Goal: Task Accomplishment & Management: Use online tool/utility

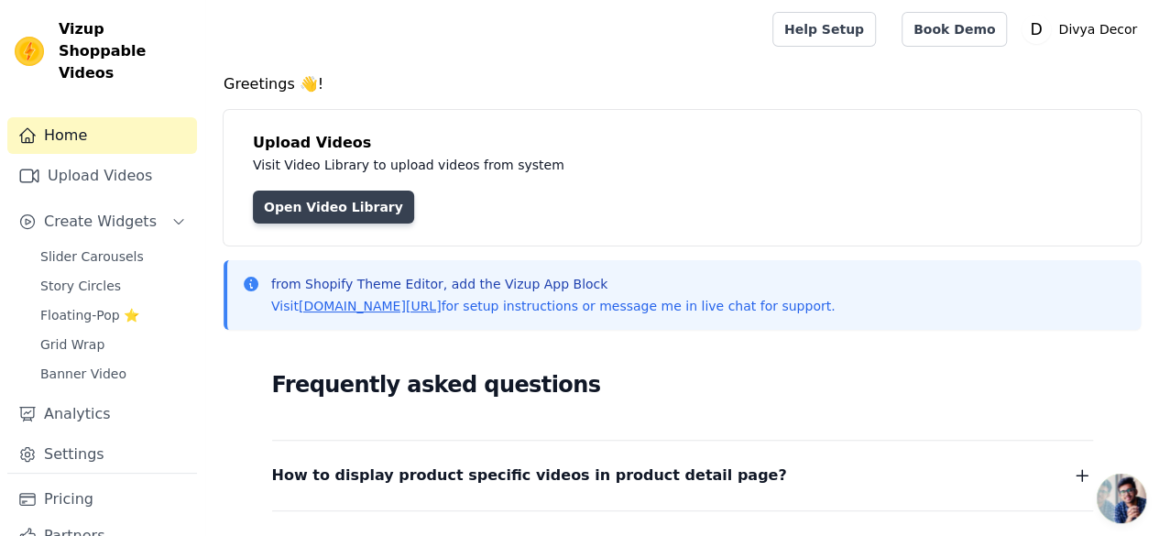
click at [350, 200] on link "Open Video Library" at bounding box center [333, 207] width 161 height 33
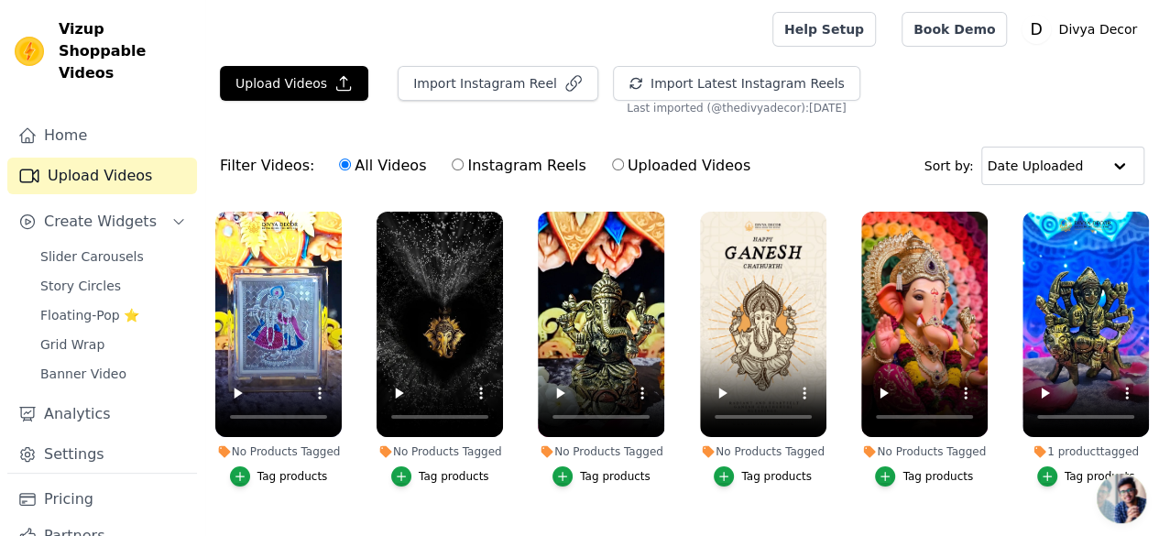
click at [451, 168] on label "Instagram Reels" at bounding box center [519, 166] width 136 height 24
click at [452, 168] on input "Instagram Reels" at bounding box center [458, 164] width 12 height 12
radio input "true"
click at [613, 80] on button "Import Latest Instagram Reels" at bounding box center [736, 83] width 247 height 35
click at [339, 167] on input "All Videos" at bounding box center [345, 164] width 12 height 12
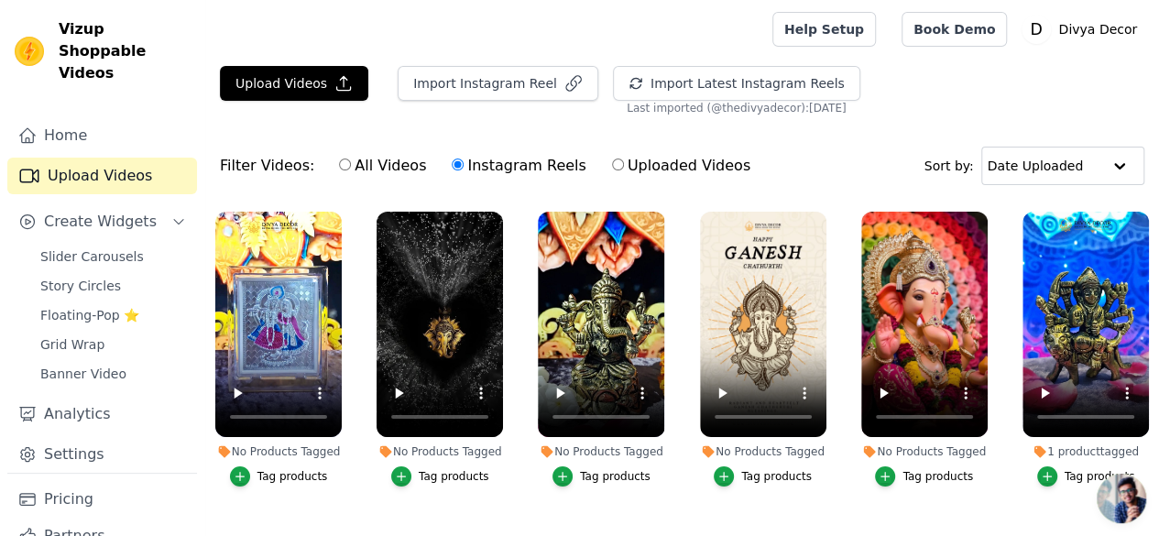
radio input "true"
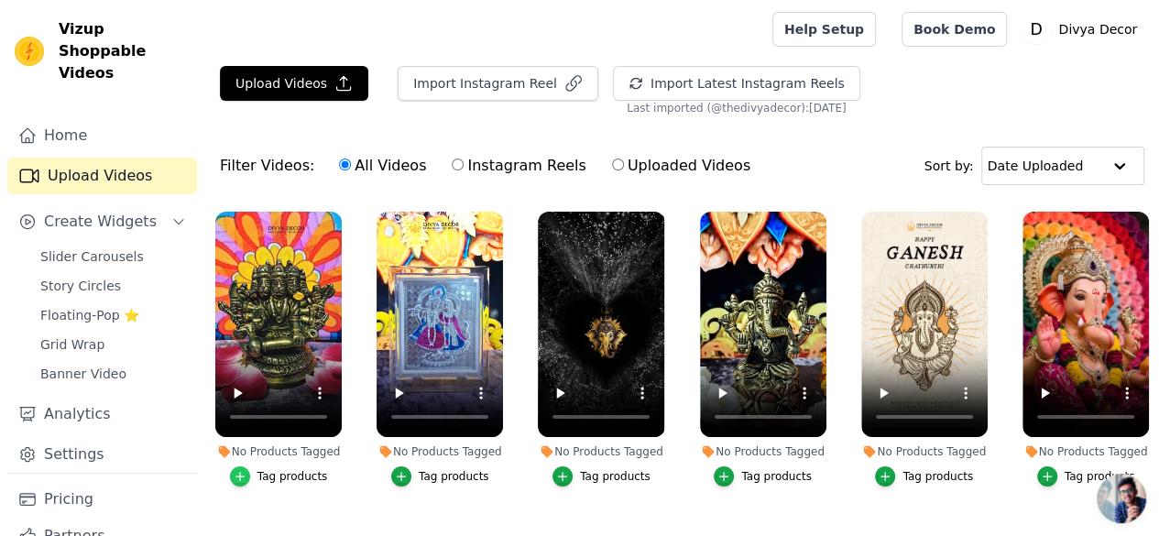
click at [247, 466] on div "button" at bounding box center [240, 476] width 20 height 20
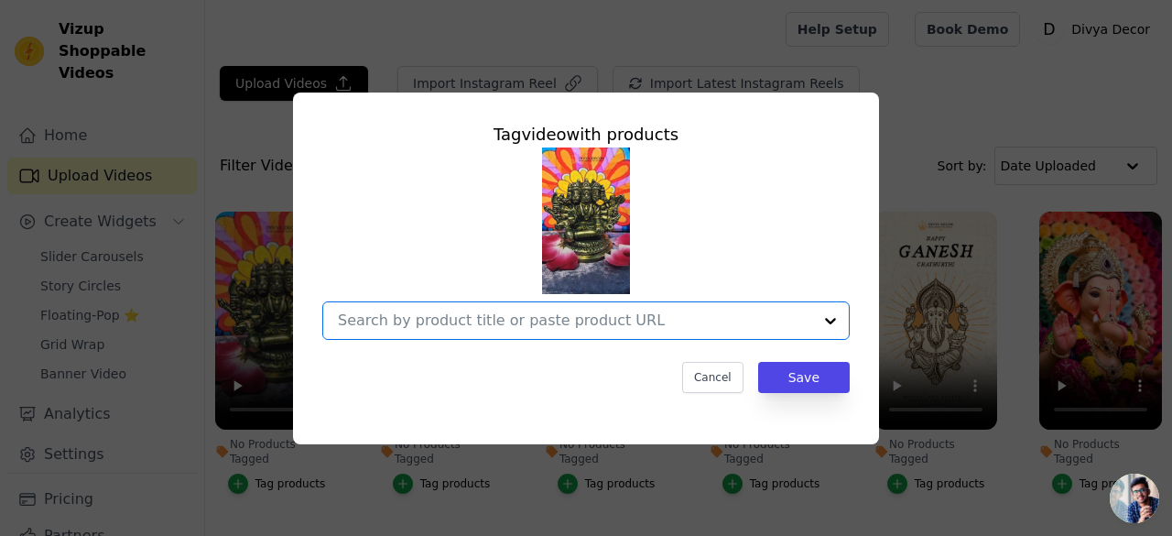
click at [589, 321] on input "No Products Tagged Tag video with products Option undefined, selected. Select i…" at bounding box center [575, 319] width 474 height 17
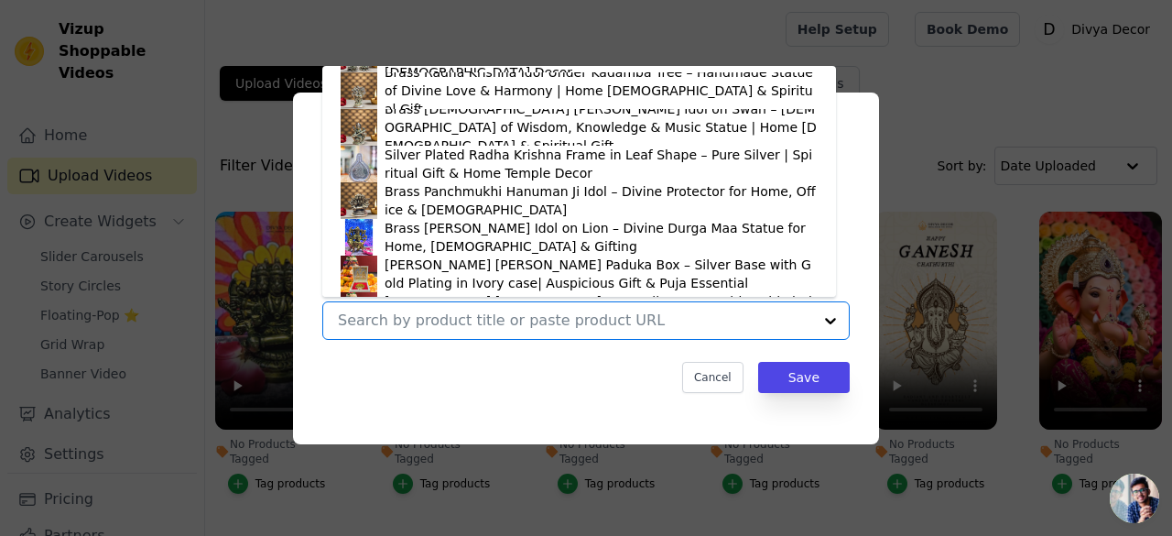
scroll to position [1191, 0]
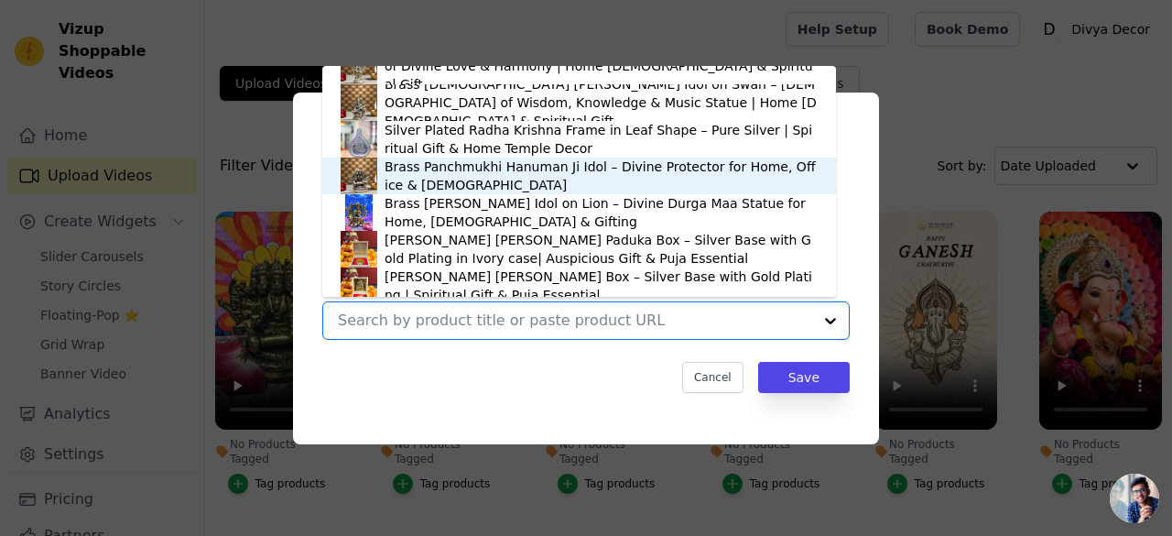
click at [463, 180] on div "Brass Panchmukhi Hanuman Ji Idol – Divine Protector for Home, Office & [DEMOGRA…" at bounding box center [601, 176] width 433 height 37
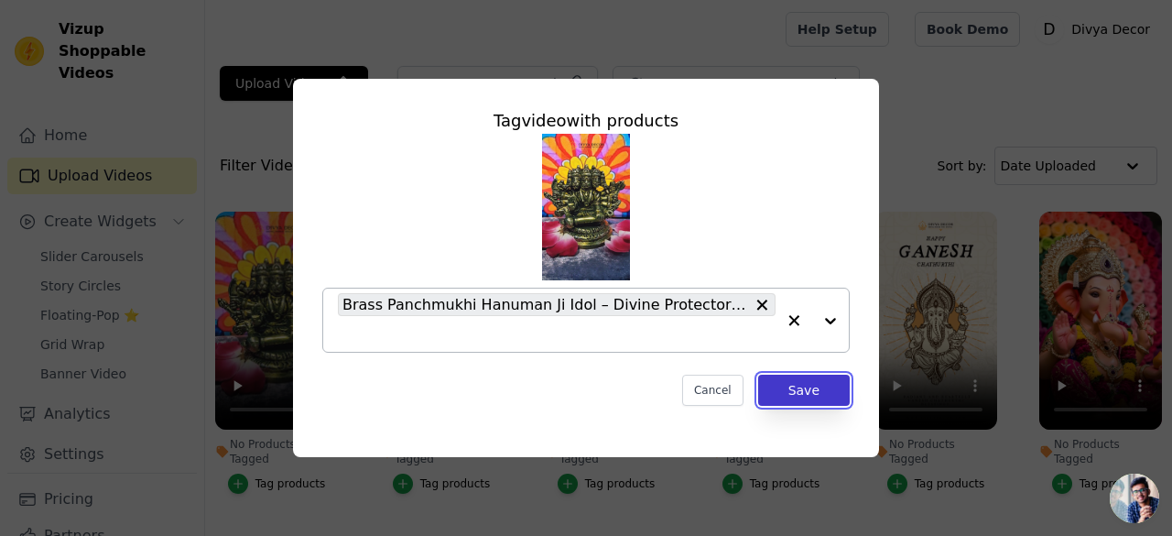
click at [797, 397] on button "Save" at bounding box center [804, 390] width 92 height 31
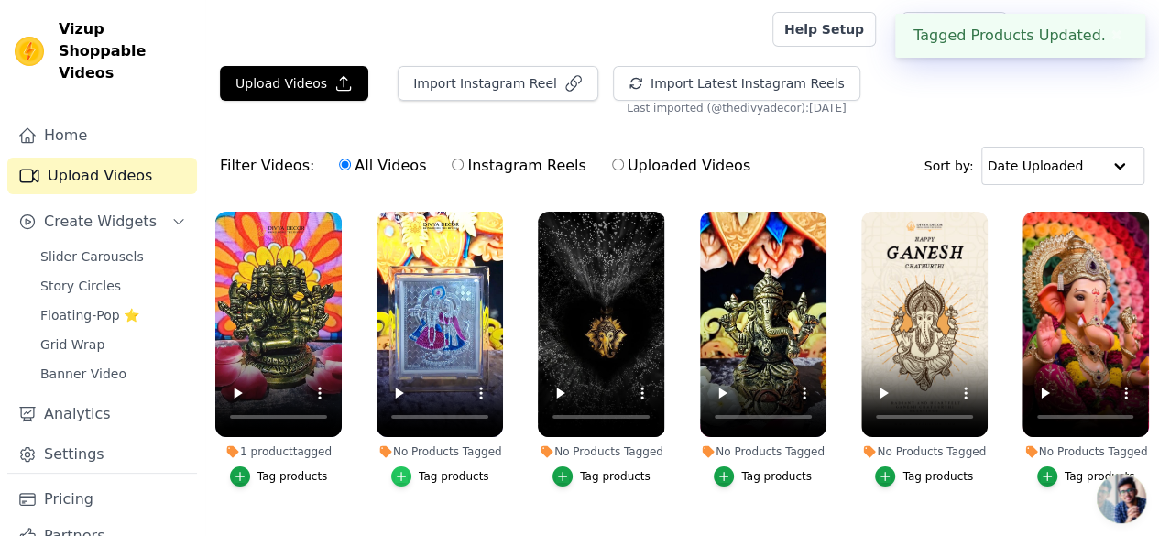
click at [400, 472] on icon "button" at bounding box center [401, 476] width 8 height 8
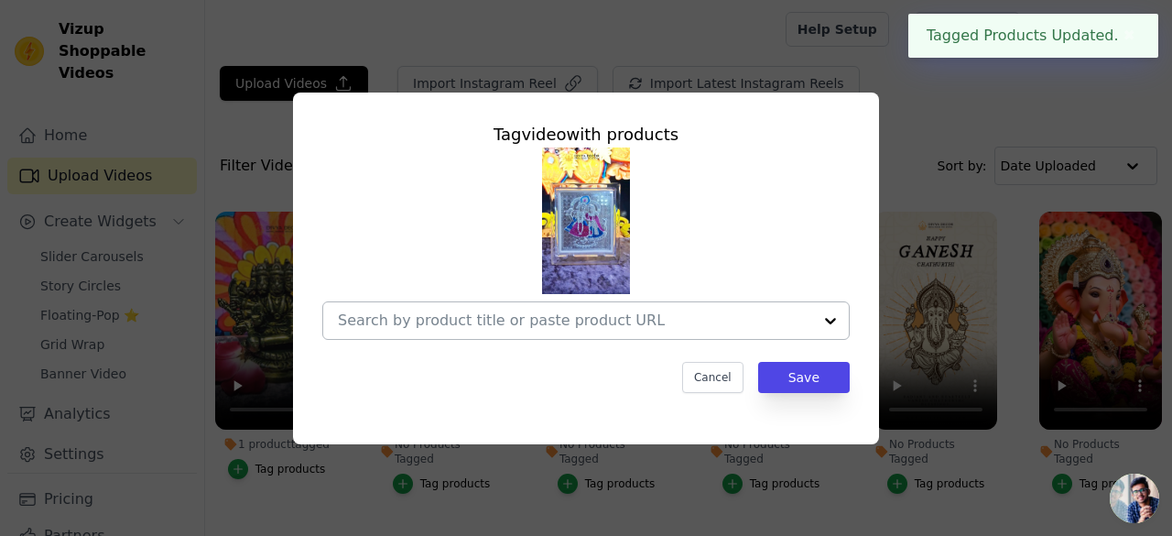
click at [656, 325] on input "No Products Tagged Tag video with products Cancel Save Tag products" at bounding box center [575, 319] width 474 height 17
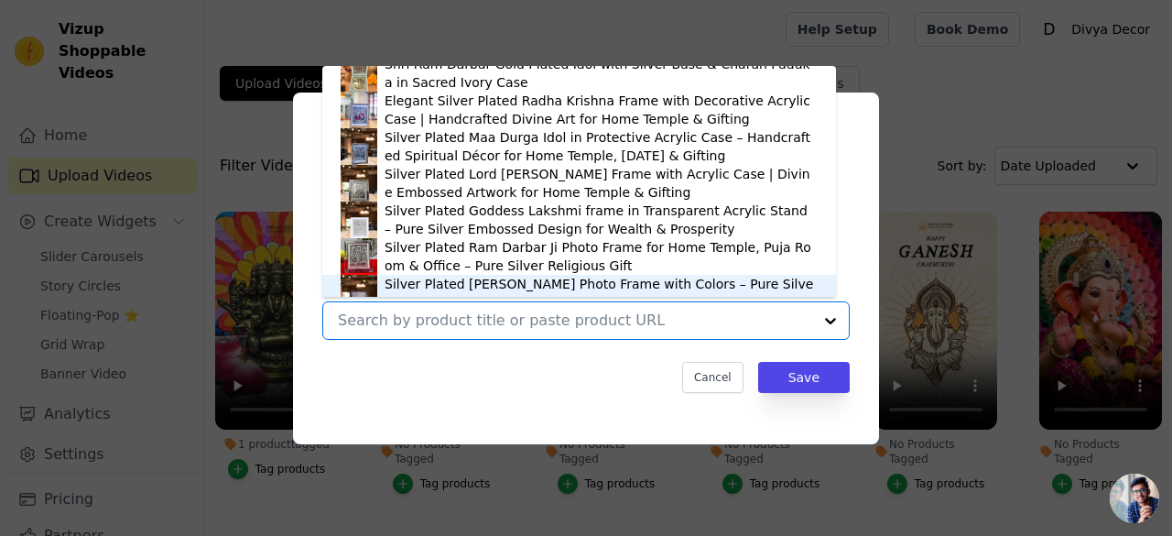
scroll to position [575, 0]
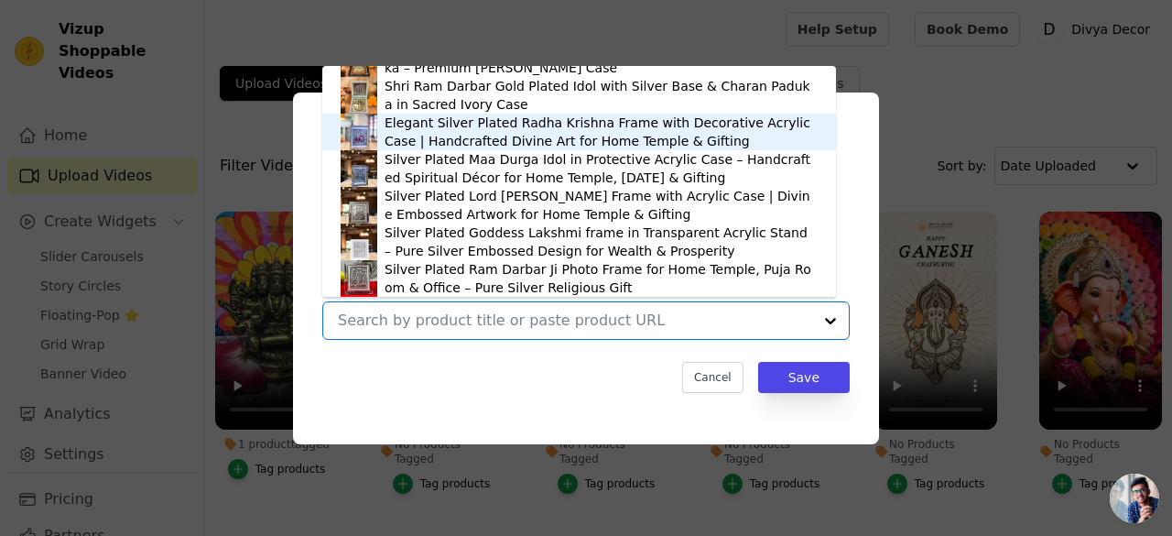
click at [504, 124] on div "Elegant Silver Plated Radha Krishna Frame with Decorative Acrylic Case | Handcr…" at bounding box center [601, 132] width 433 height 37
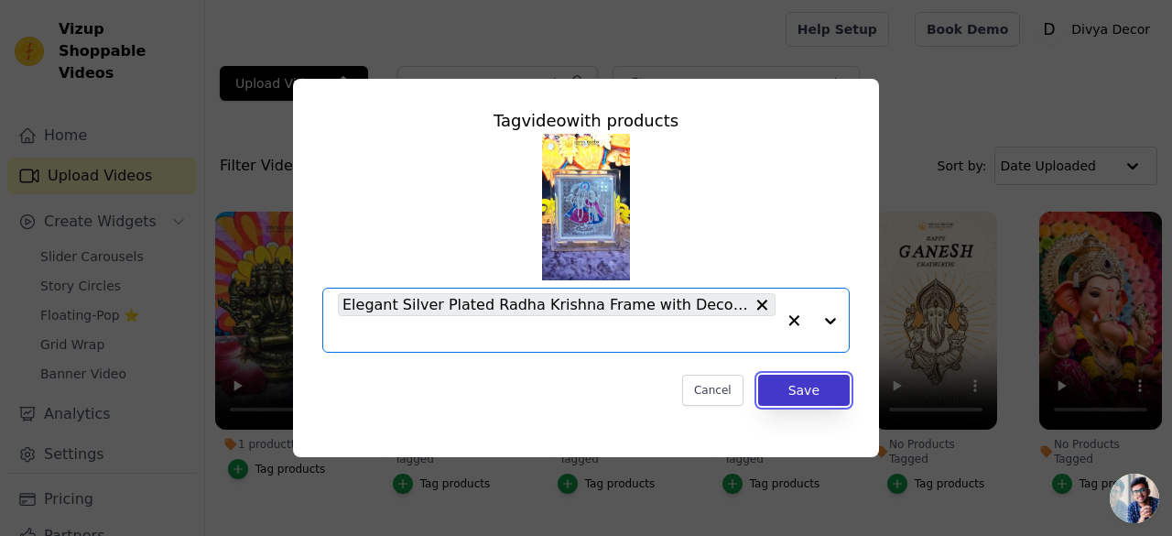
click at [822, 389] on button "Save" at bounding box center [804, 390] width 92 height 31
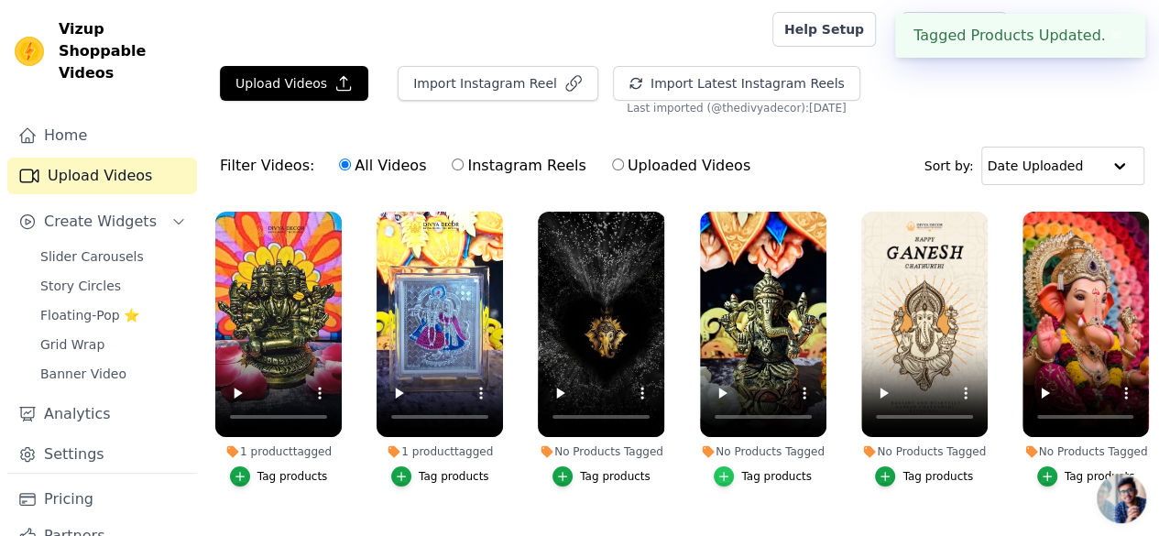
click at [721, 470] on icon "button" at bounding box center [723, 476] width 13 height 13
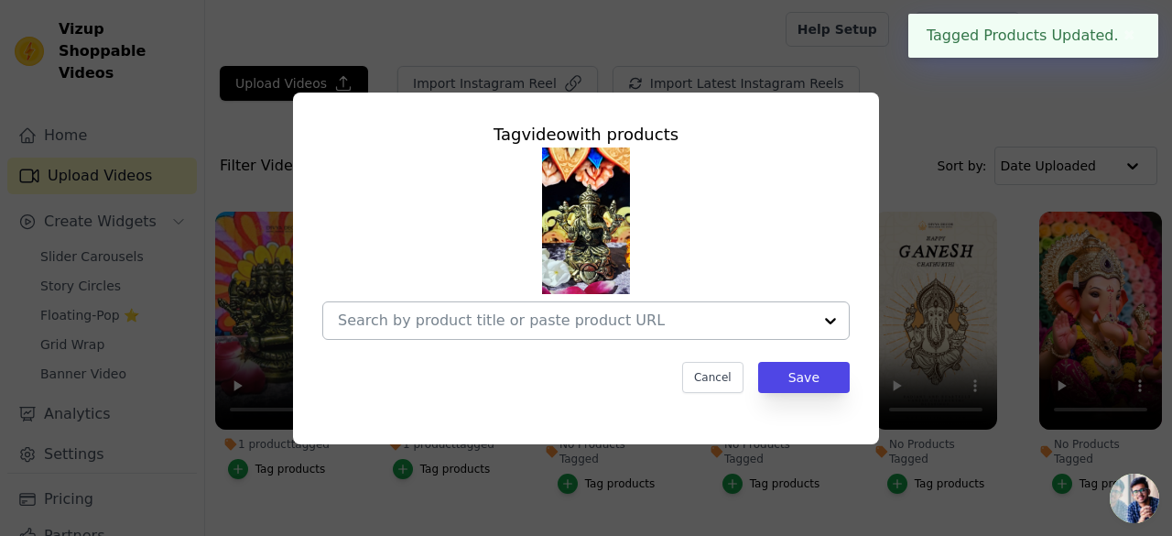
click at [606, 329] on input "No Products Tagged Tag video with products Cancel Save Tag products" at bounding box center [575, 319] width 474 height 17
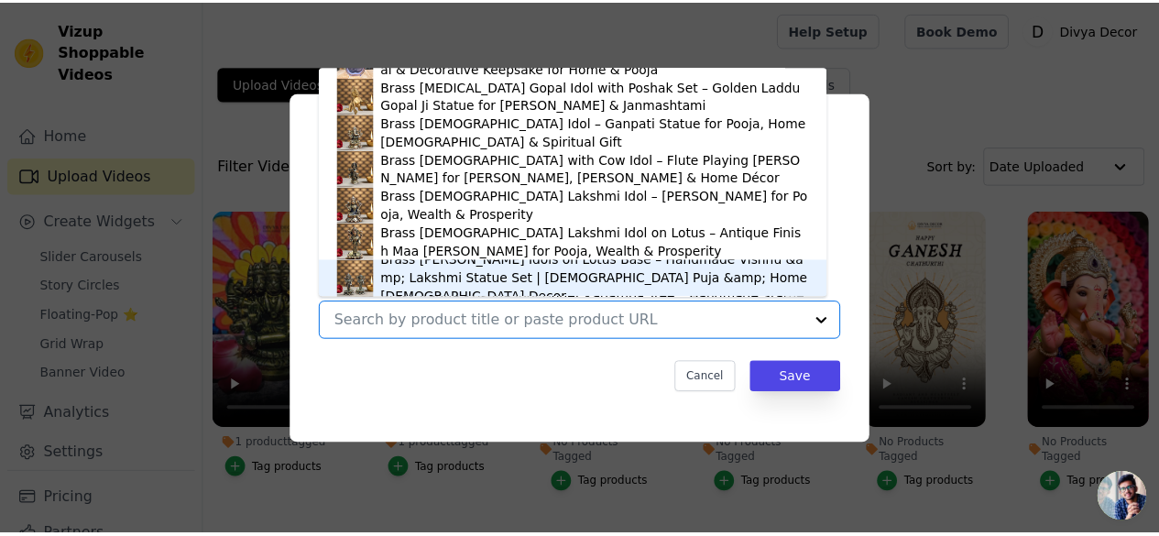
scroll to position [916, 0]
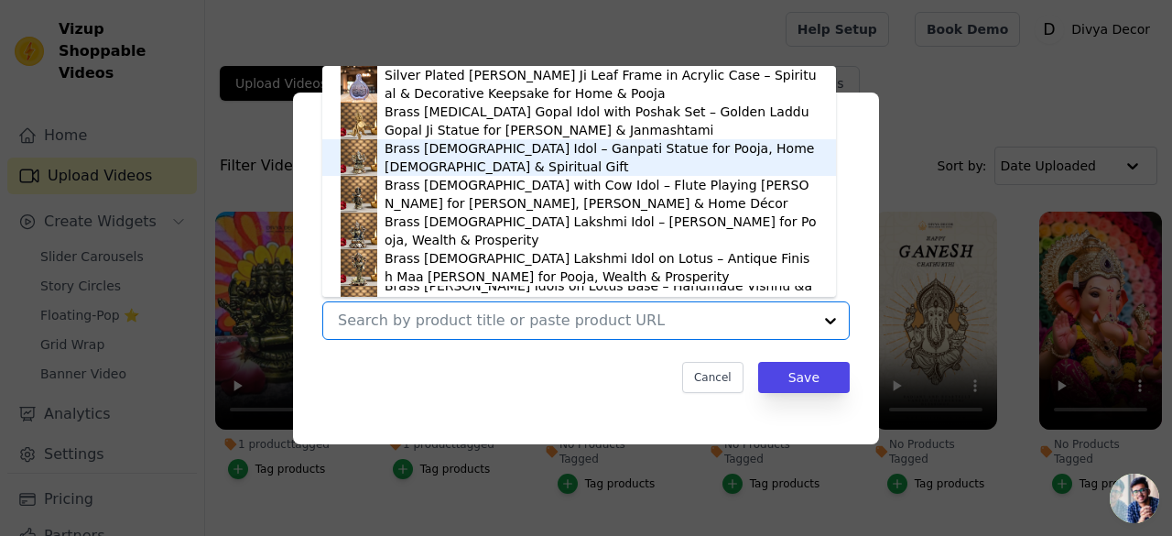
click at [528, 147] on div "Brass [DEMOGRAPHIC_DATA] Idol – Ganpati Statue for Pooja, Home [DEMOGRAPHIC_DAT…" at bounding box center [601, 157] width 433 height 37
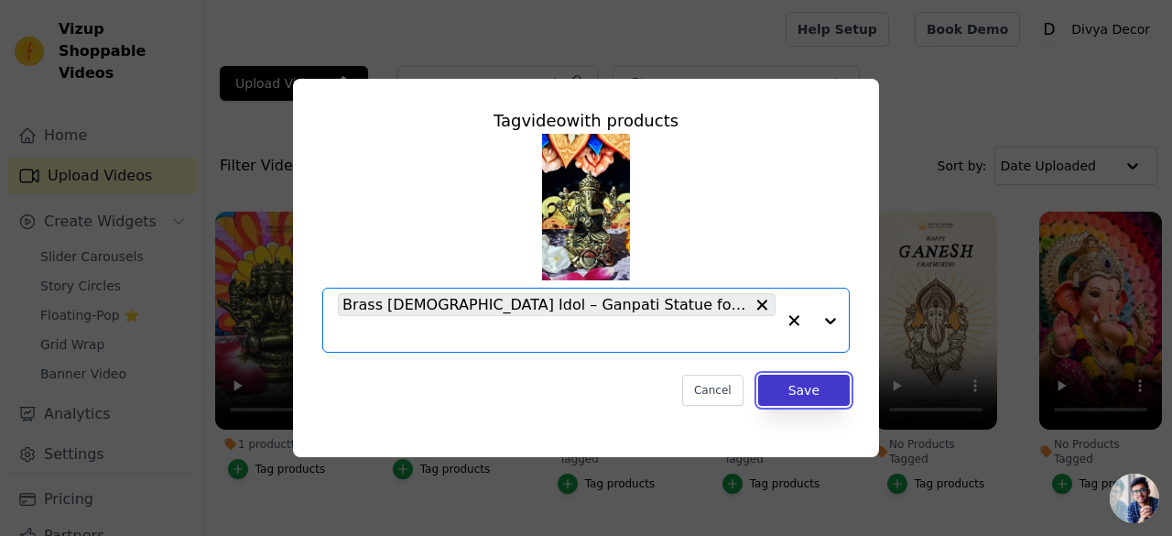
click at [819, 392] on button "Save" at bounding box center [804, 390] width 92 height 31
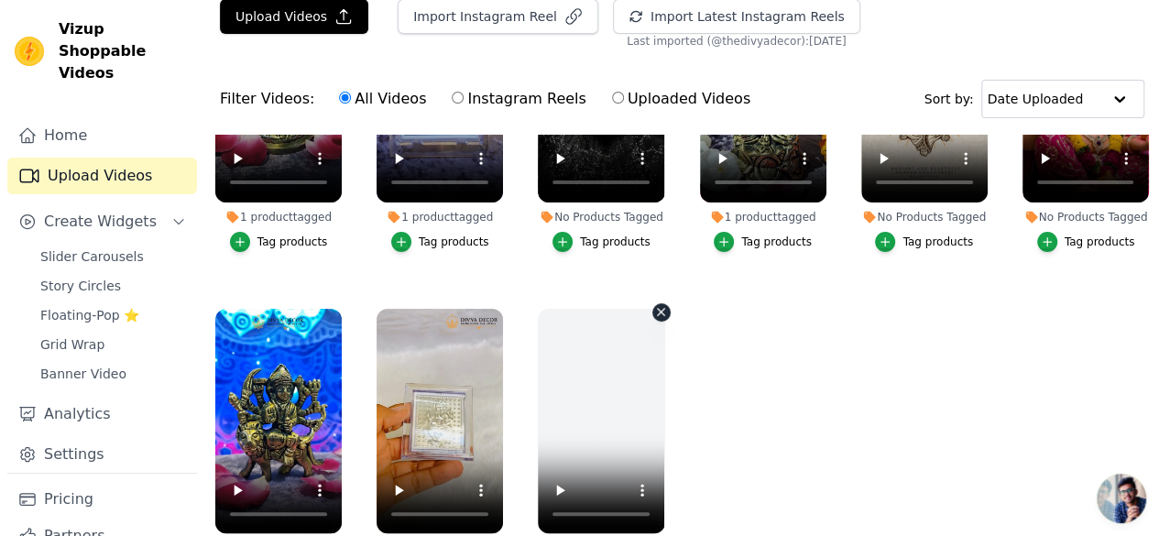
scroll to position [183, 0]
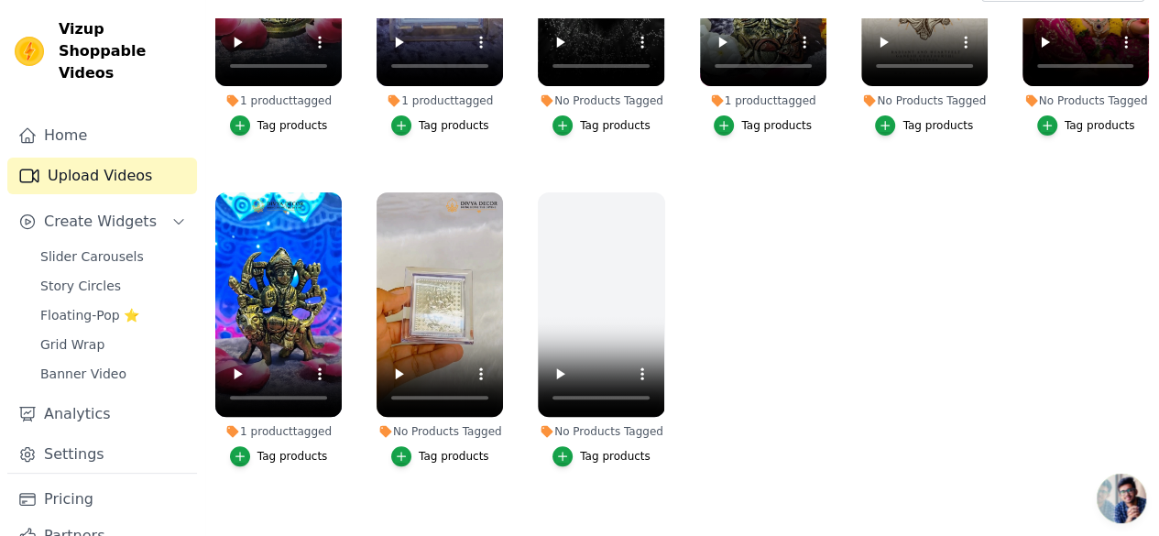
click at [393, 446] on button "Tag products" at bounding box center [440, 456] width 98 height 20
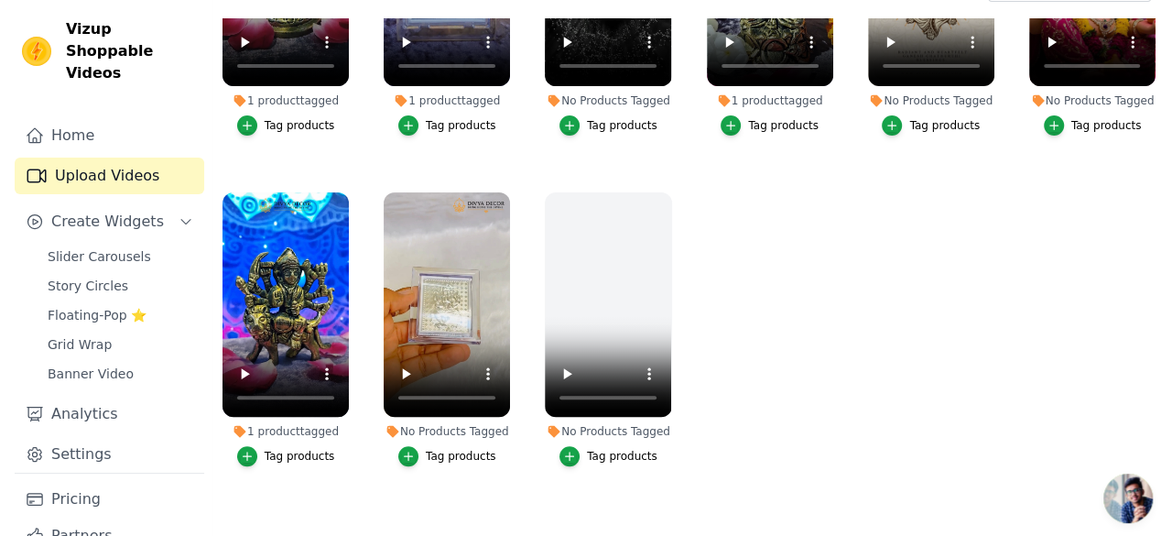
scroll to position [0, 0]
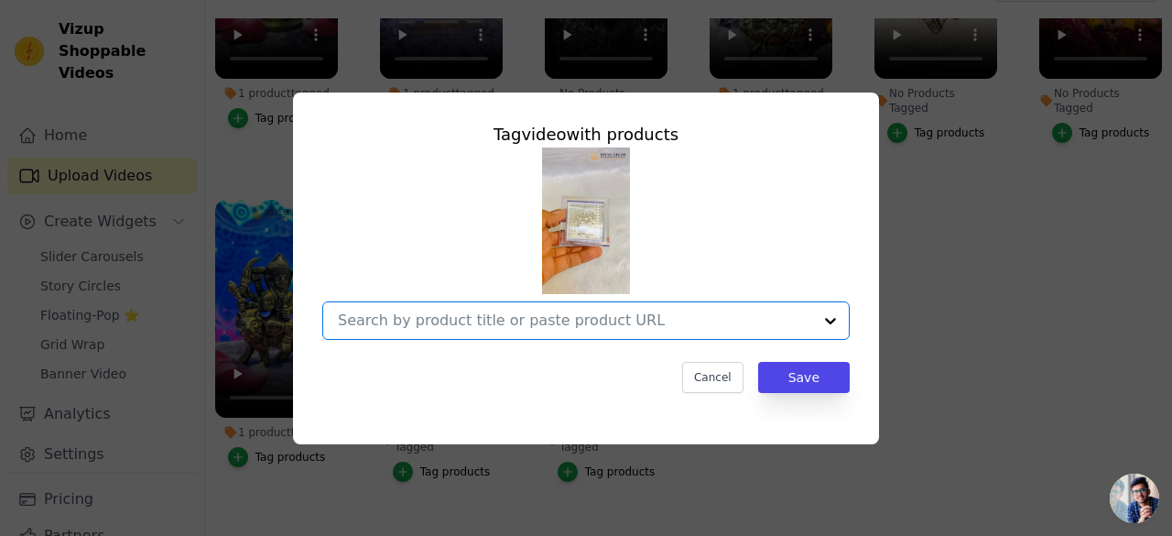
click at [599, 325] on input "No Products Tagged Tag video with products Option undefined, selected. Select i…" at bounding box center [575, 319] width 474 height 17
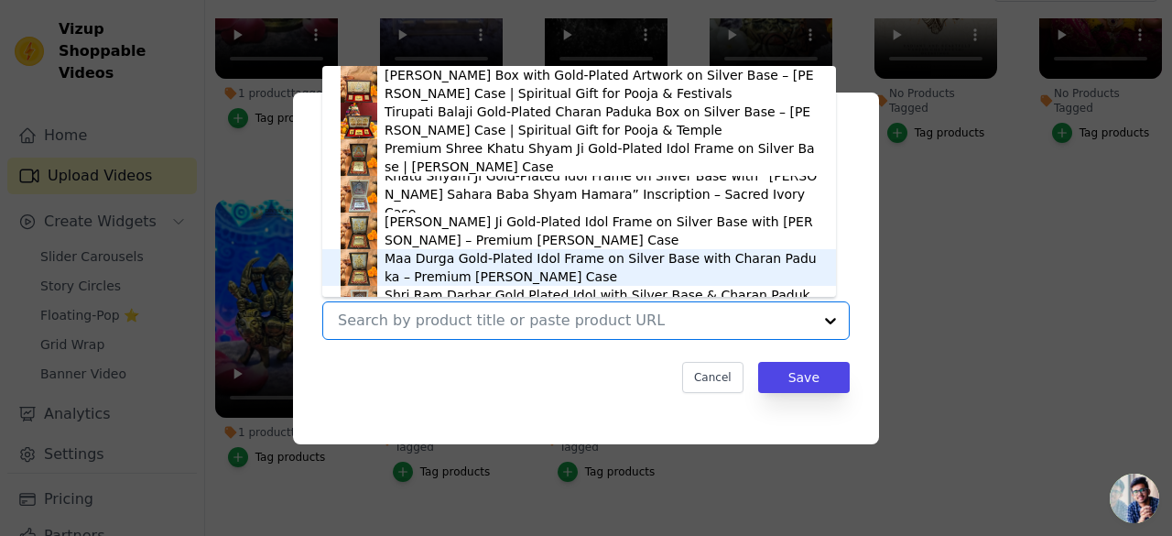
scroll to position [550, 0]
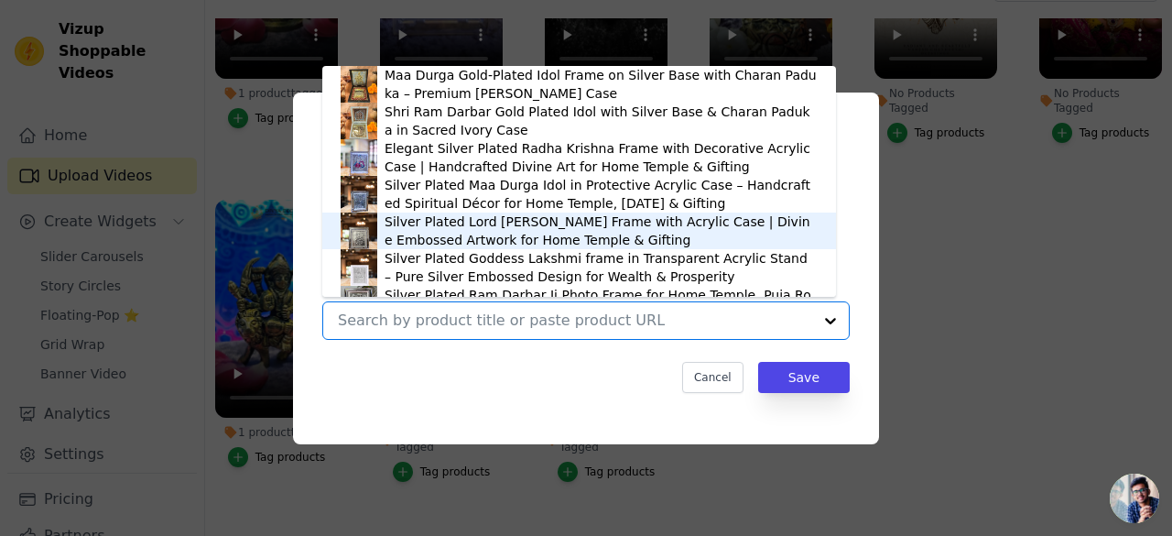
click at [593, 235] on div "Silver Plated Lord [PERSON_NAME] Frame with Acrylic Case | Divine Embossed Artw…" at bounding box center [601, 230] width 433 height 37
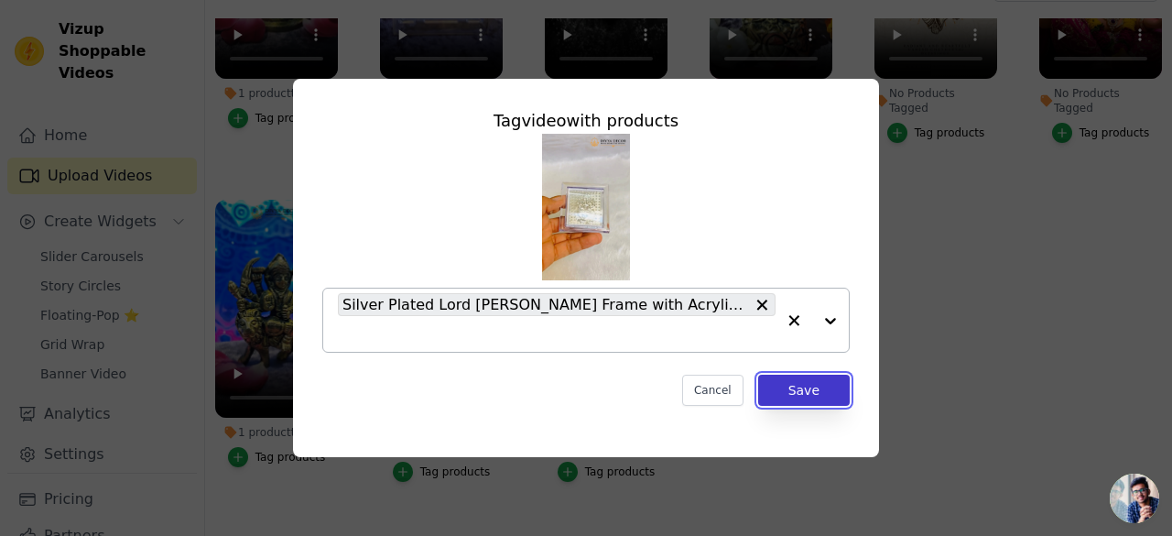
click at [790, 393] on button "Save" at bounding box center [804, 390] width 92 height 31
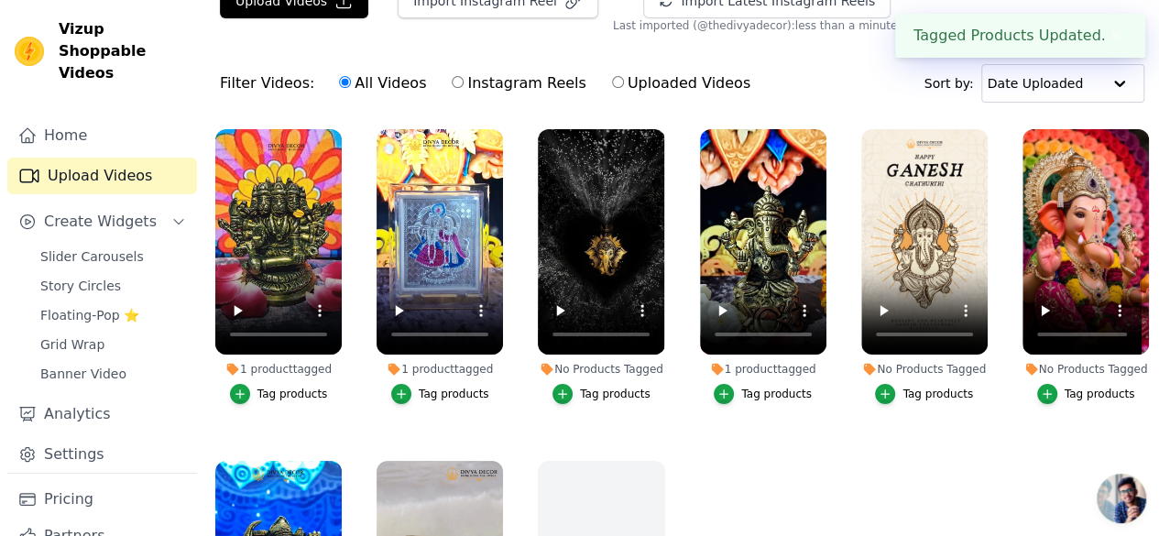
scroll to position [0, 0]
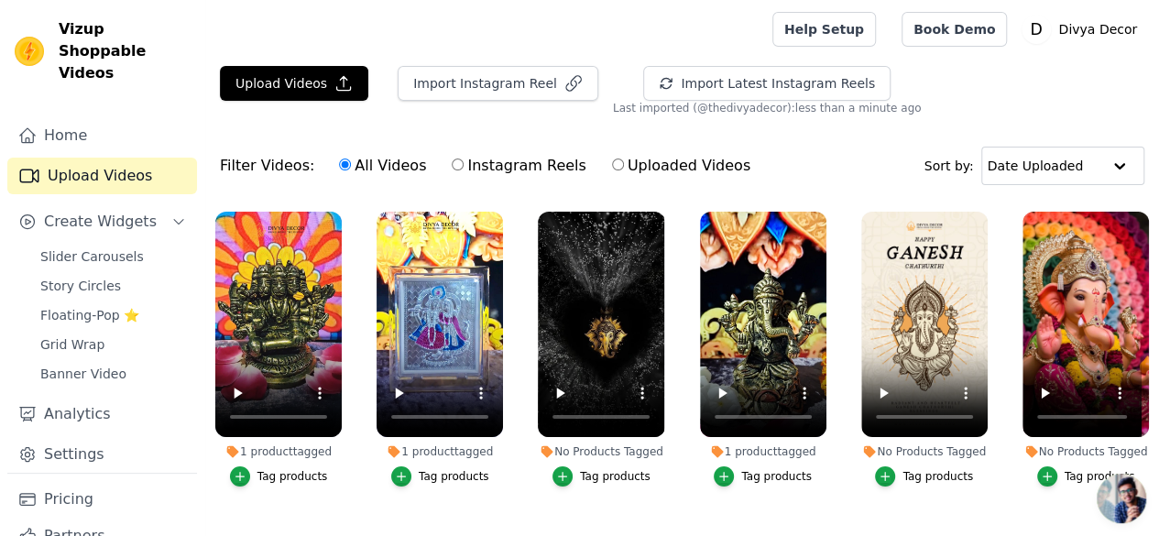
click at [452, 161] on input "Instagram Reels" at bounding box center [458, 164] width 12 height 12
radio input "true"
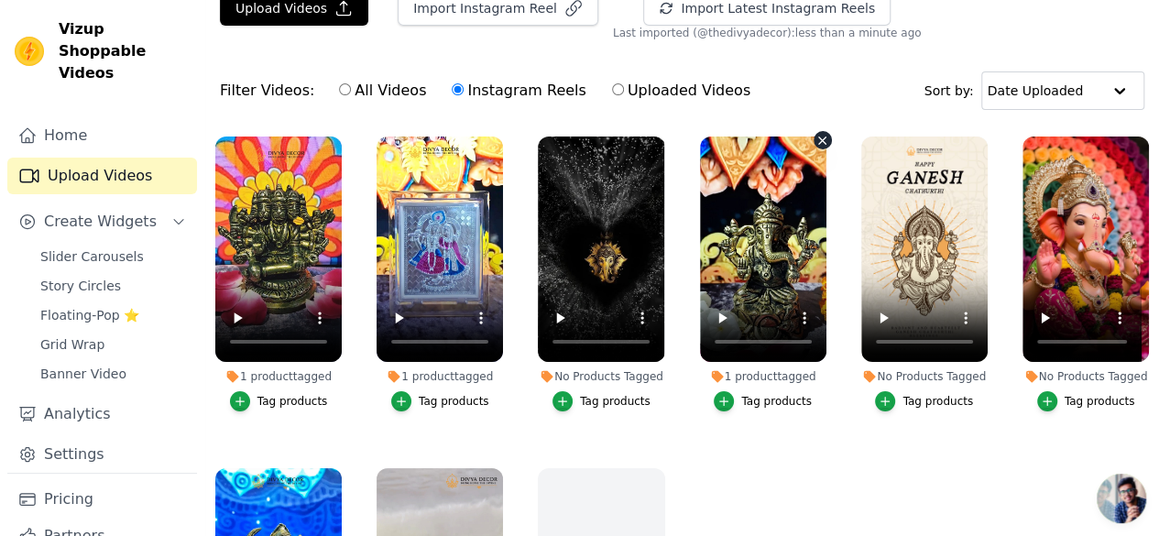
scroll to position [185, 0]
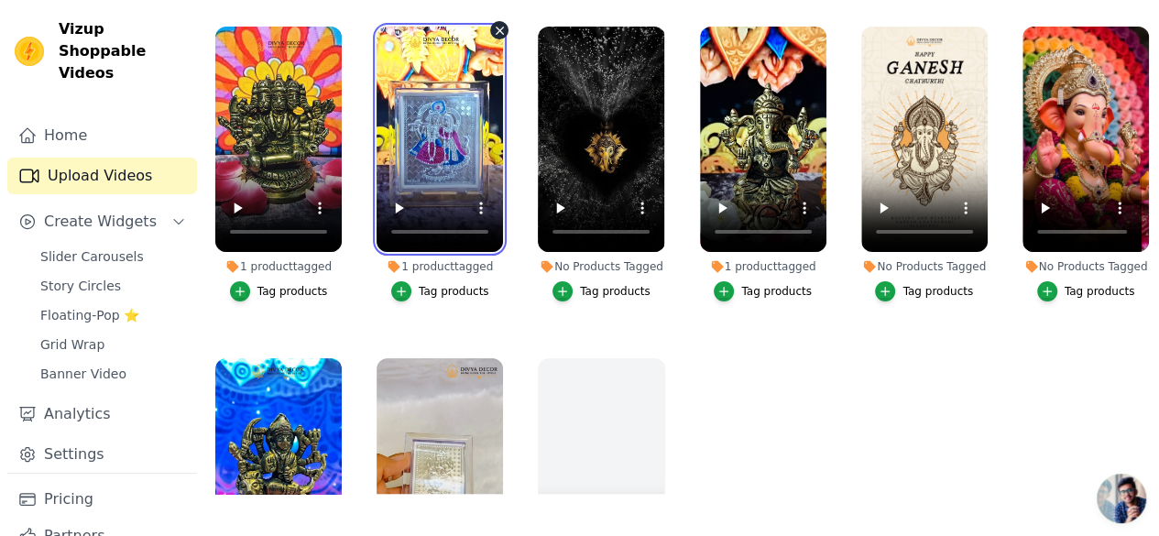
click at [410, 65] on video at bounding box center [439, 139] width 126 height 225
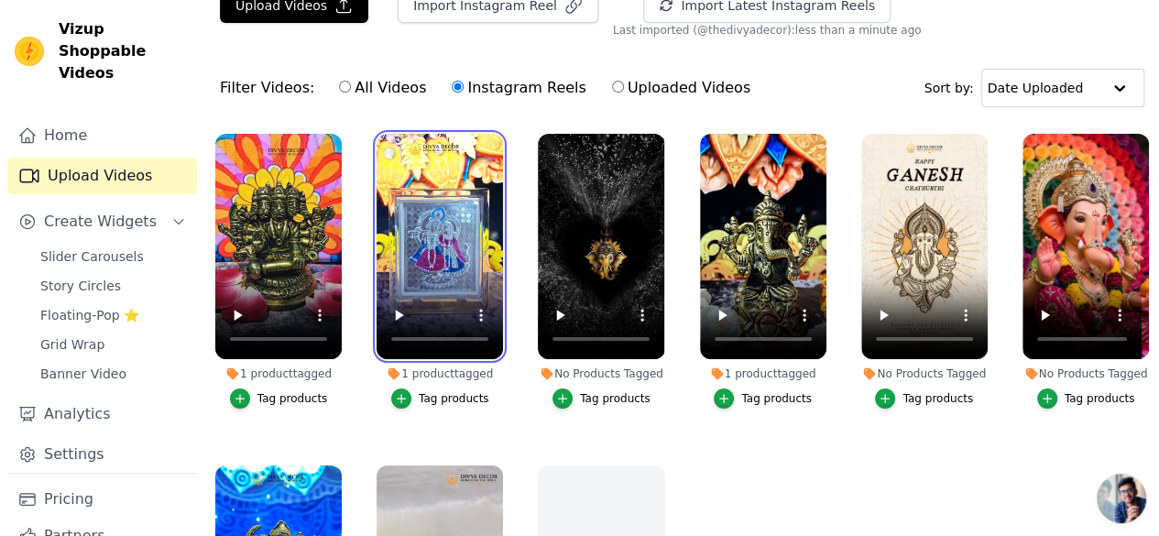
scroll to position [0, 0]
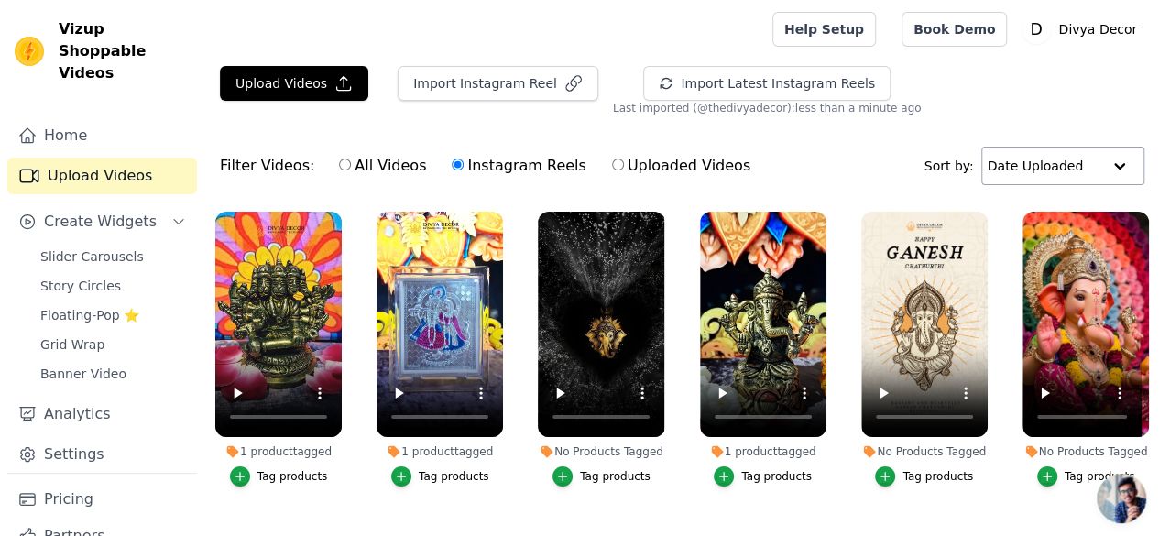
click at [1087, 157] on input "text" at bounding box center [1044, 165] width 114 height 37
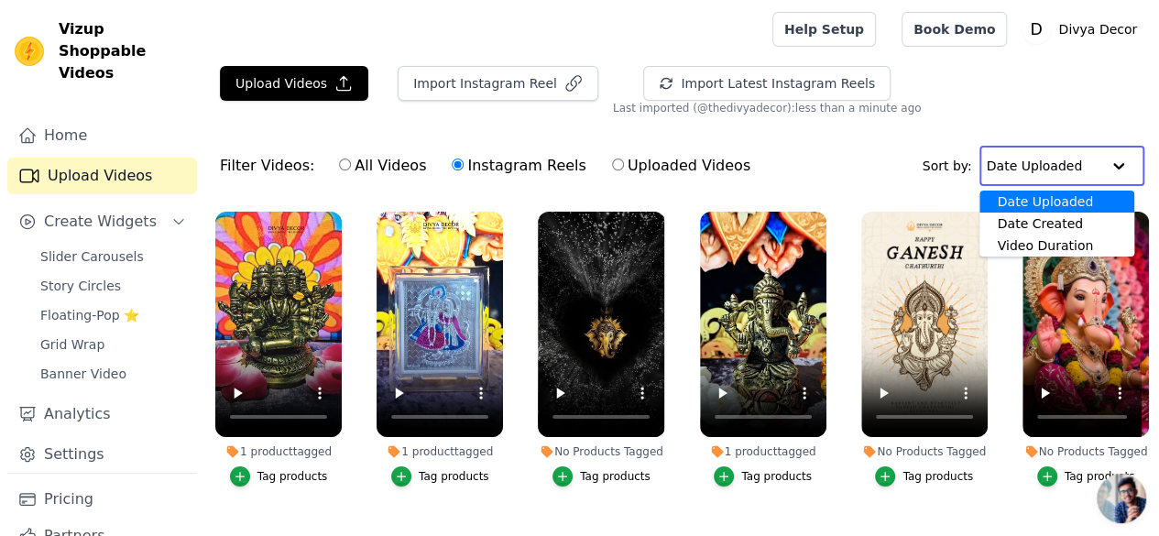
click at [1079, 93] on div "Upload Videos Import Instagram Reel Import Latest Instagram Reels Import Latest…" at bounding box center [681, 90] width 953 height 49
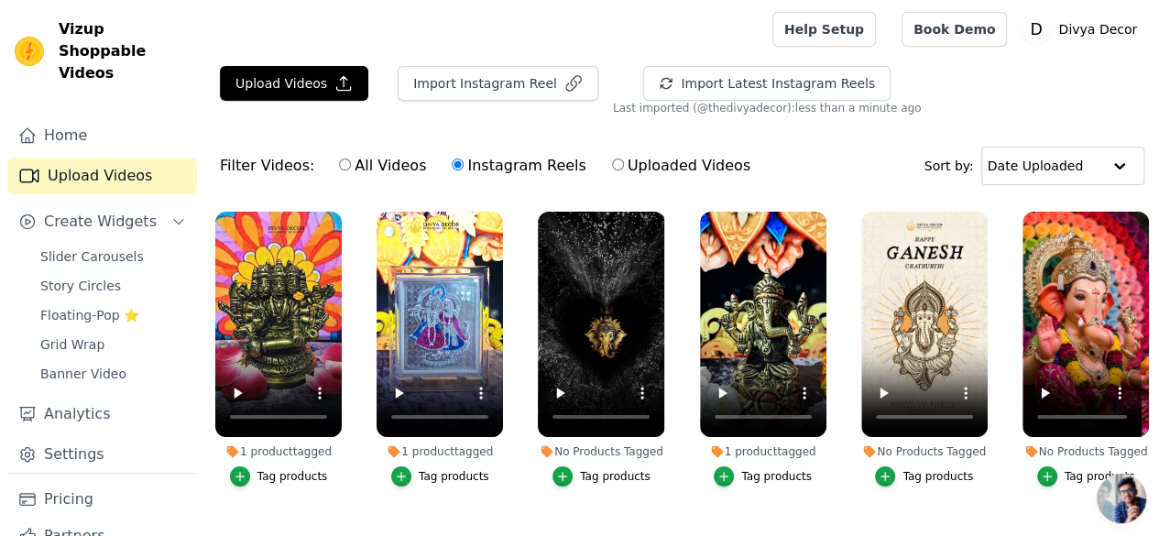
click at [612, 169] on input "Uploaded Videos" at bounding box center [618, 164] width 12 height 12
radio input "true"
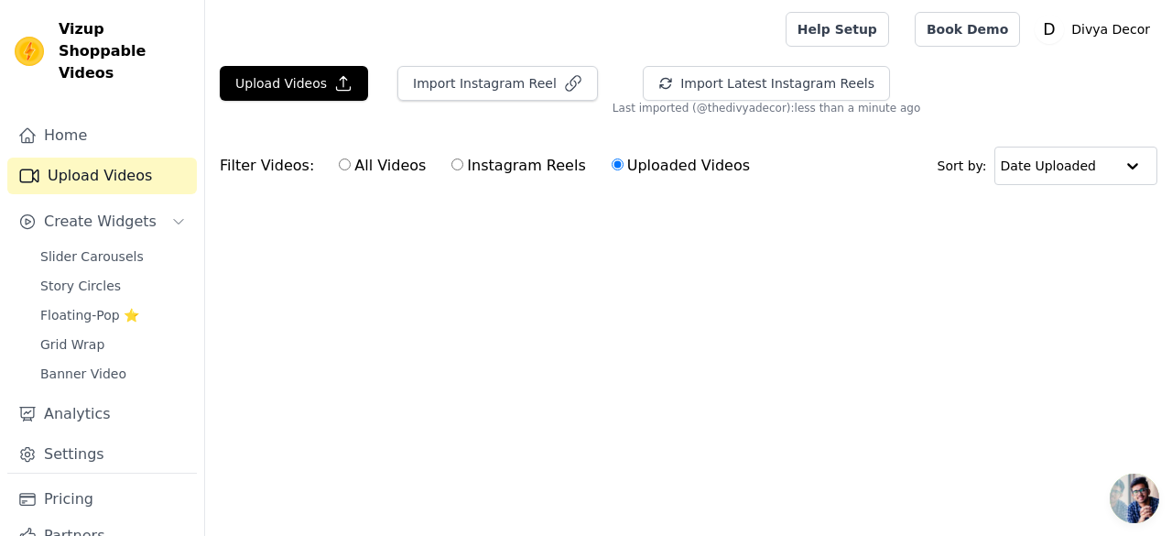
click at [451, 171] on label "Instagram Reels" at bounding box center [519, 166] width 136 height 24
click at [452, 170] on input "Instagram Reels" at bounding box center [458, 164] width 12 height 12
radio input "true"
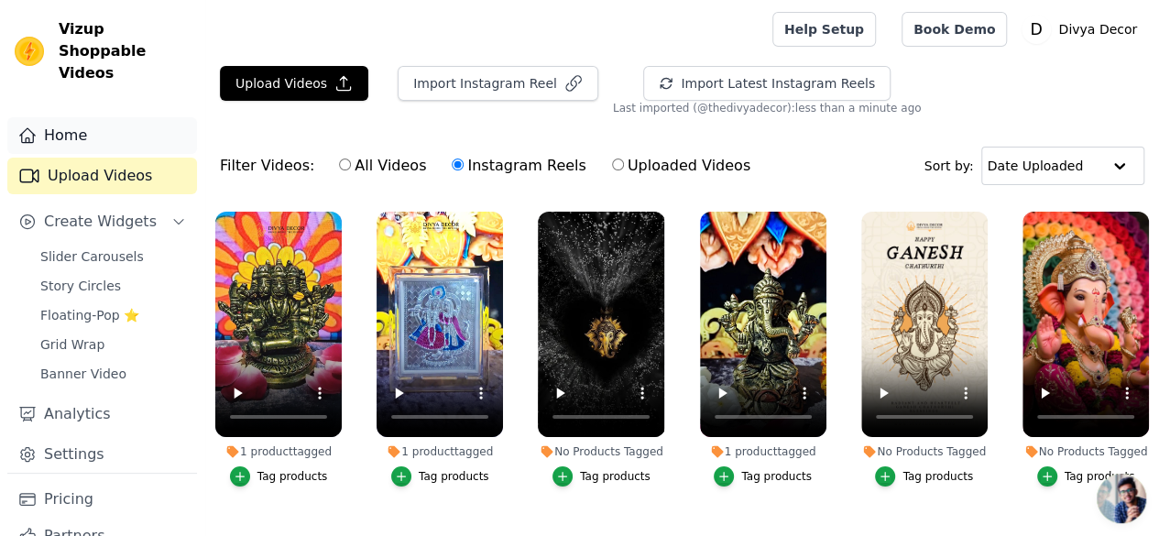
click at [73, 117] on link "Home" at bounding box center [102, 135] width 190 height 37
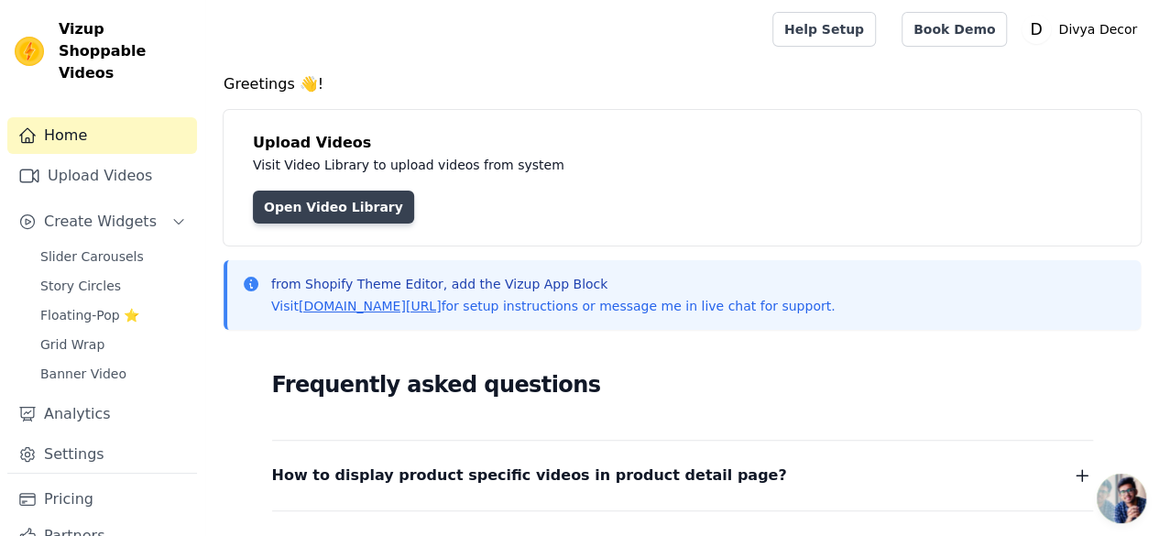
click at [319, 213] on link "Open Video Library" at bounding box center [333, 207] width 161 height 33
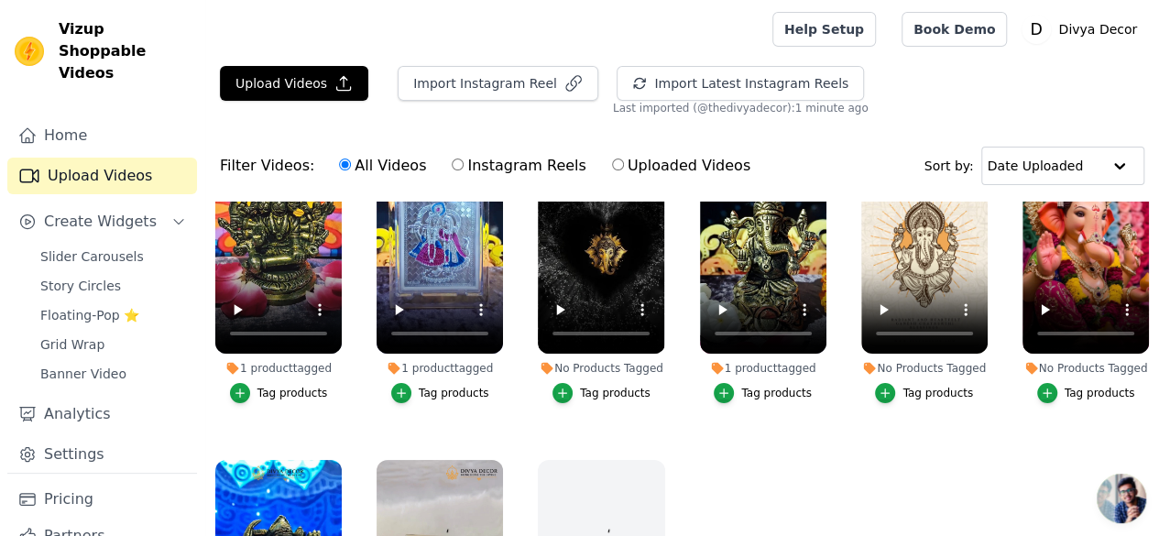
scroll to position [168, 0]
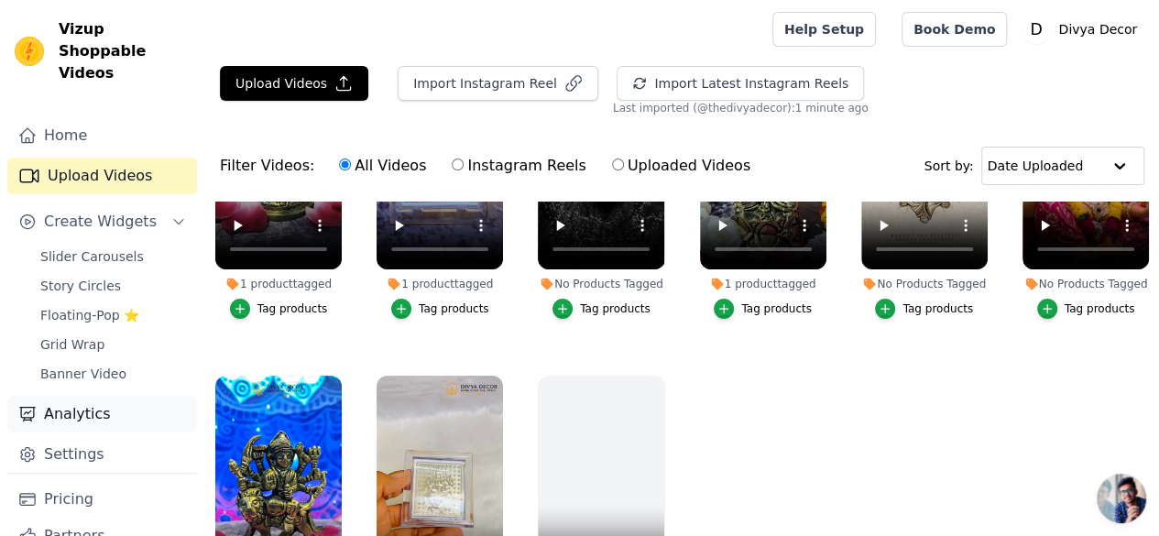
click at [70, 396] on link "Analytics" at bounding box center [102, 414] width 190 height 37
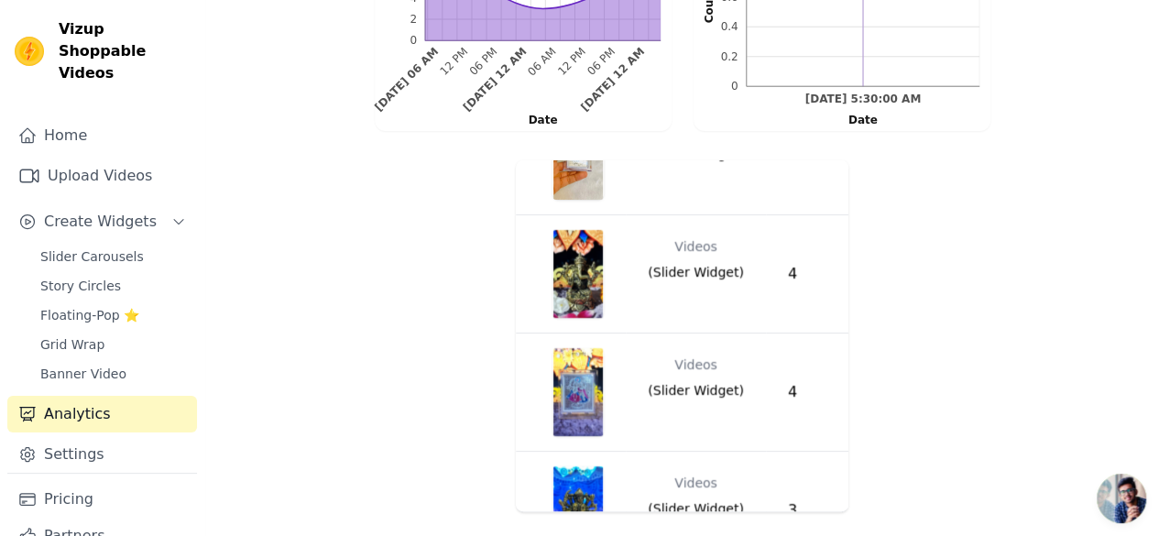
scroll to position [393, 0]
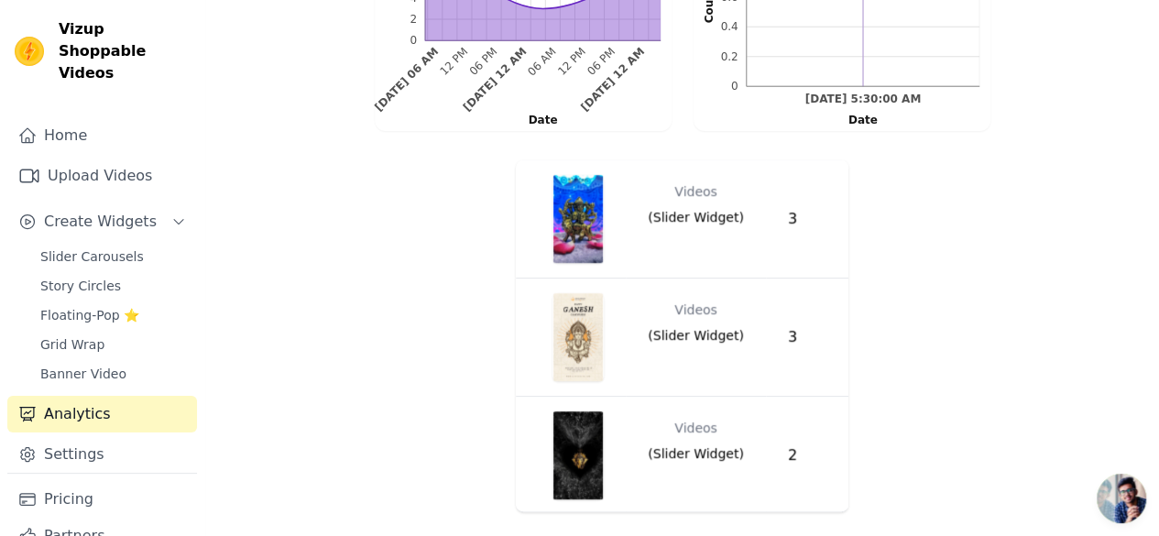
click at [652, 352] on td "Videos ( Slider Widget )" at bounding box center [696, 318] width 140 height 81
click at [662, 334] on span "( Slider Widget )" at bounding box center [696, 335] width 96 height 18
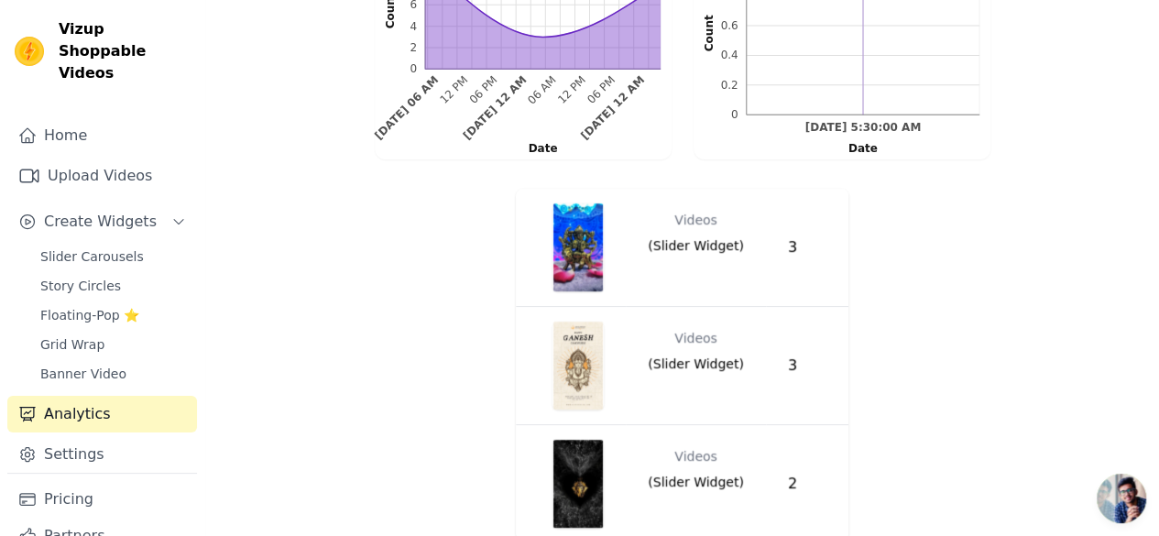
scroll to position [257, 0]
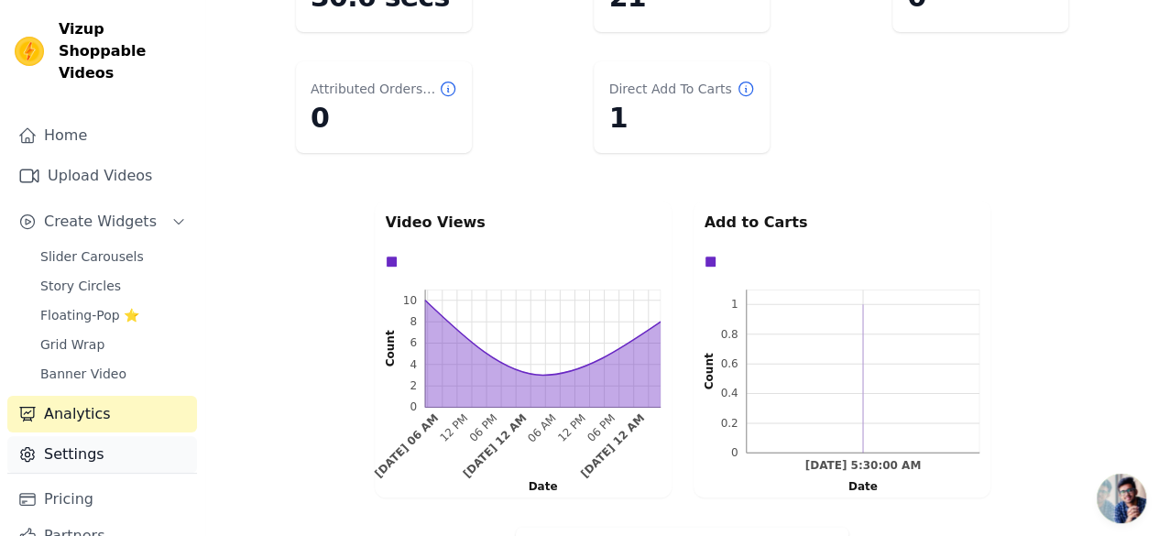
click at [93, 436] on link "Settings" at bounding box center [102, 454] width 190 height 37
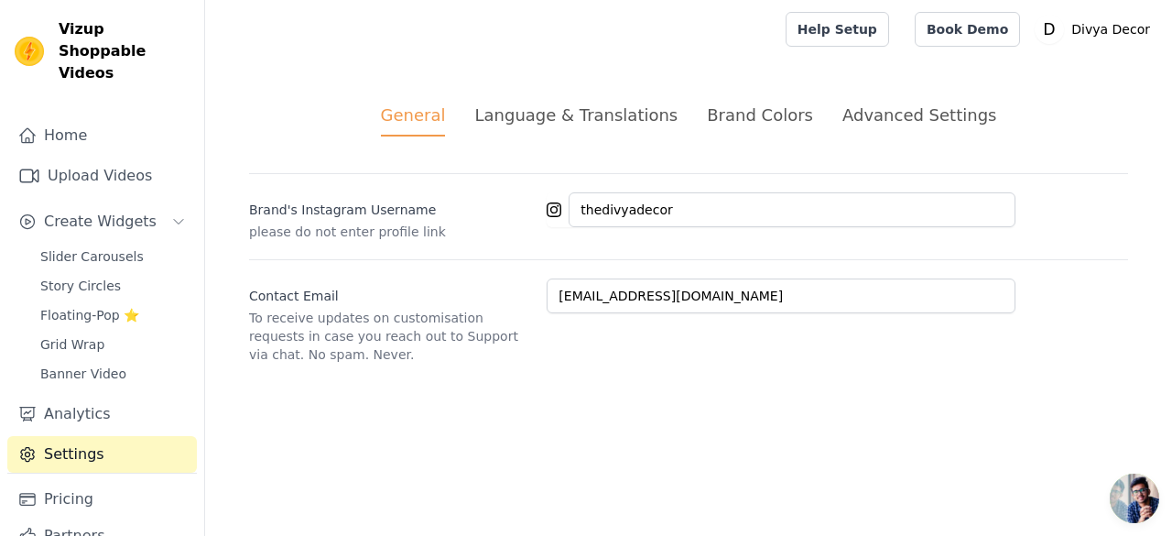
click at [579, 124] on div "Language & Translations" at bounding box center [575, 115] width 203 height 25
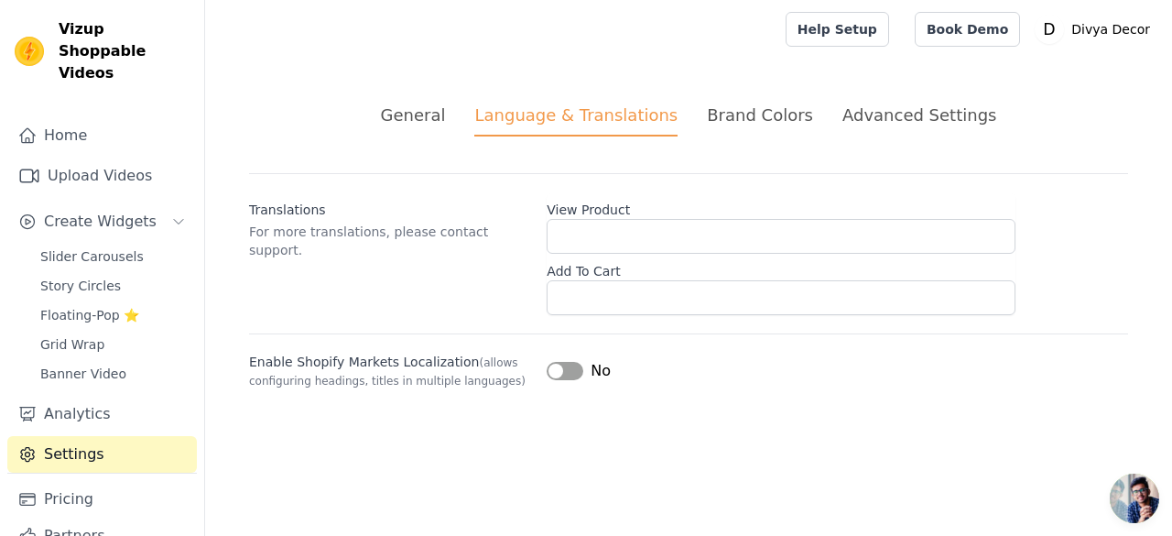
click at [751, 118] on div "Brand Colors" at bounding box center [760, 115] width 106 height 25
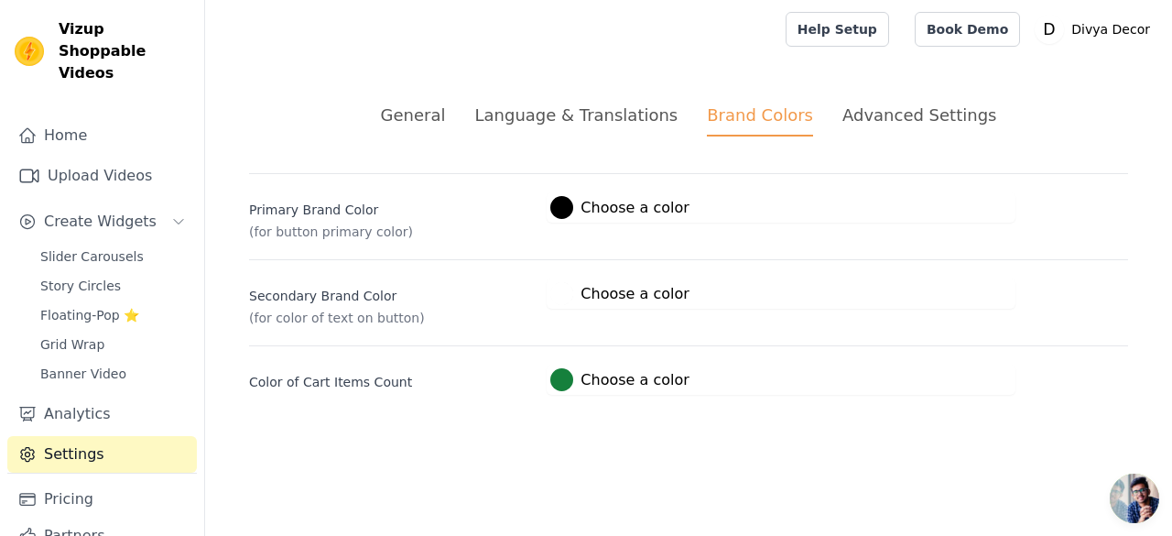
click at [874, 122] on div "Advanced Settings" at bounding box center [920, 115] width 154 height 25
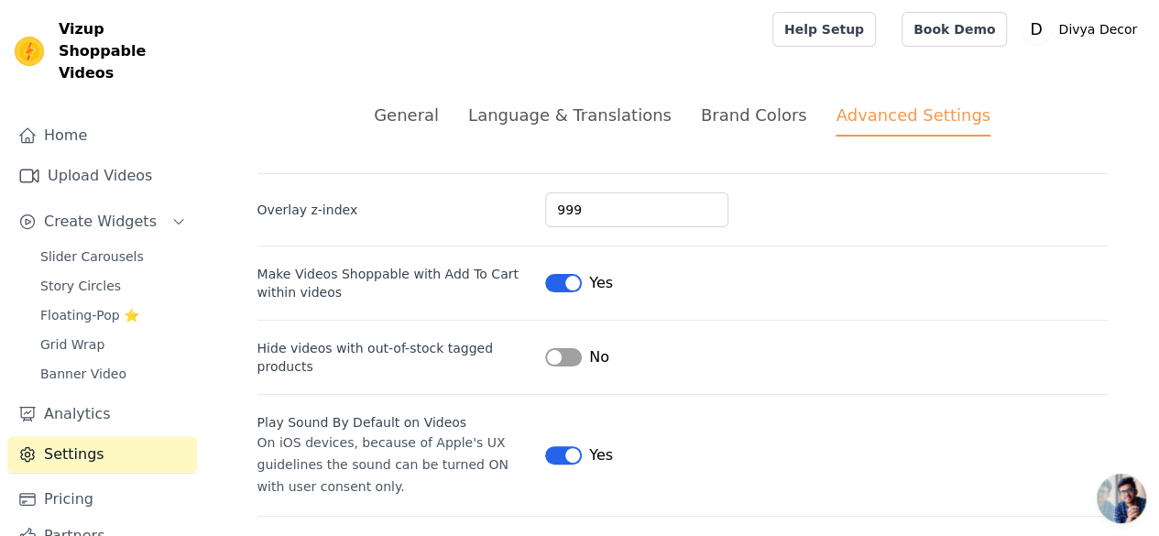
click at [409, 118] on div "General" at bounding box center [406, 115] width 65 height 25
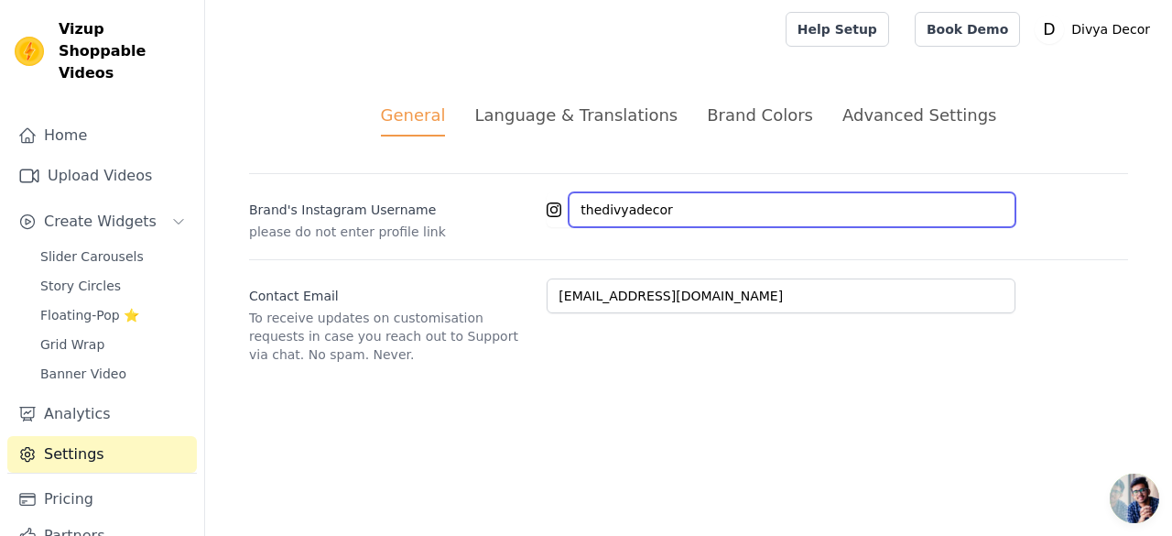
click at [636, 218] on input "thedivyadecor" at bounding box center [792, 209] width 447 height 35
click at [717, 205] on input "thedivyadecor" at bounding box center [792, 209] width 447 height 35
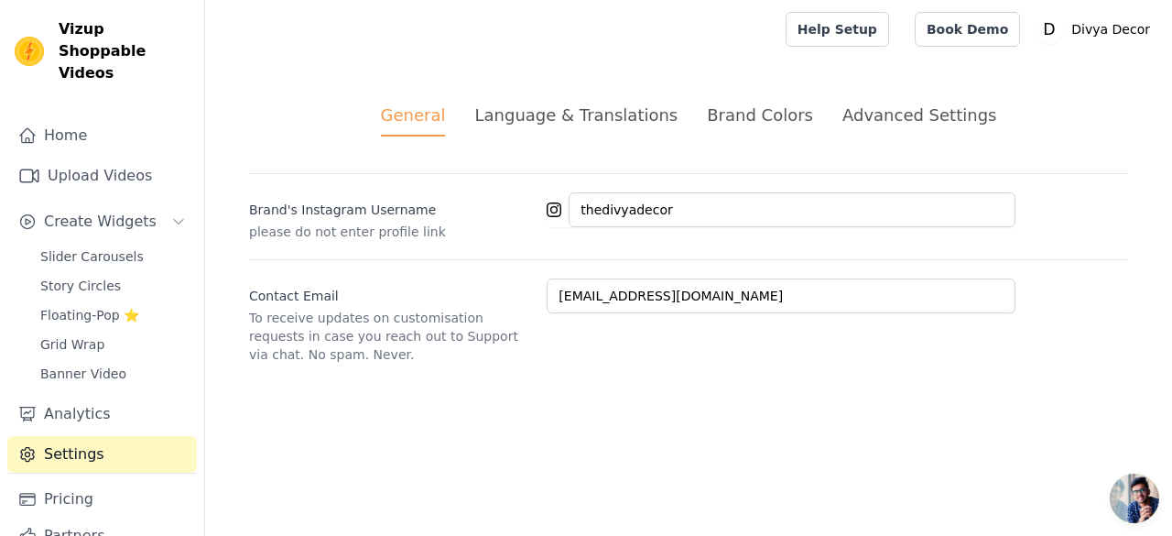
click at [723, 380] on div "General Language & Translations Brand Colors Advanced Settings unsaved changes …" at bounding box center [688, 233] width 967 height 349
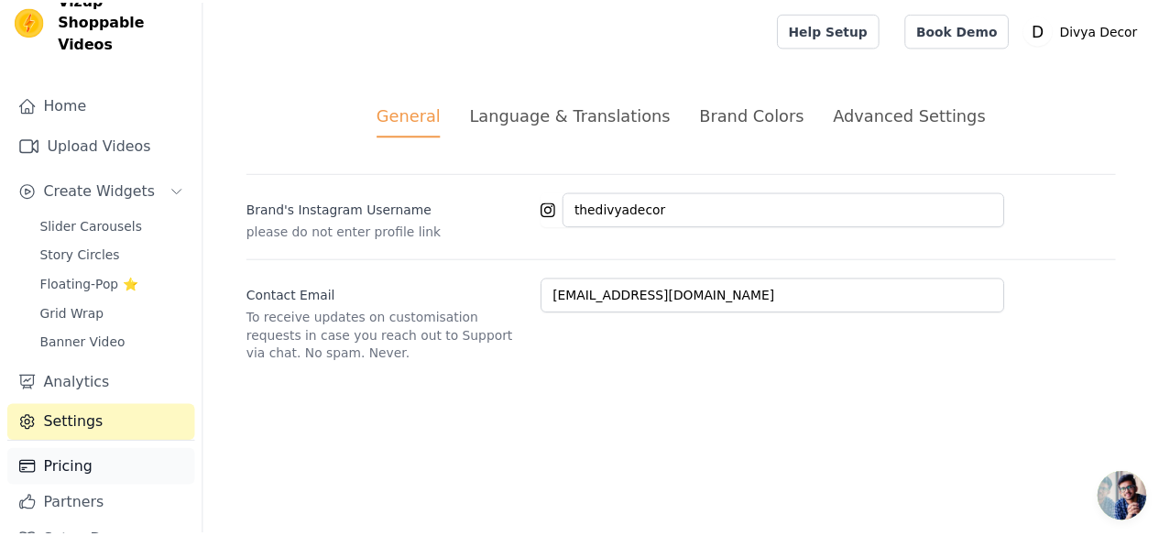
scroll to position [47, 0]
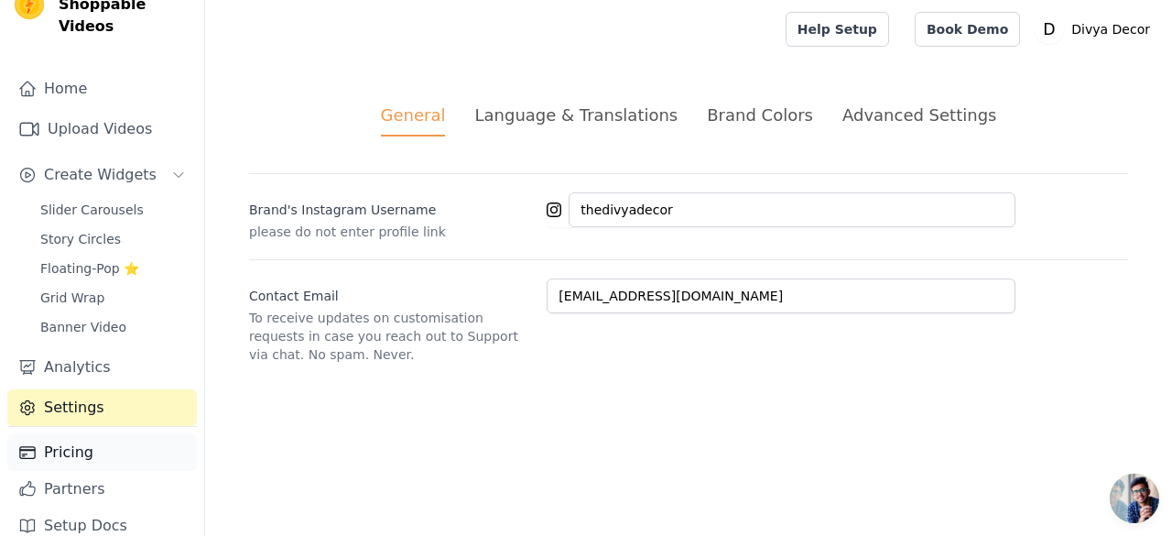
click at [88, 434] on link "Pricing" at bounding box center [102, 452] width 190 height 37
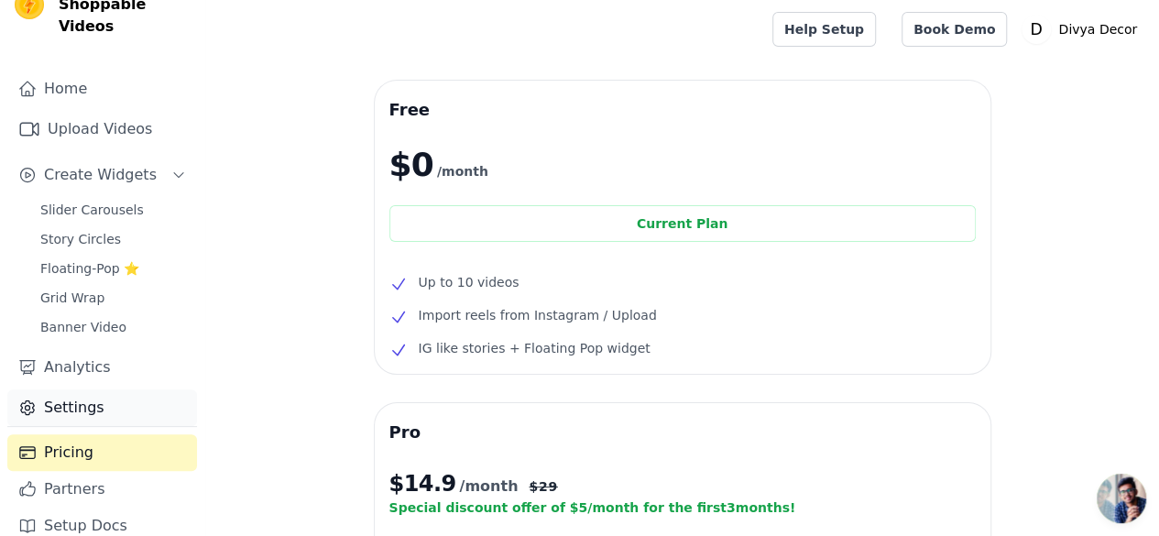
click at [119, 397] on link "Settings" at bounding box center [102, 407] width 190 height 37
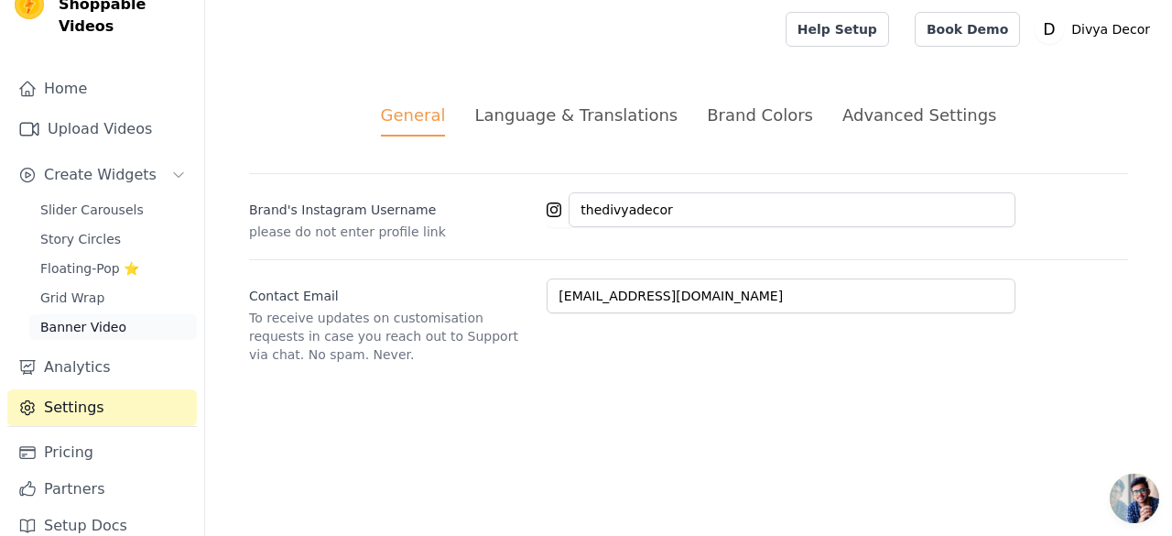
click at [111, 318] on span "Banner Video" at bounding box center [83, 327] width 86 height 18
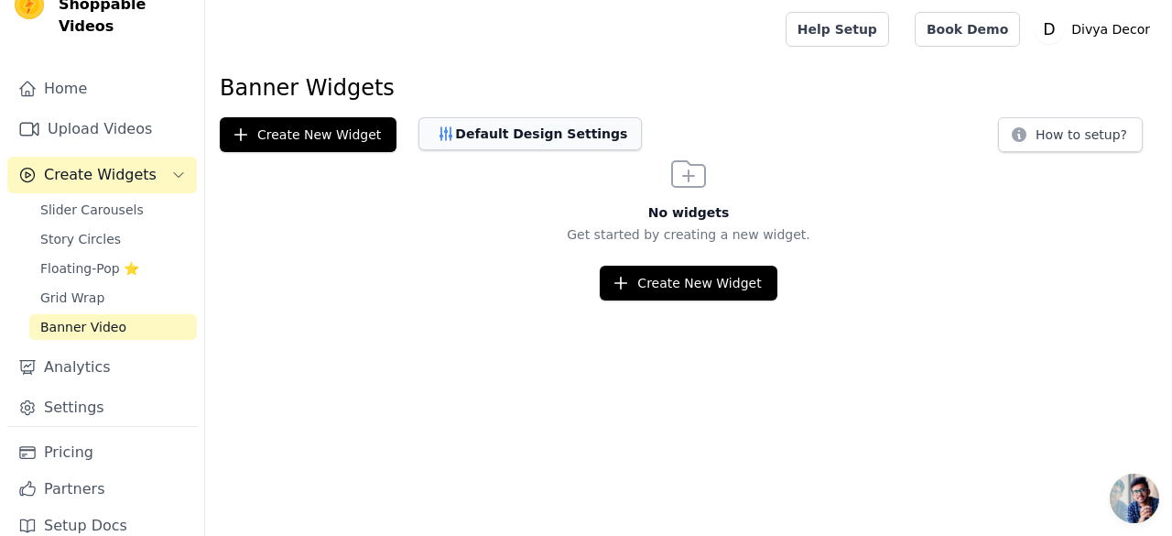
click at [468, 147] on button "Default Design Settings" at bounding box center [530, 133] width 223 height 33
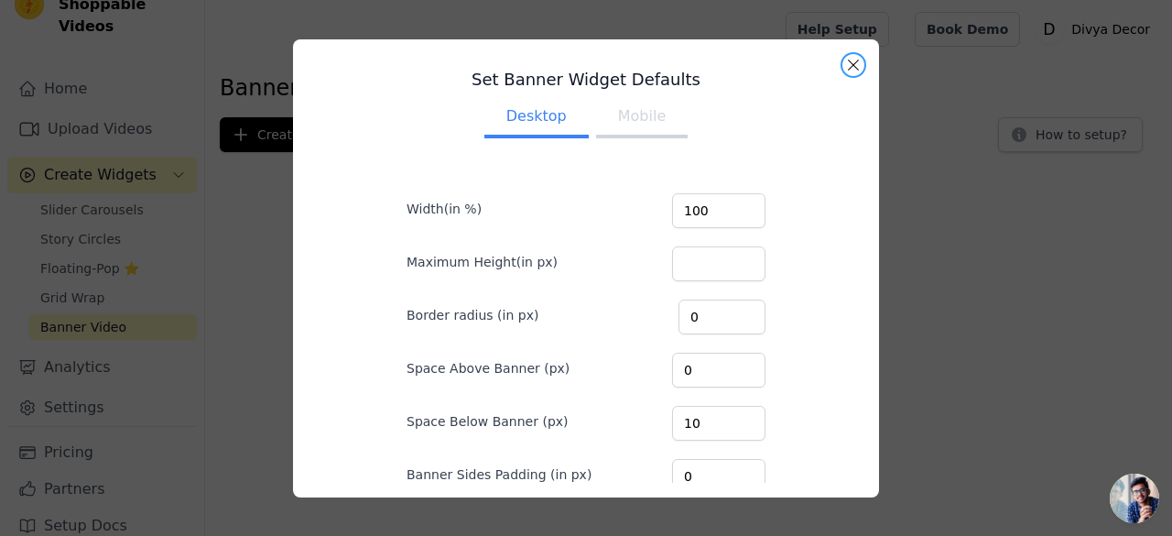
click at [857, 61] on button "Close modal" at bounding box center [854, 65] width 22 height 22
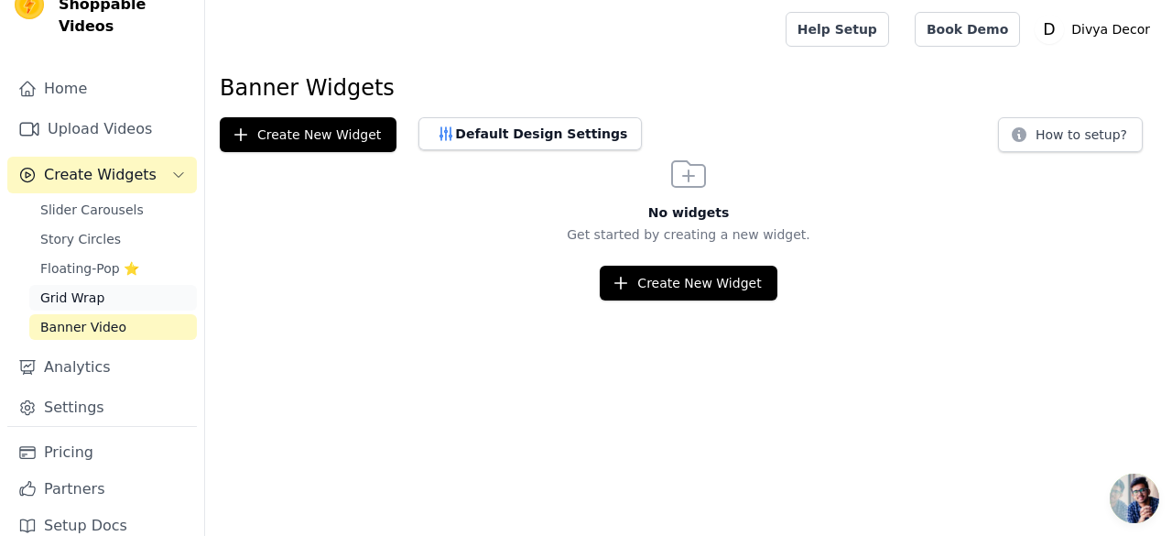
click at [99, 285] on link "Grid Wrap" at bounding box center [113, 298] width 168 height 26
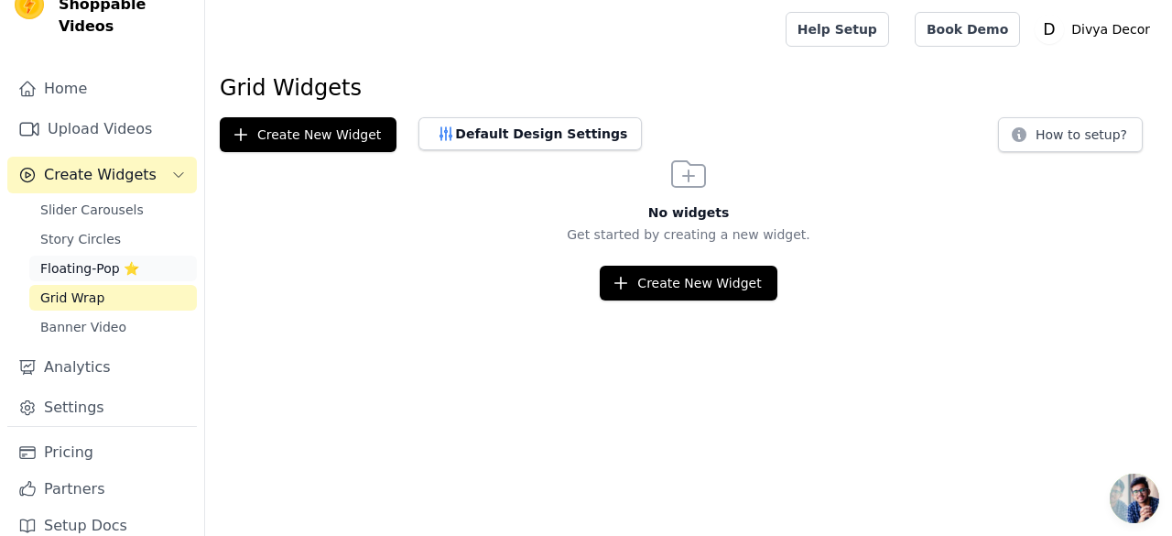
click at [83, 259] on span "Floating-Pop ⭐" at bounding box center [89, 268] width 99 height 18
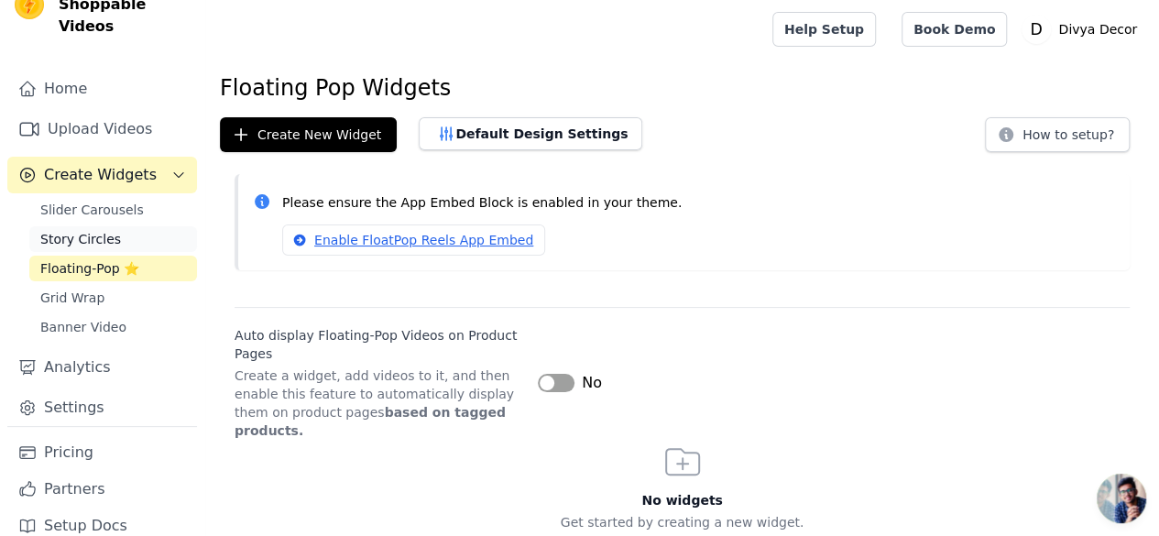
click at [84, 230] on span "Story Circles" at bounding box center [80, 239] width 81 height 18
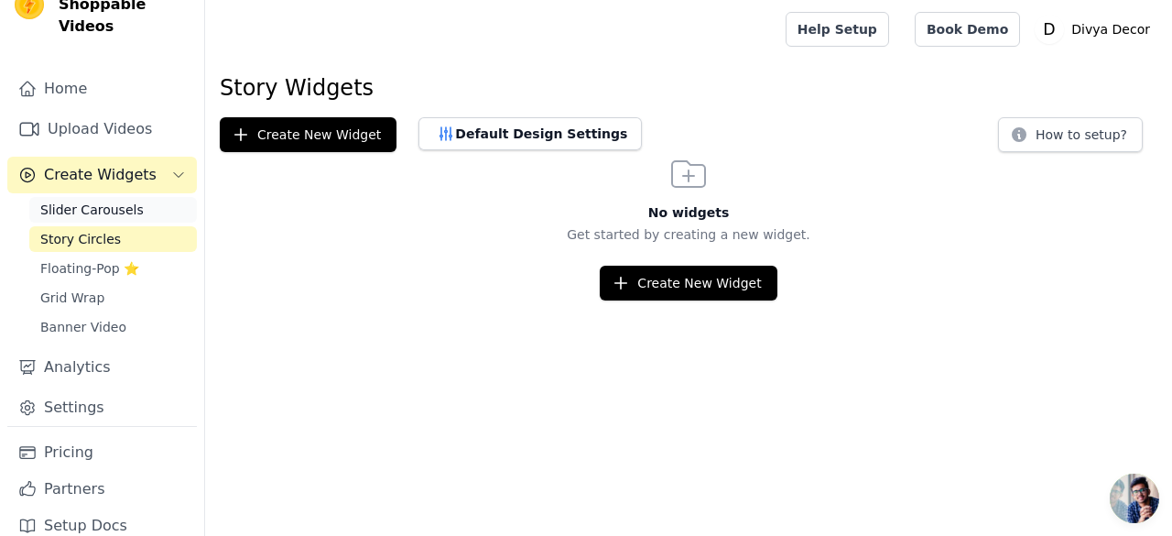
click at [90, 201] on span "Slider Carousels" at bounding box center [91, 210] width 103 height 18
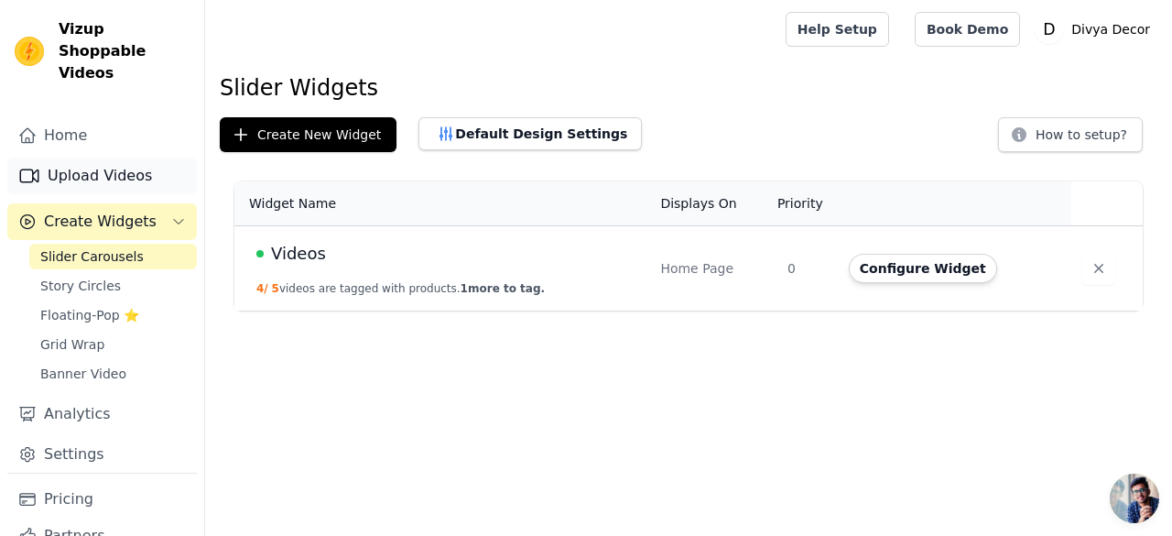
click at [105, 167] on link "Upload Videos" at bounding box center [102, 176] width 190 height 37
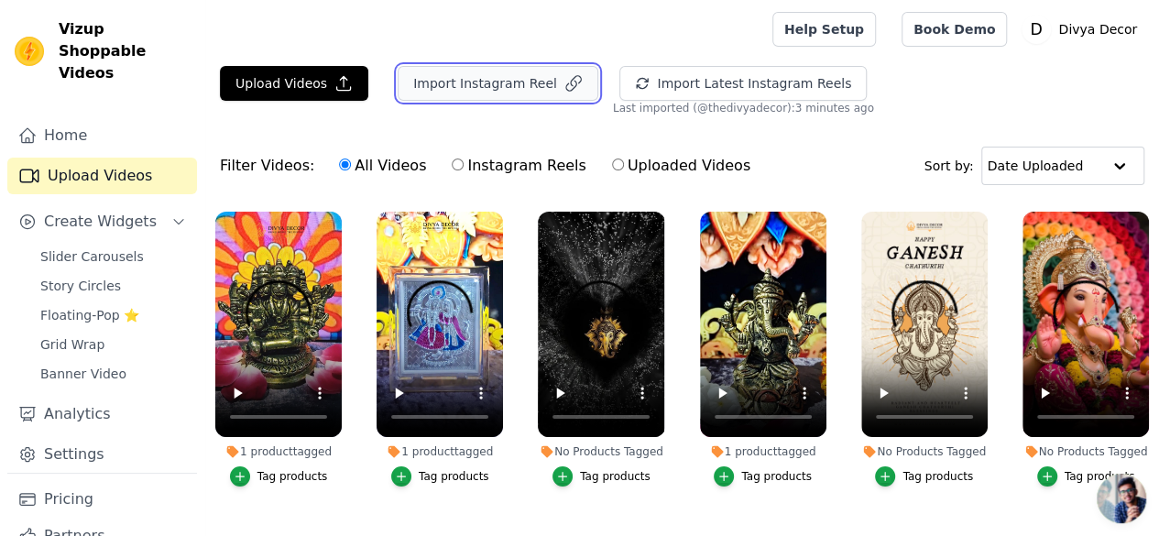
click at [478, 86] on button "Import Instagram Reel" at bounding box center [497, 83] width 201 height 35
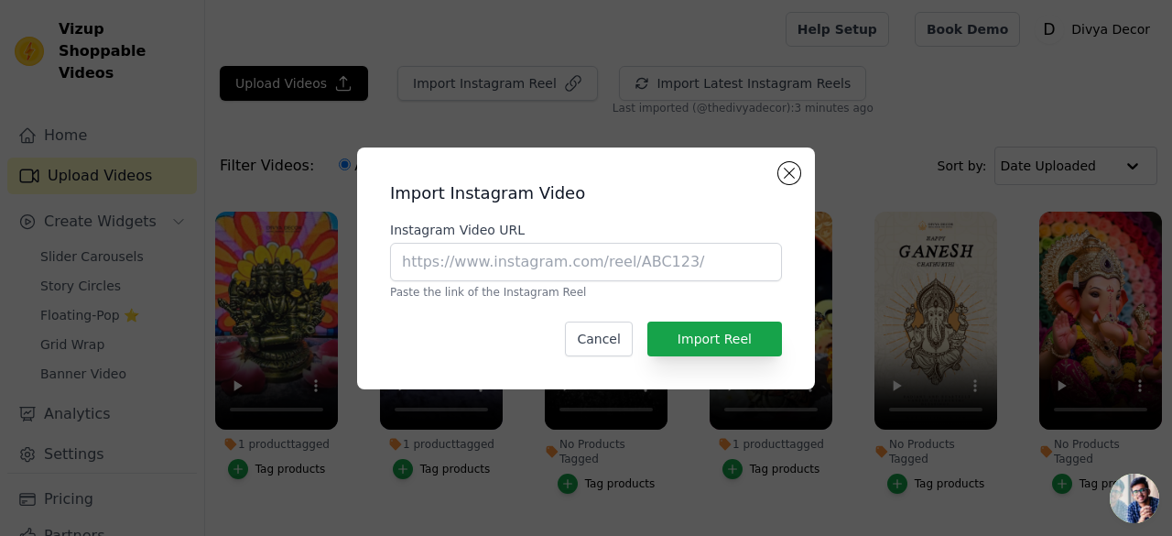
click at [778, 170] on div "Import Instagram Video Instagram Video URL Paste the link of the Instagram Reel…" at bounding box center [586, 268] width 429 height 212
click at [780, 173] on button "Close modal" at bounding box center [790, 173] width 22 height 22
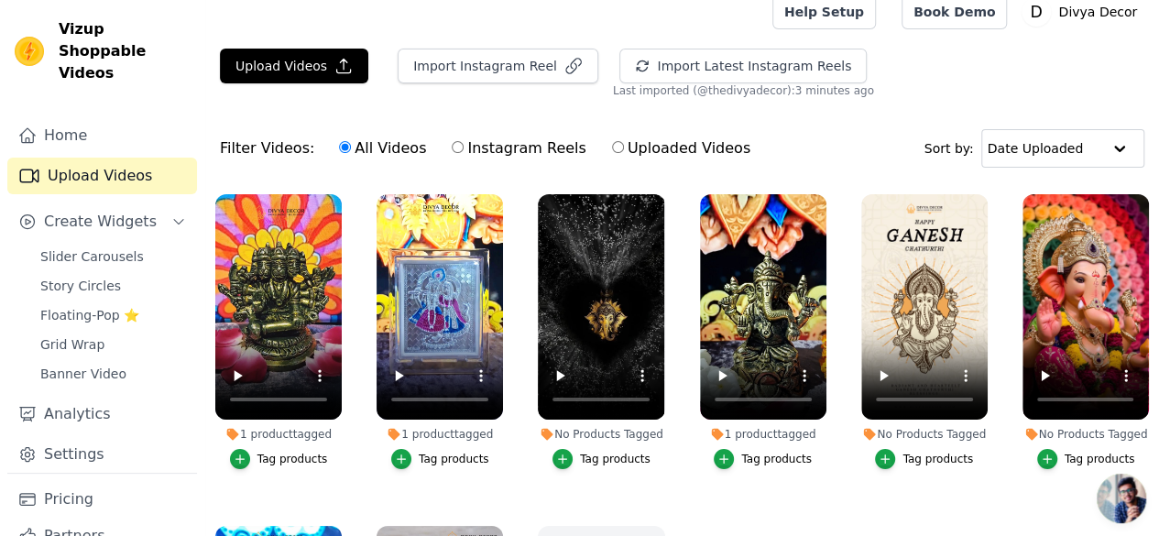
scroll to position [2, 0]
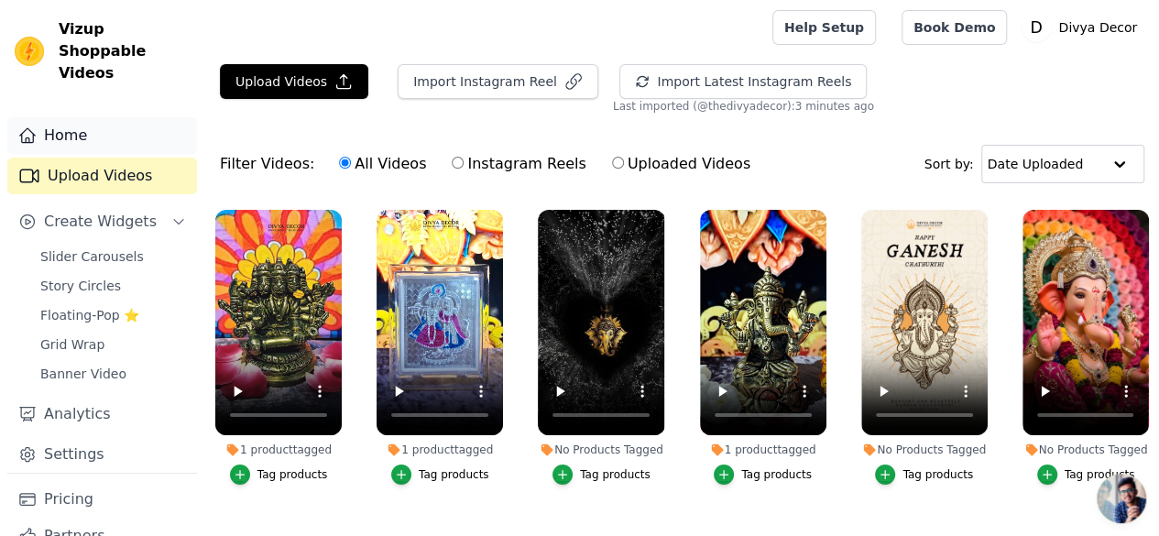
click at [82, 117] on link "Home" at bounding box center [102, 135] width 190 height 37
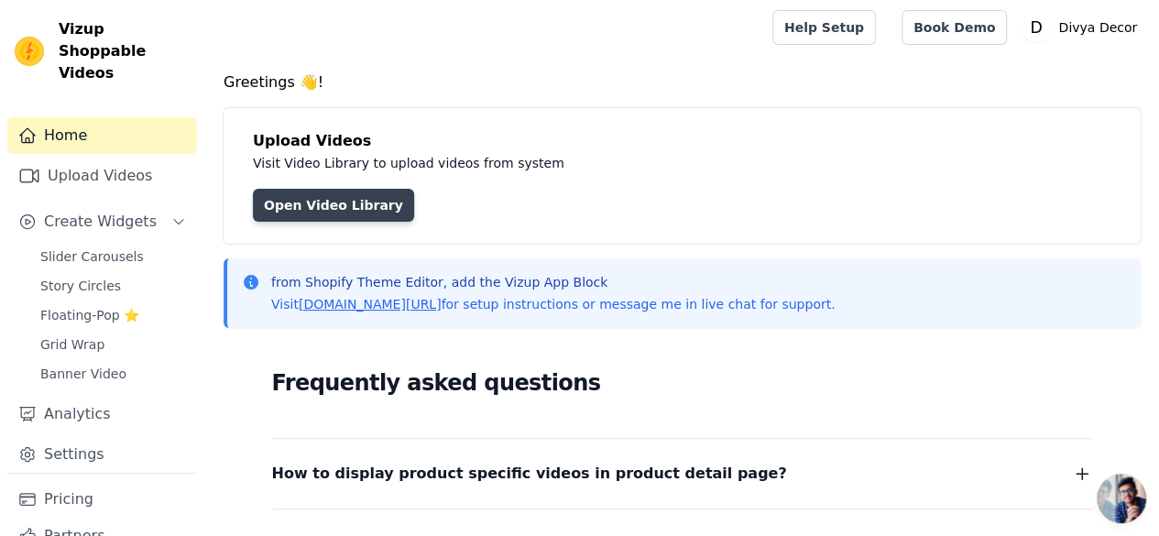
click at [365, 203] on link "Open Video Library" at bounding box center [333, 205] width 161 height 33
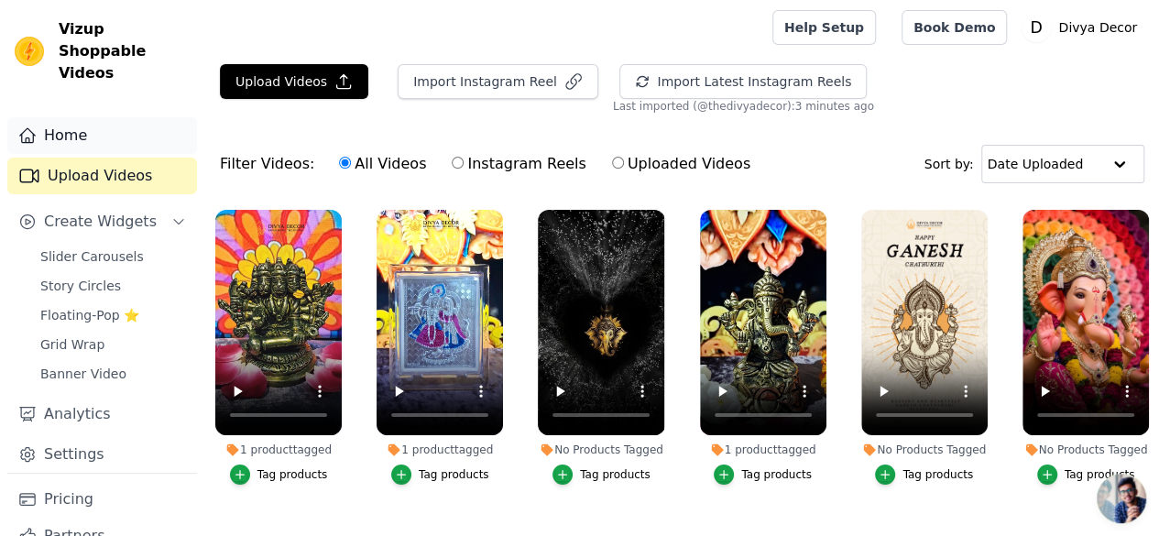
click at [60, 120] on link "Home" at bounding box center [102, 135] width 190 height 37
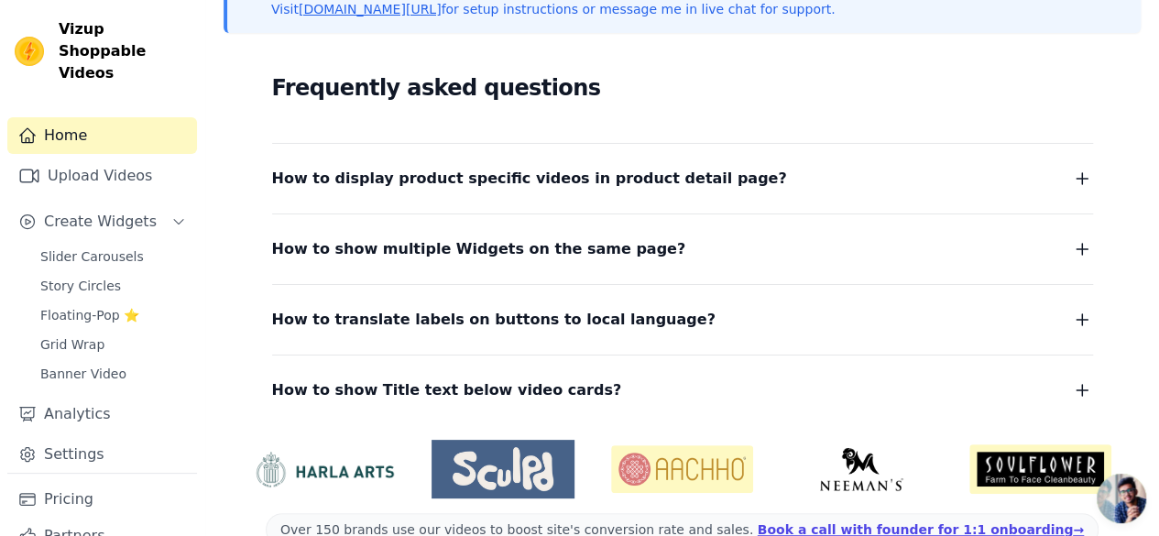
scroll to position [334, 0]
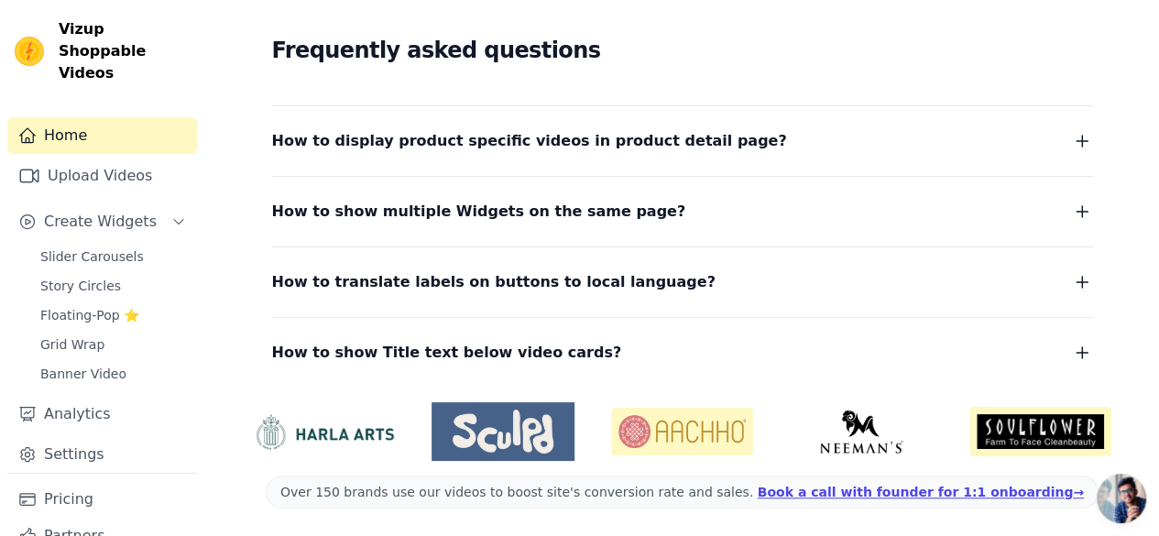
click at [535, 126] on div "How to display product specific videos in product detail page? Create one widge…" at bounding box center [682, 130] width 821 height 48
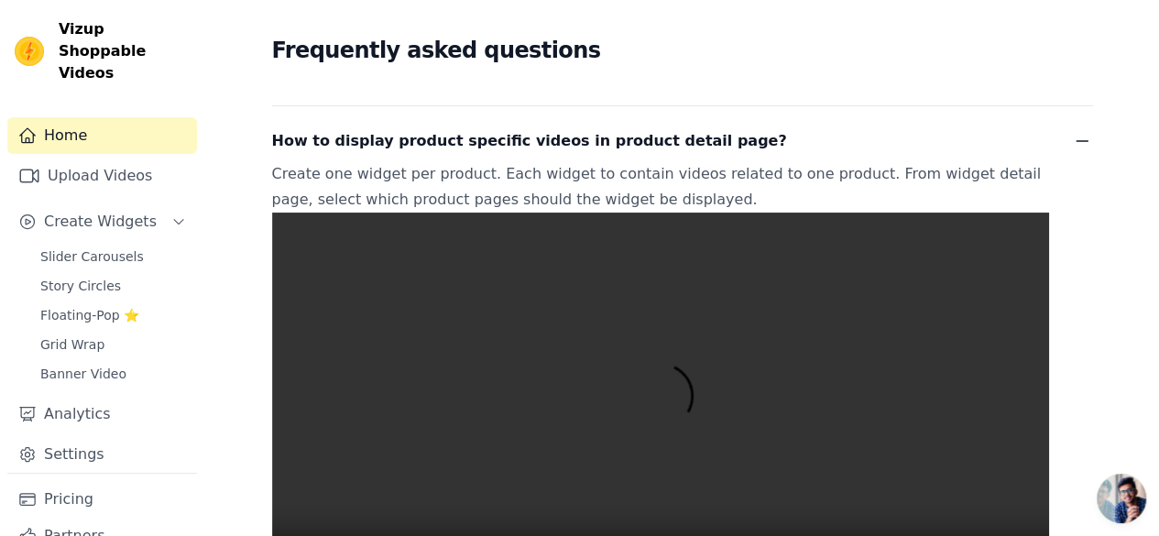
click at [533, 128] on span "How to display product specific videos in product detail page?" at bounding box center [529, 141] width 515 height 26
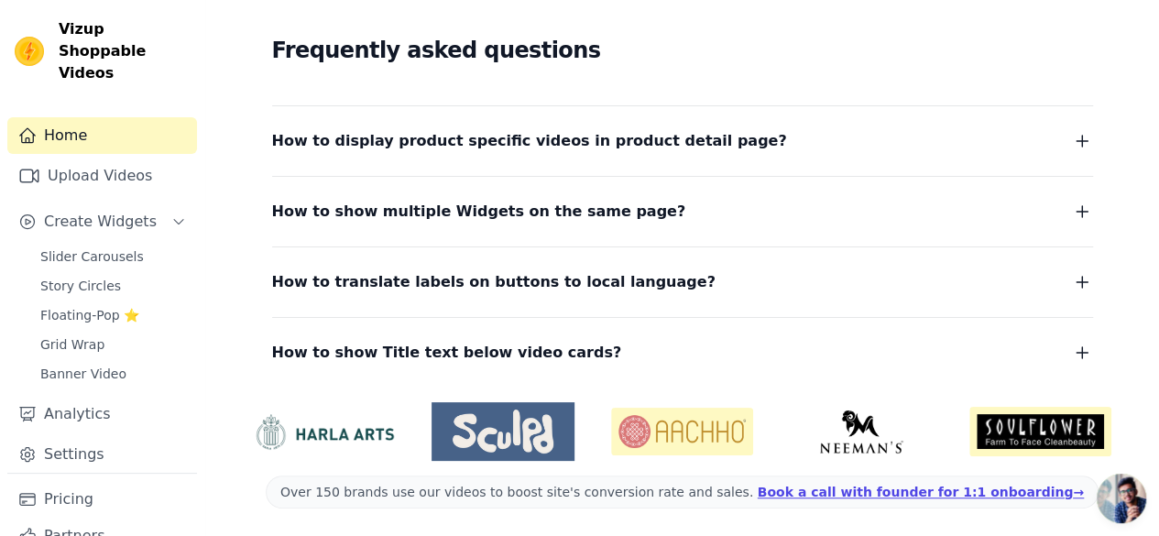
click at [533, 128] on span "How to display product specific videos in product detail page?" at bounding box center [529, 141] width 515 height 26
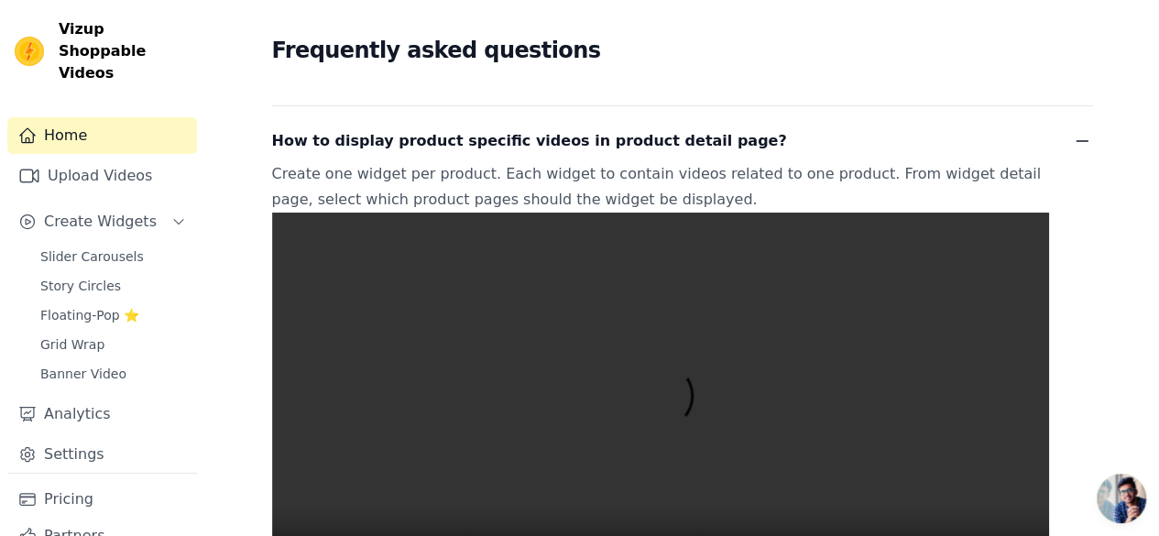
click at [913, 165] on p "Create one widget per product. Each widget to contain videos related to one pro…" at bounding box center [660, 381] width 777 height 440
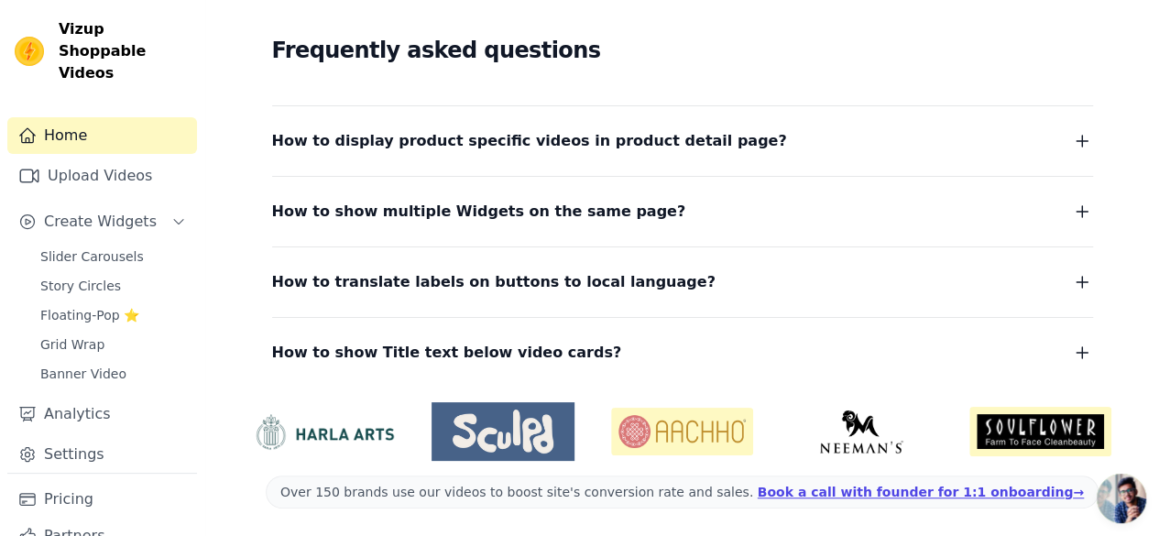
click at [575, 224] on dl "How to display product specific videos in product detail page? Create one widge…" at bounding box center [682, 235] width 821 height 260
click at [672, 210] on button "How to show multiple Widgets on the same page?" at bounding box center [682, 212] width 821 height 26
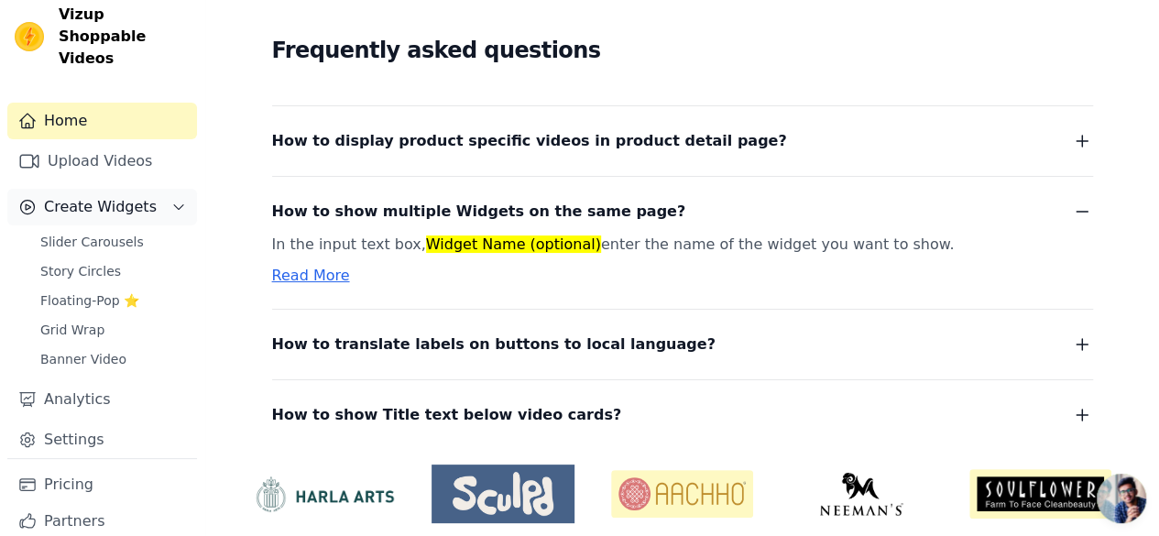
scroll to position [47, 0]
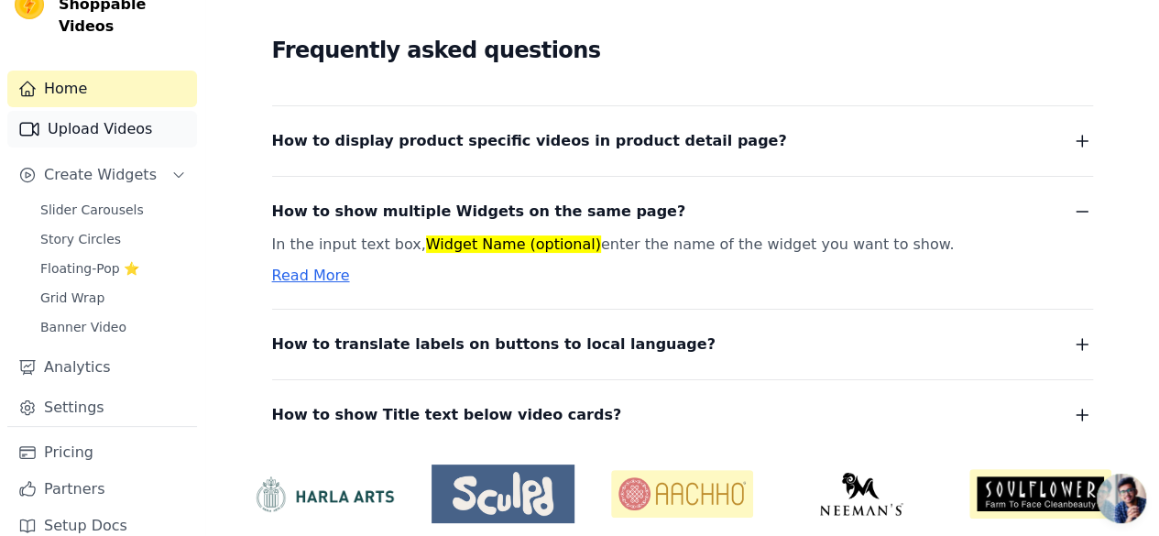
click at [116, 111] on link "Upload Videos" at bounding box center [102, 129] width 190 height 37
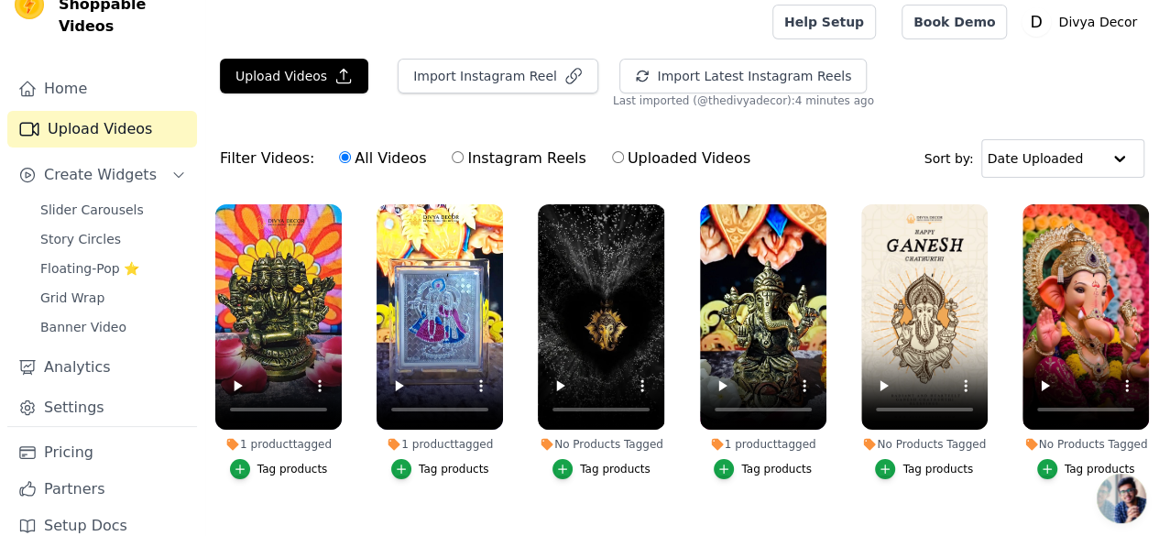
scroll to position [2, 0]
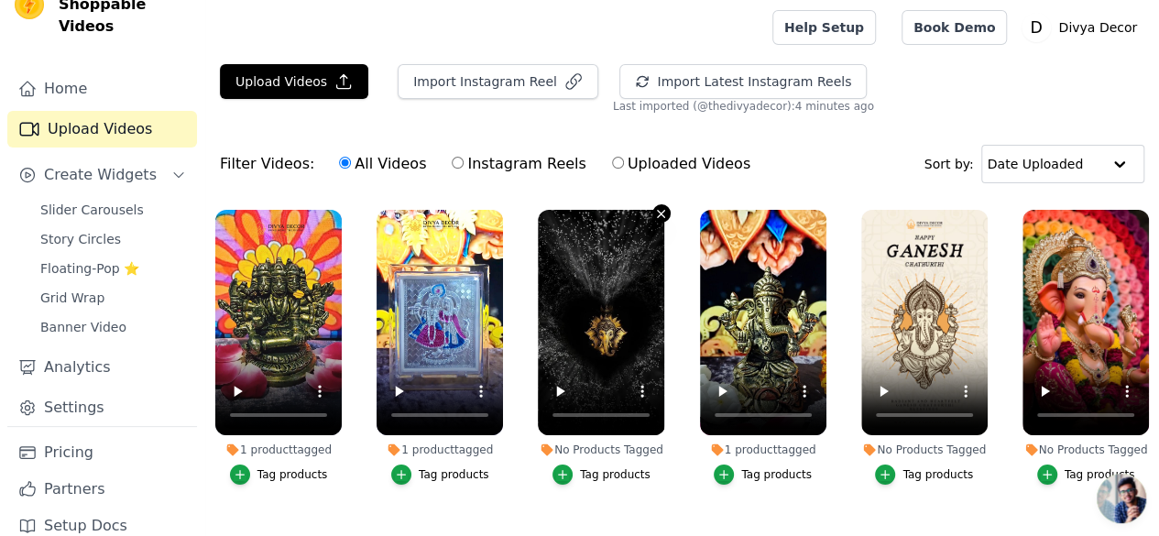
click at [654, 208] on icon "button" at bounding box center [661, 214] width 14 height 14
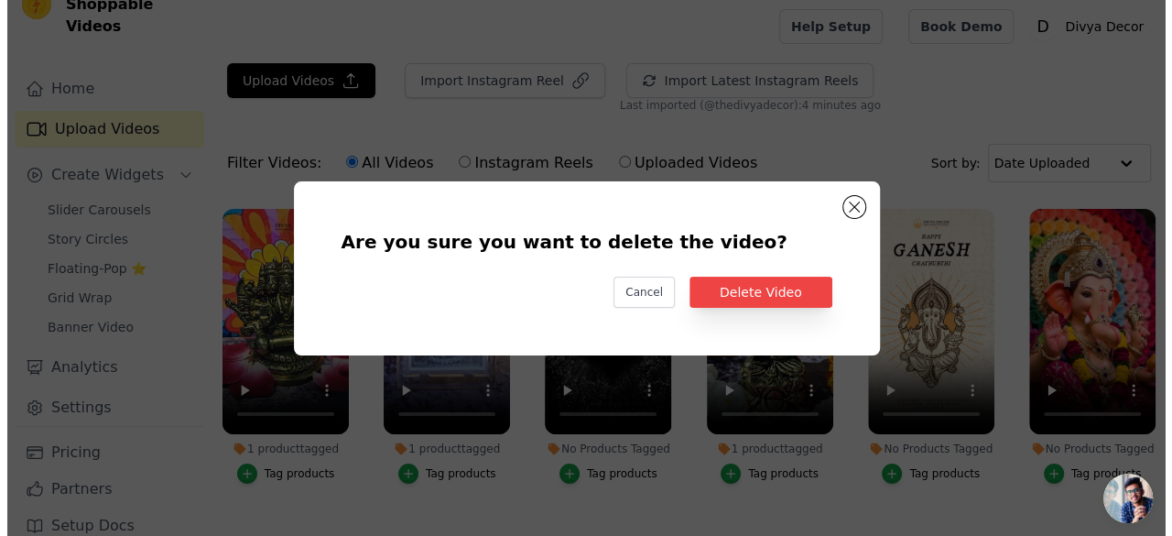
scroll to position [0, 0]
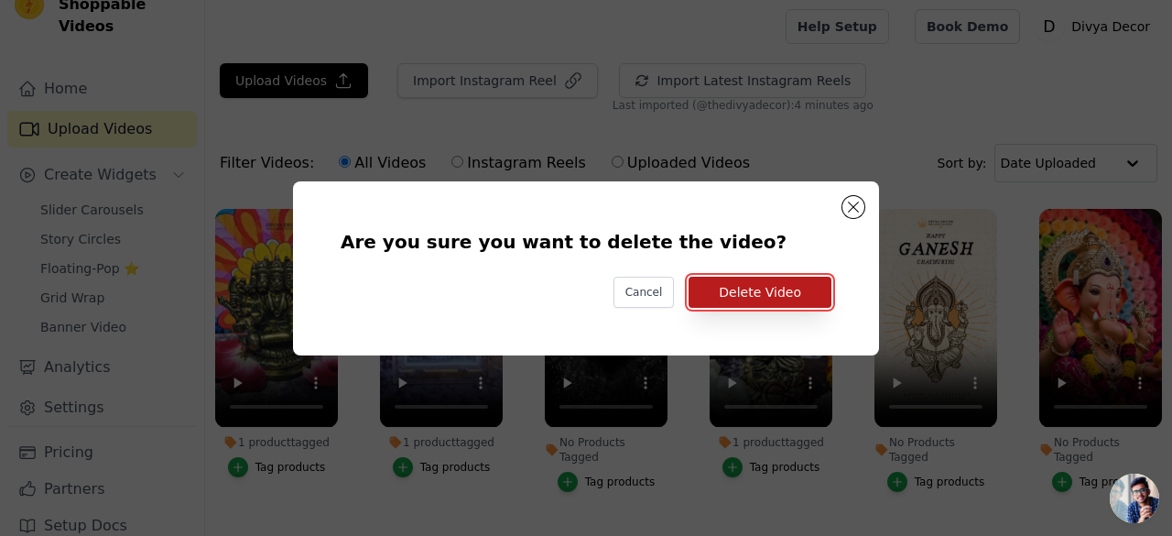
click at [764, 290] on button "Delete Video" at bounding box center [760, 292] width 143 height 31
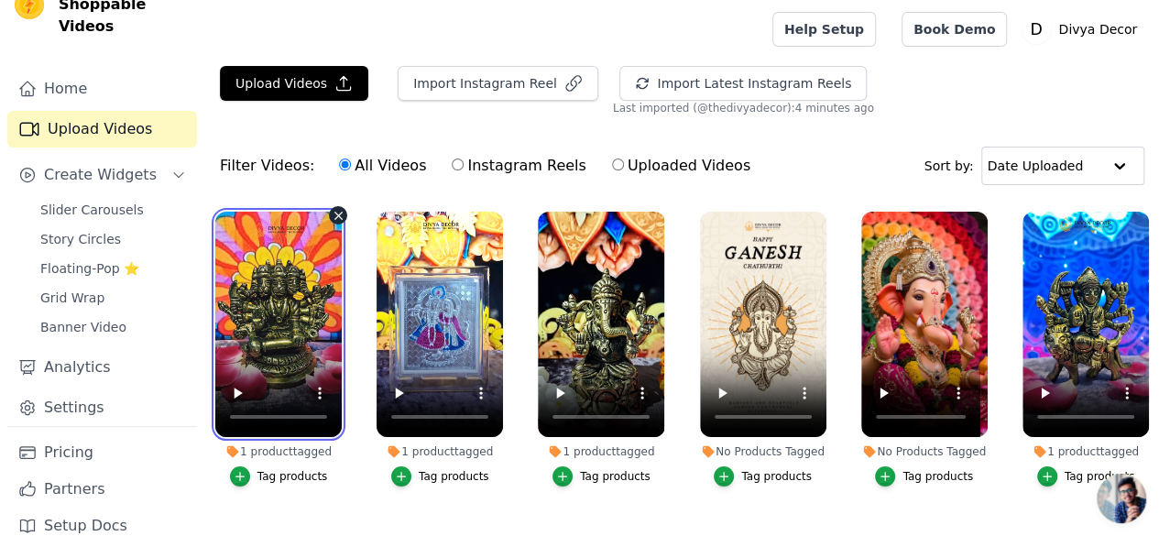
click at [271, 288] on video at bounding box center [278, 324] width 126 height 225
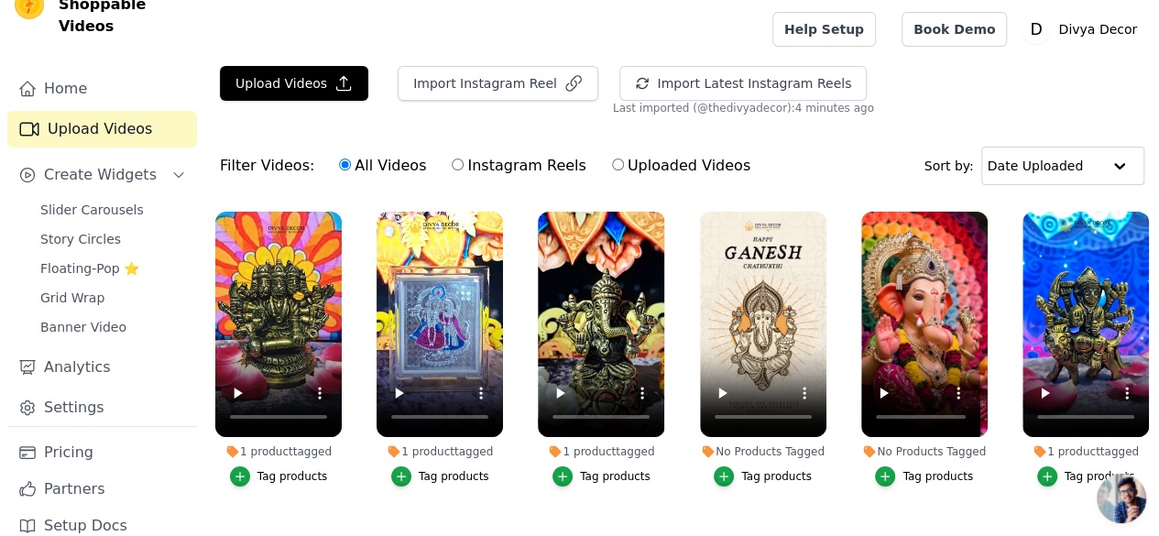
click at [384, 190] on div "Filter Videos: All Videos Instagram Reels Uploaded Videos Sort by: Date Uploaded" at bounding box center [681, 165] width 953 height 71
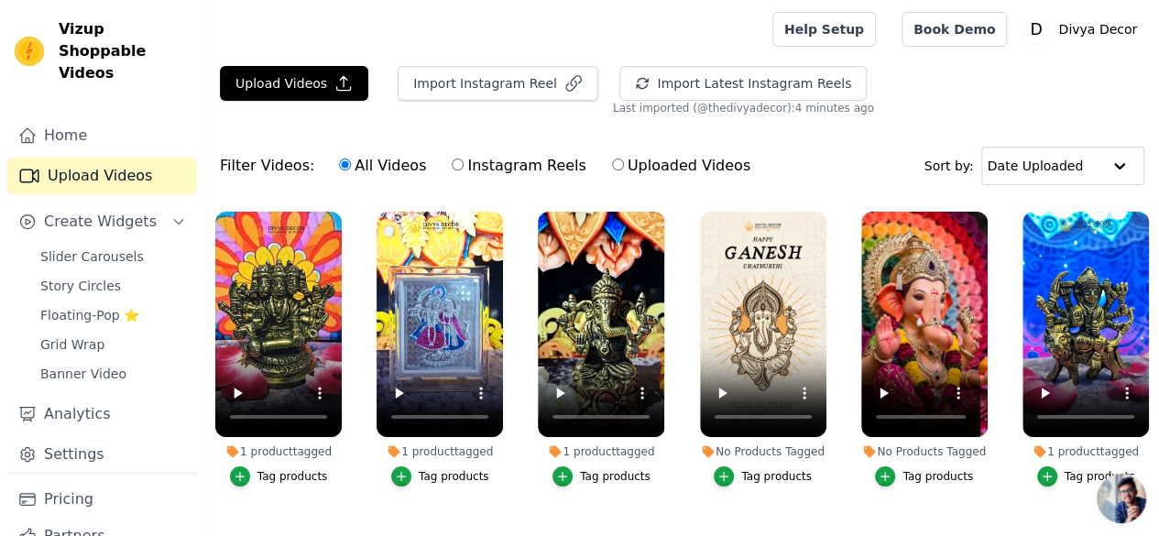
click at [59, 48] on span "Vizup Shoppable Videos" at bounding box center [124, 51] width 131 height 66
click at [46, 119] on link "Home" at bounding box center [102, 135] width 190 height 37
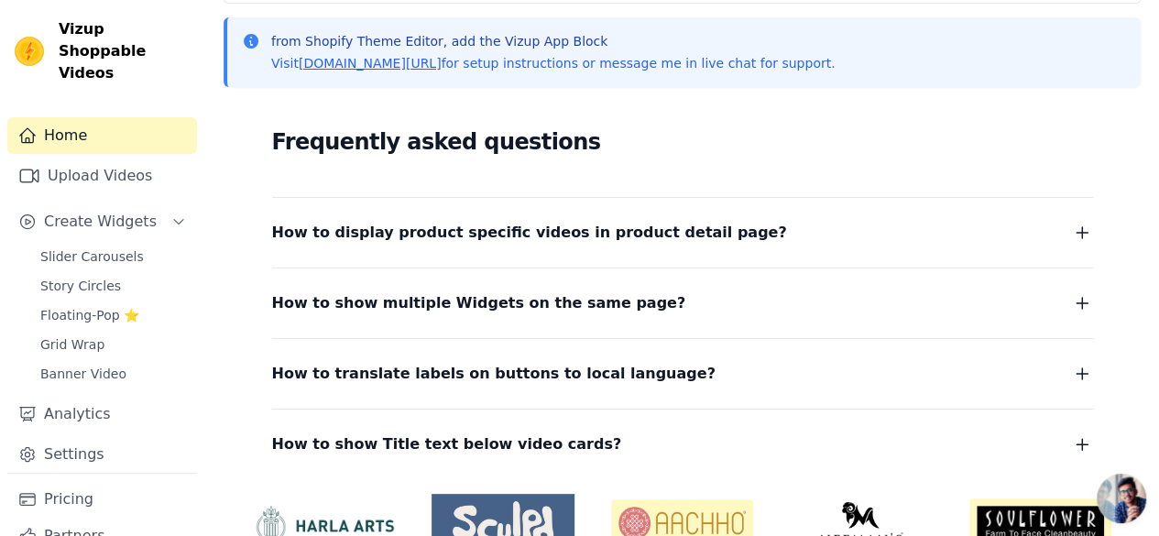
scroll to position [334, 0]
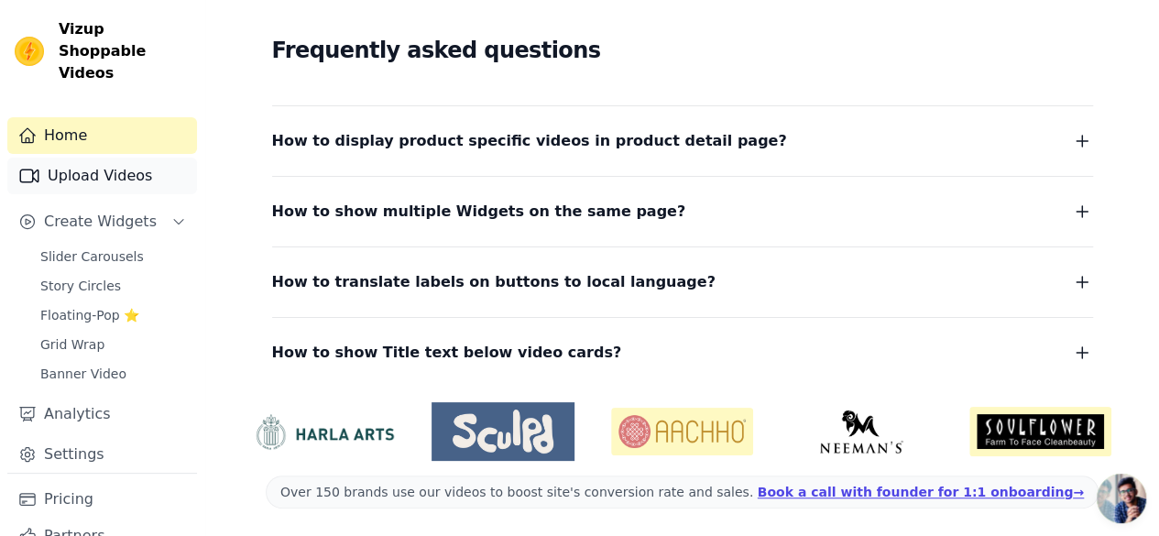
click at [147, 158] on link "Upload Videos" at bounding box center [102, 176] width 190 height 37
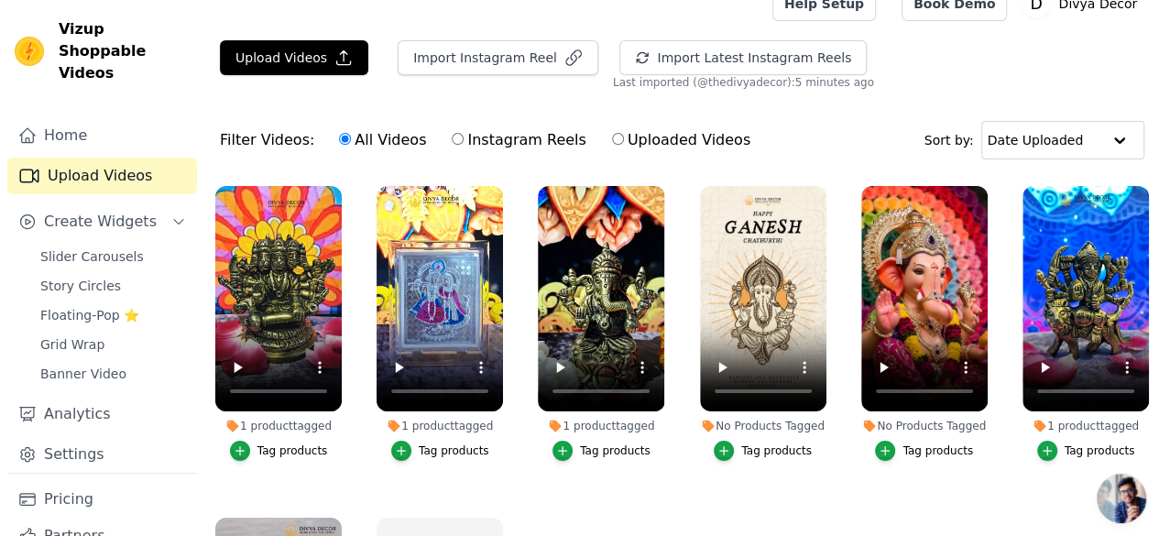
scroll to position [22, 0]
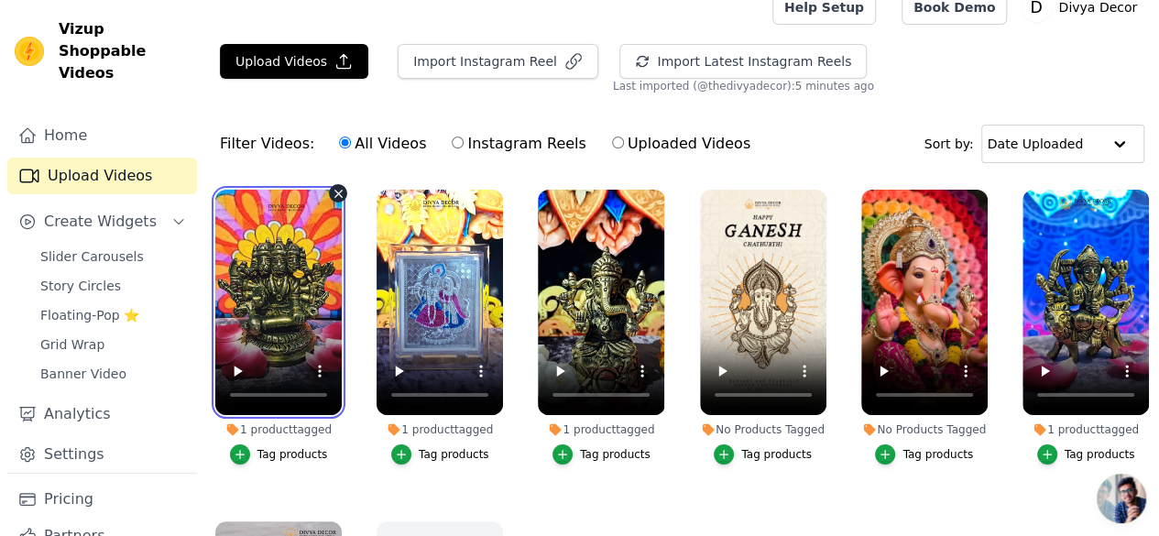
click at [245, 208] on video at bounding box center [278, 302] width 126 height 225
drag, startPoint x: 245, startPoint y: 209, endPoint x: 216, endPoint y: 265, distance: 63.1
click at [216, 265] on video at bounding box center [278, 302] width 126 height 225
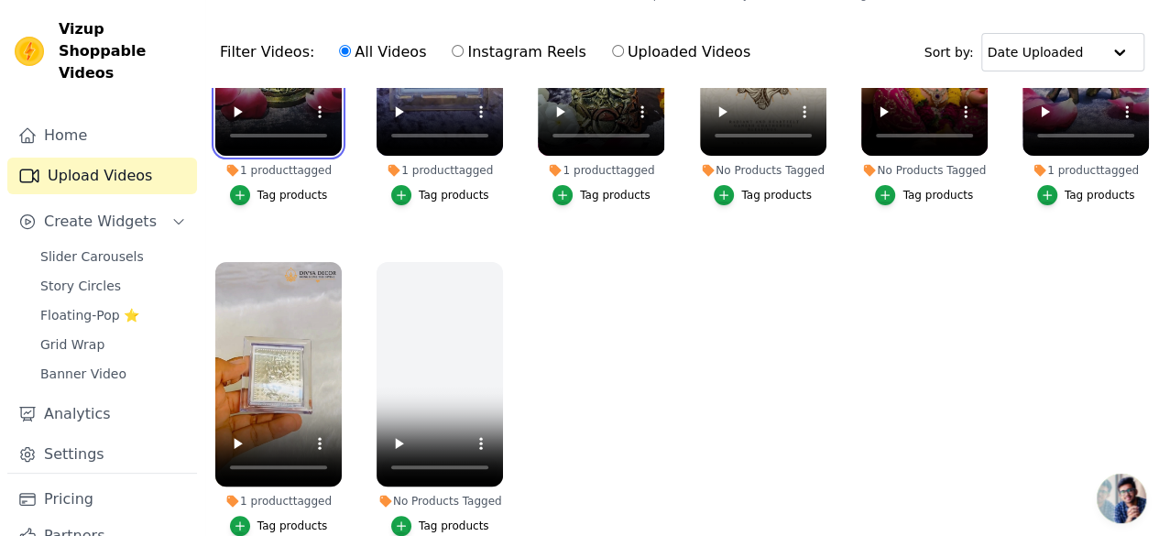
scroll to position [0, 0]
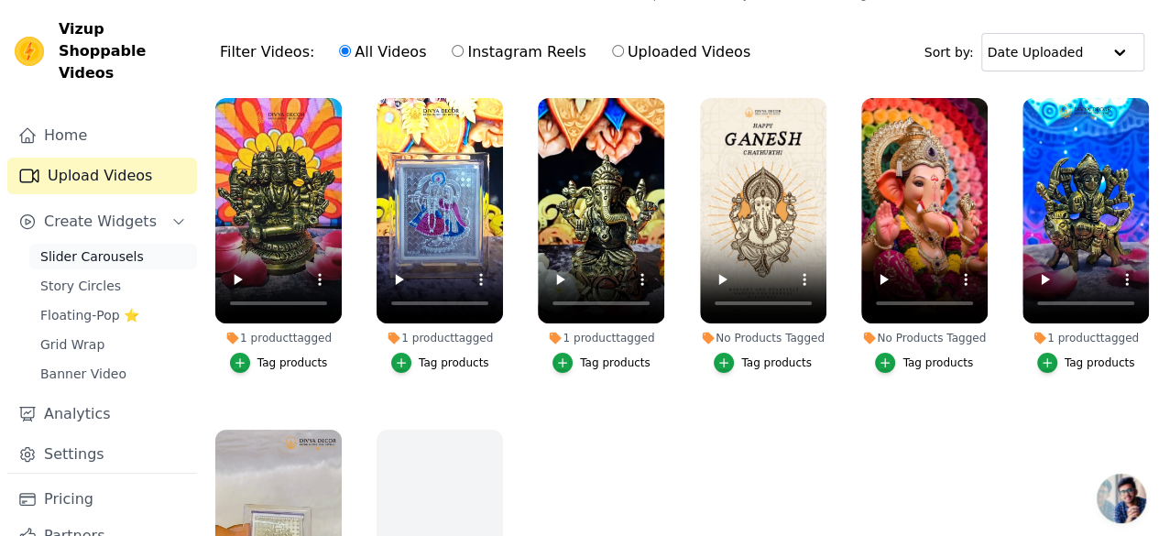
click at [103, 247] on span "Slider Carousels" at bounding box center [91, 256] width 103 height 18
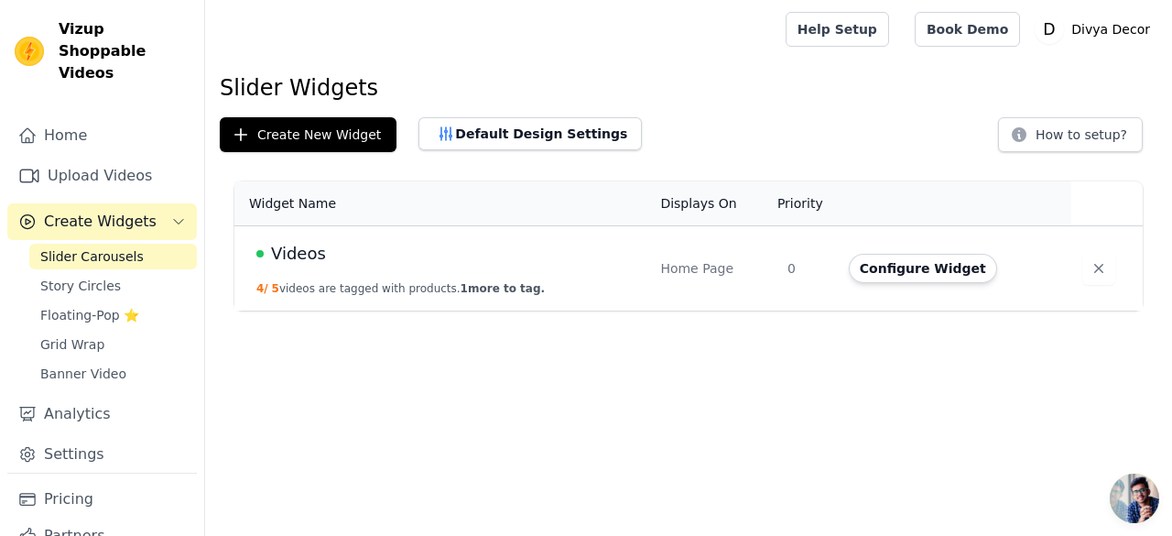
click at [506, 270] on td "Videos 4 / 5 videos are tagged with products. 1 more to tag." at bounding box center [441, 268] width 415 height 85
click at [476, 283] on span "1 more to tag." at bounding box center [503, 288] width 84 height 13
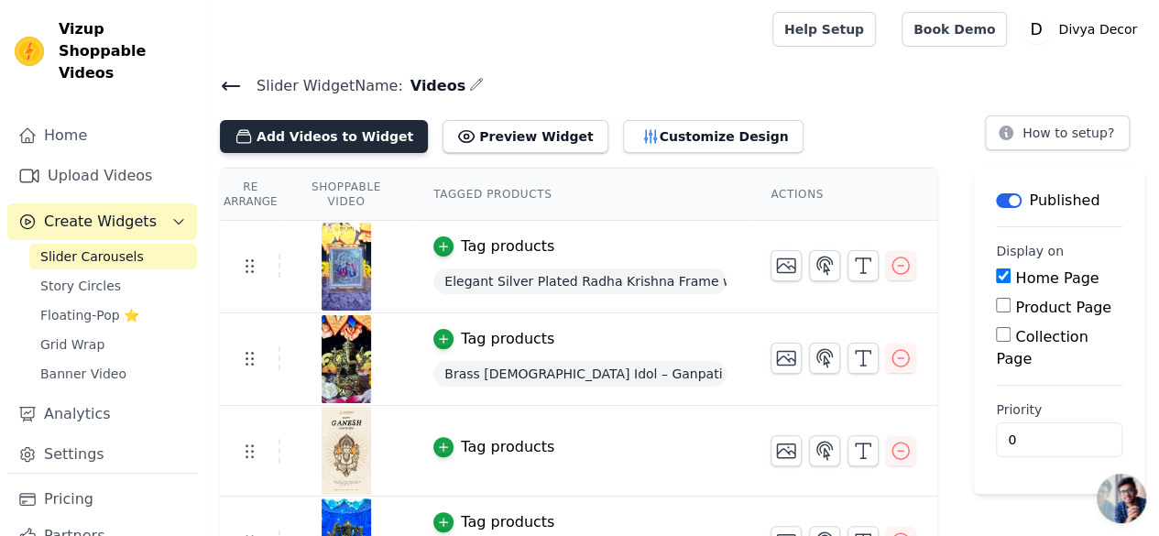
click at [297, 135] on button "Add Videos to Widget" at bounding box center [324, 136] width 208 height 33
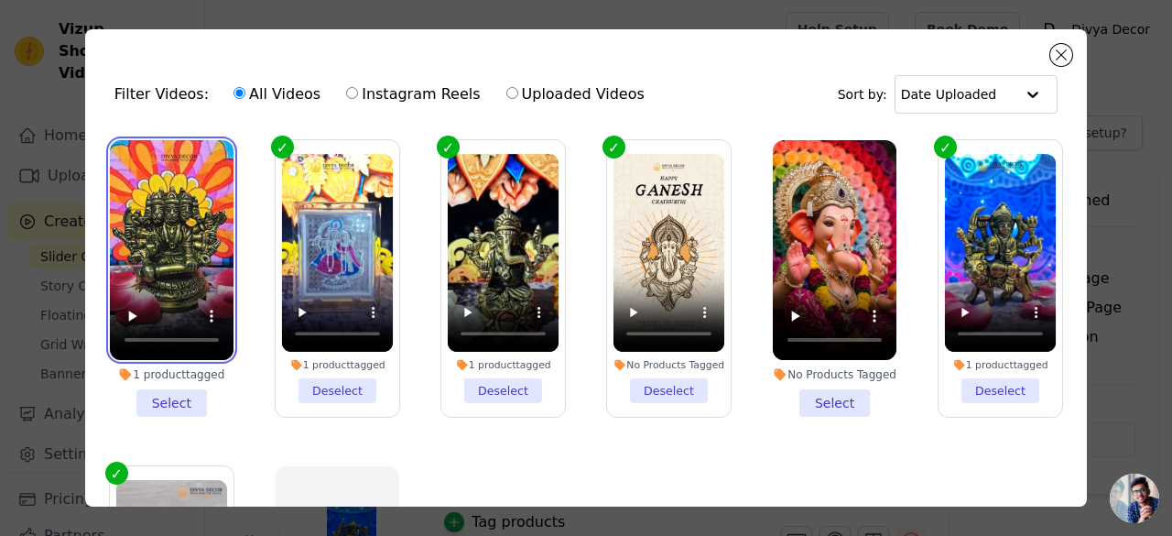
click at [111, 146] on video at bounding box center [172, 250] width 124 height 220
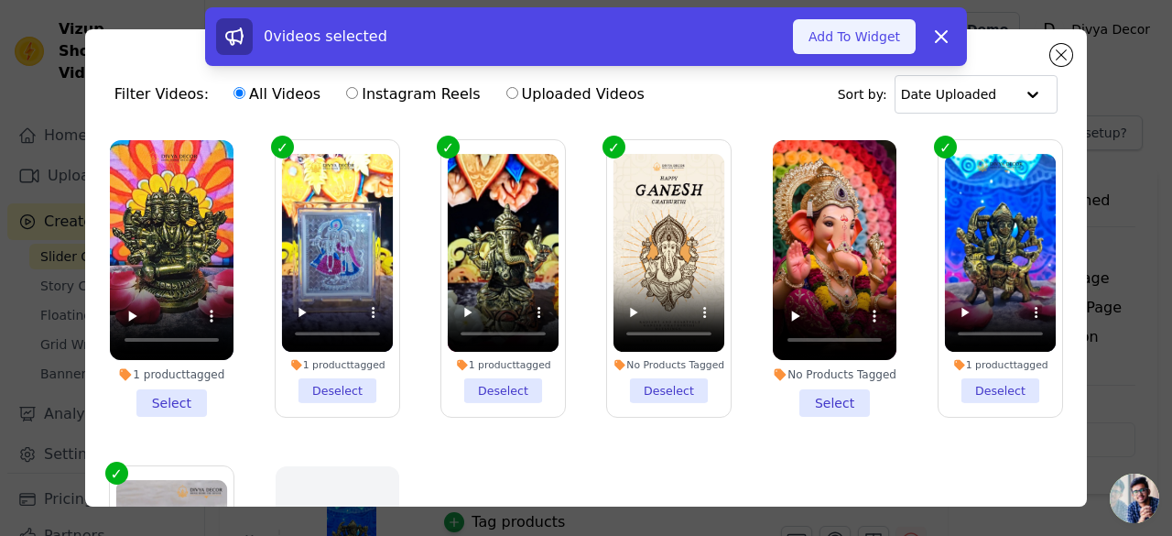
click at [866, 25] on button "Add To Widget" at bounding box center [854, 36] width 123 height 35
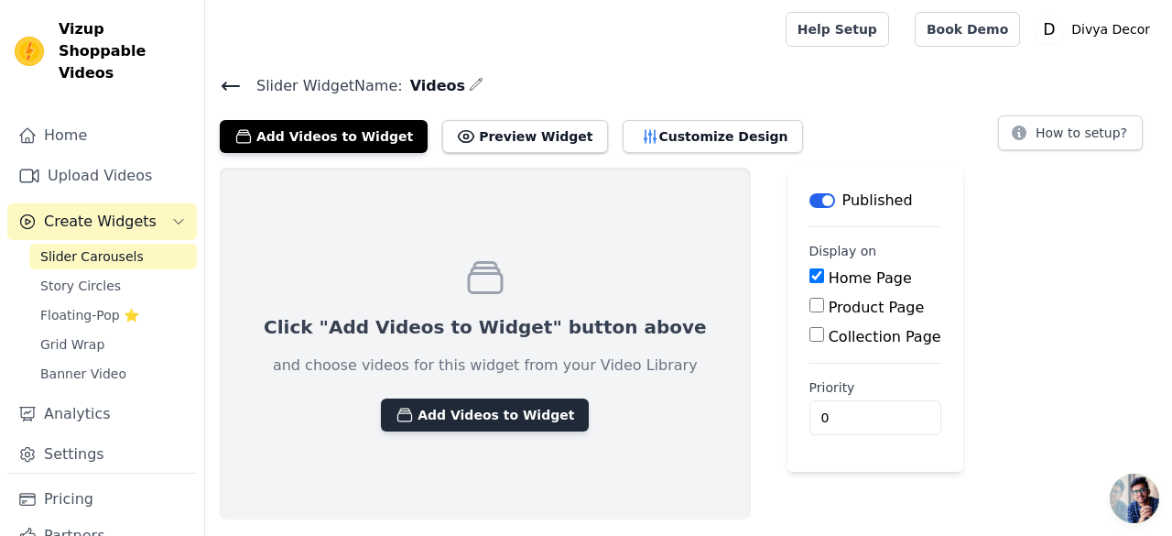
click at [459, 405] on button "Add Videos to Widget" at bounding box center [485, 414] width 208 height 33
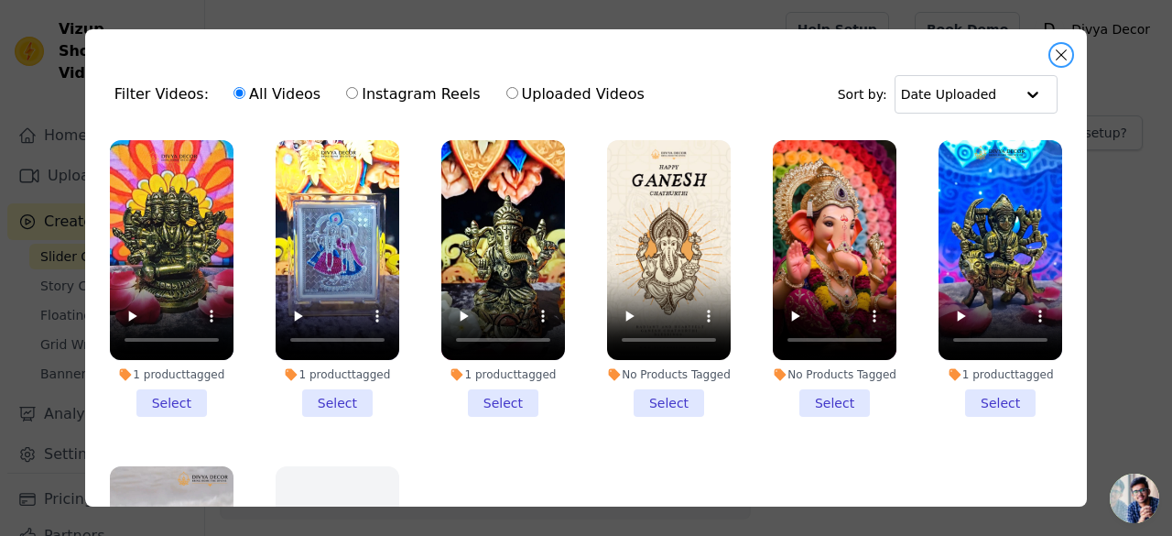
click at [1054, 59] on button "Close modal" at bounding box center [1062, 55] width 22 height 22
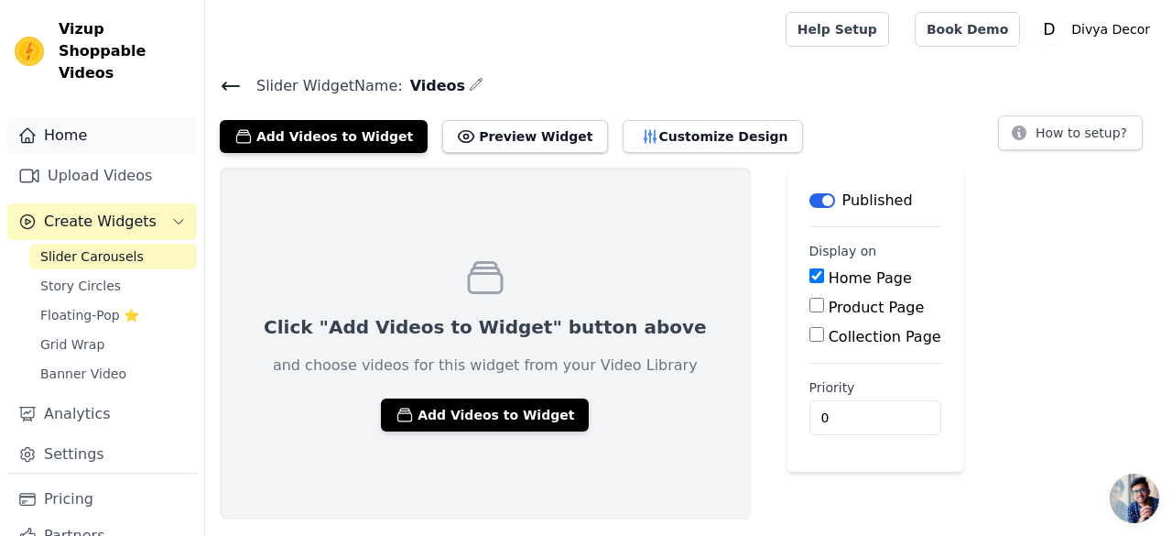
click at [97, 131] on link "Home" at bounding box center [102, 135] width 190 height 37
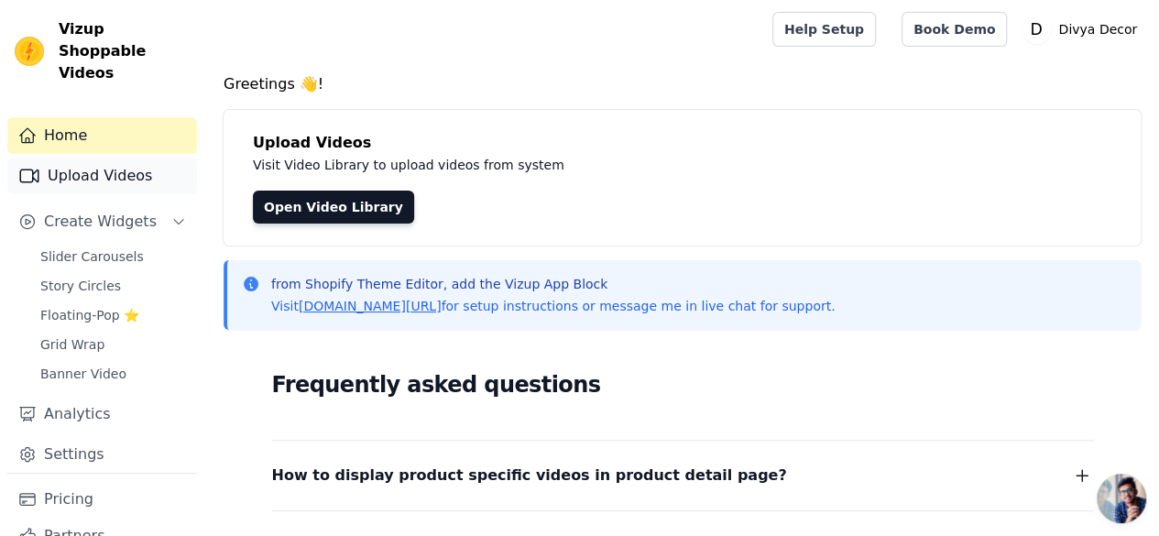
click at [88, 159] on link "Upload Videos" at bounding box center [102, 176] width 190 height 37
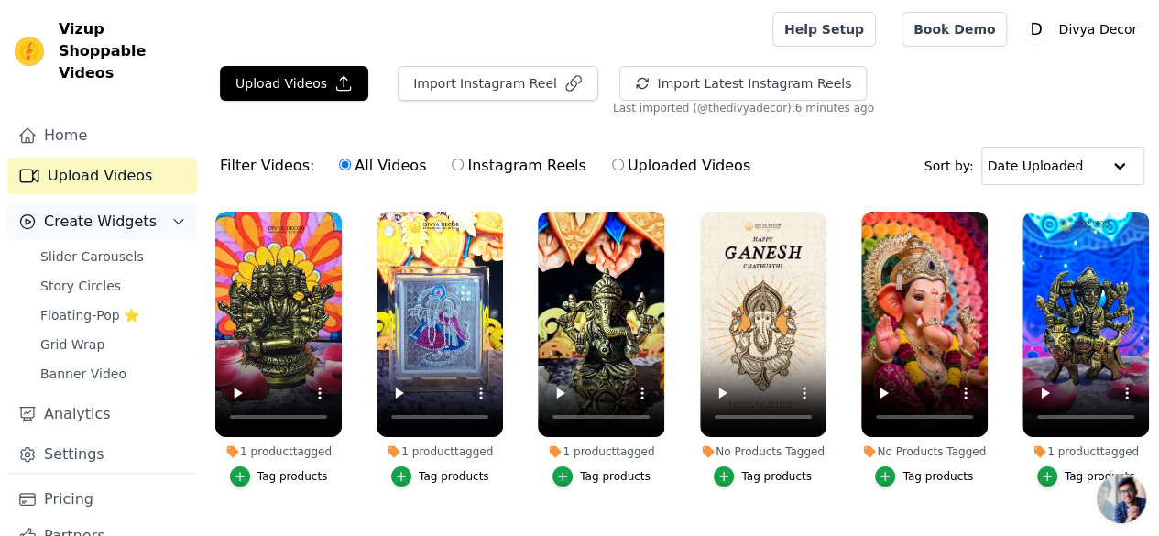
click at [157, 203] on button "Create Widgets" at bounding box center [102, 221] width 190 height 37
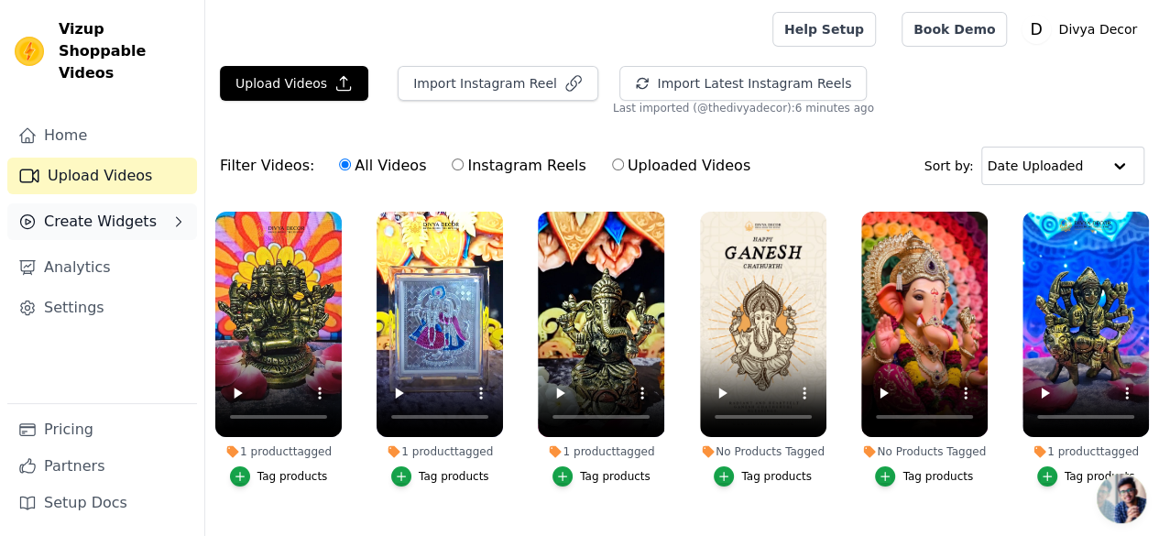
click at [106, 211] on span "Create Widgets" at bounding box center [100, 222] width 113 height 22
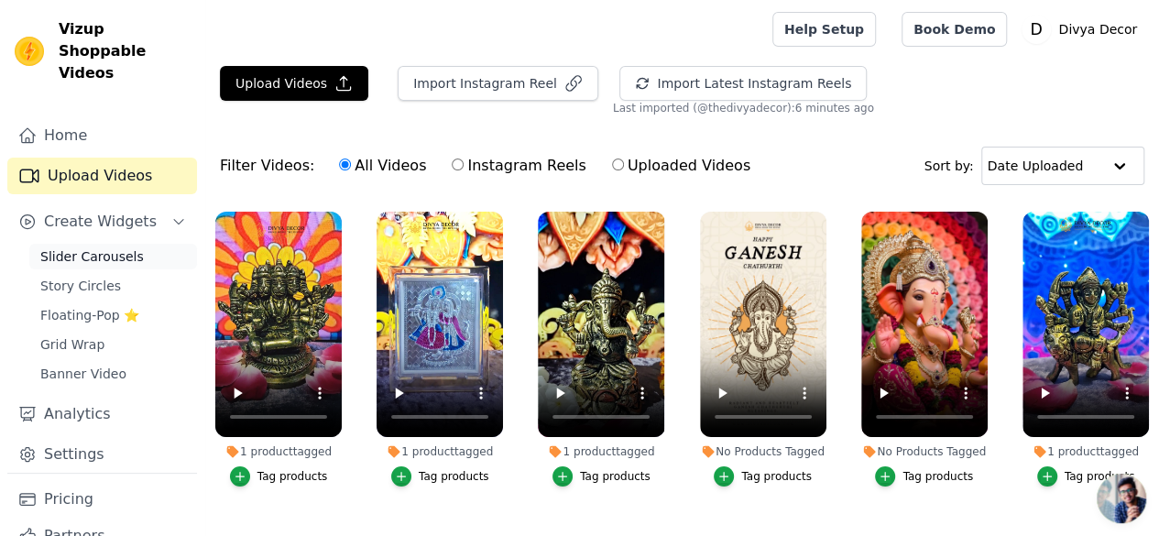
click at [91, 247] on span "Slider Carousels" at bounding box center [91, 256] width 103 height 18
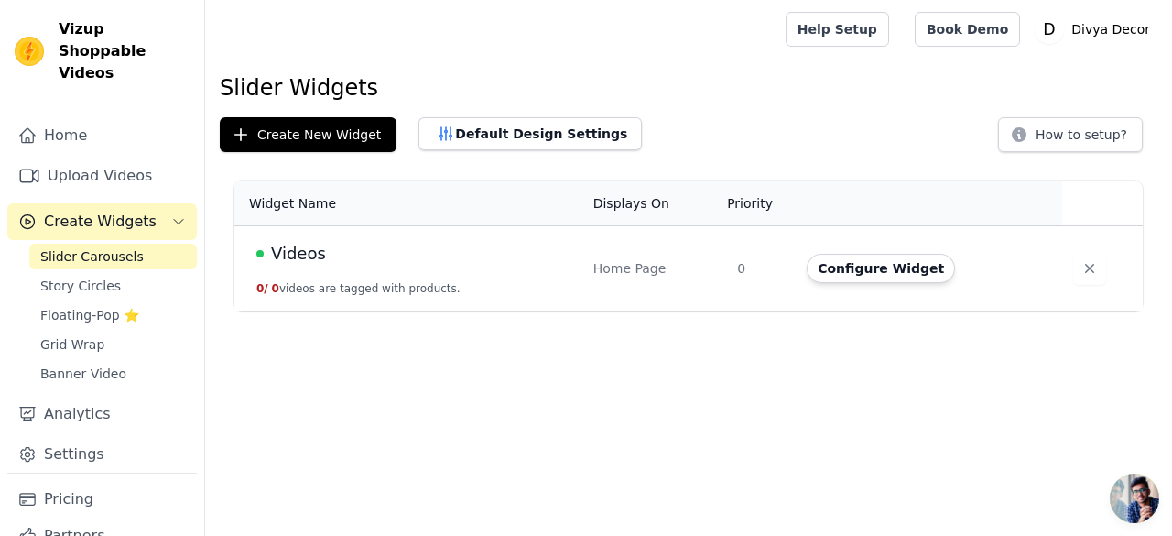
click at [324, 293] on button "0 / 0 videos are tagged with products." at bounding box center [358, 288] width 204 height 15
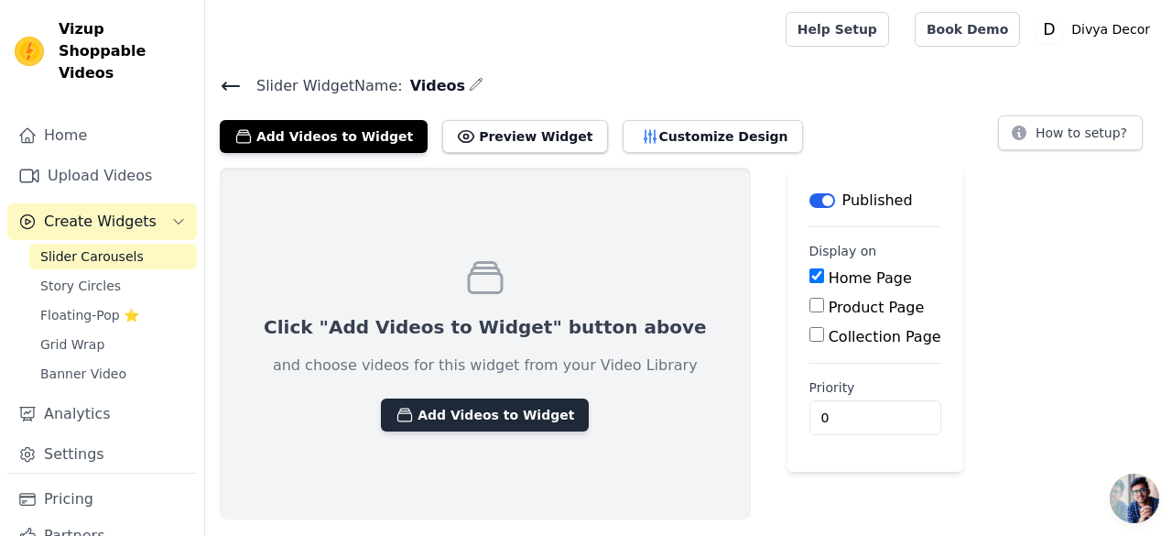
click at [416, 407] on button "Add Videos to Widget" at bounding box center [485, 414] width 208 height 33
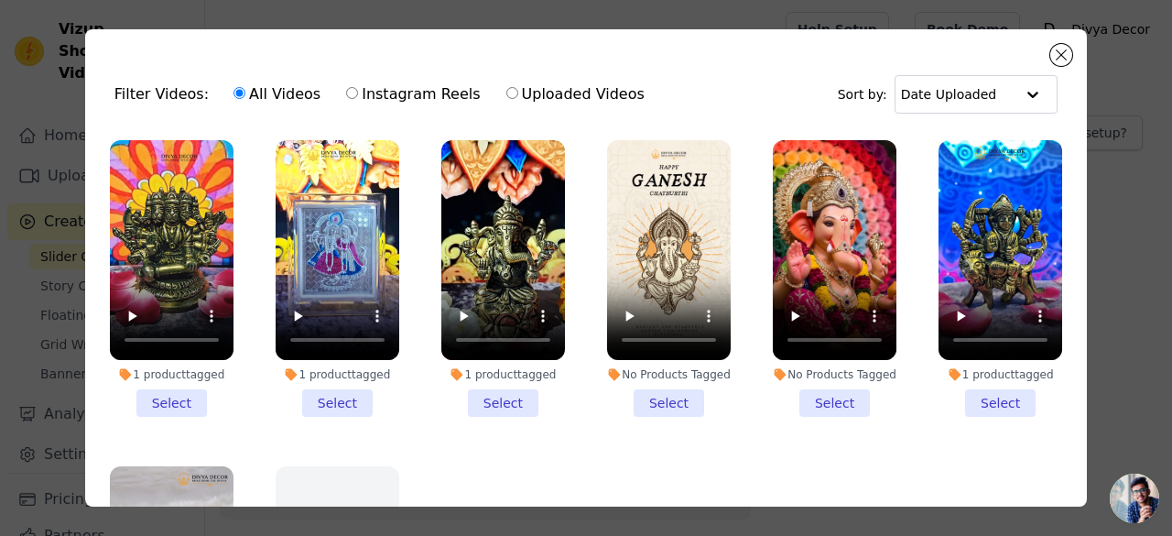
click at [180, 406] on li "1 product tagged Select" at bounding box center [172, 278] width 124 height 277
click at [0, 0] on input "1 product tagged Select" at bounding box center [0, 0] width 0 height 0
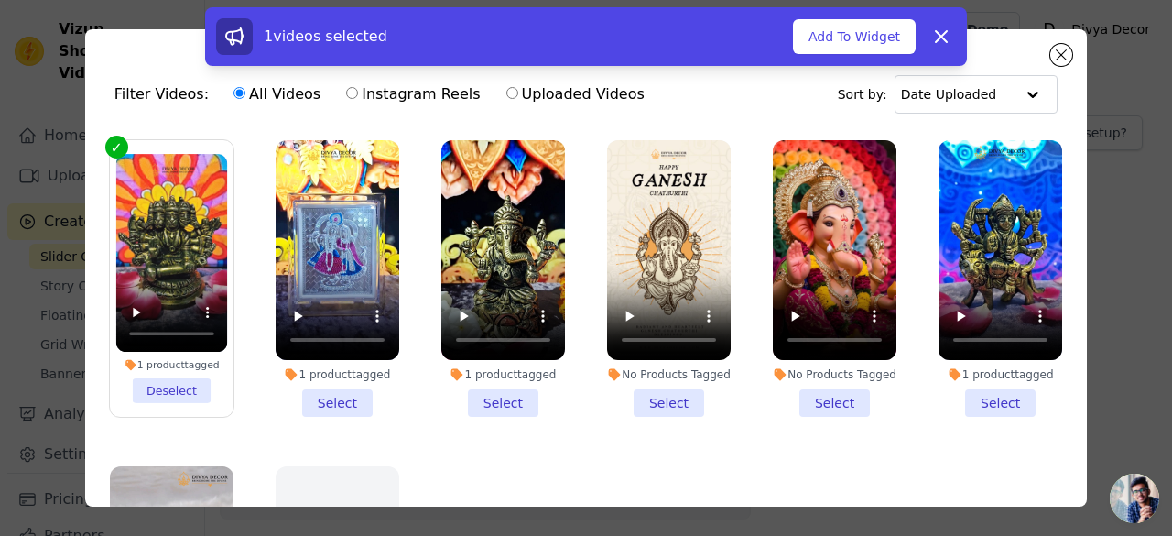
click at [348, 391] on li "1 product tagged Select" at bounding box center [338, 278] width 124 height 277
click at [0, 0] on input "1 product tagged Select" at bounding box center [0, 0] width 0 height 0
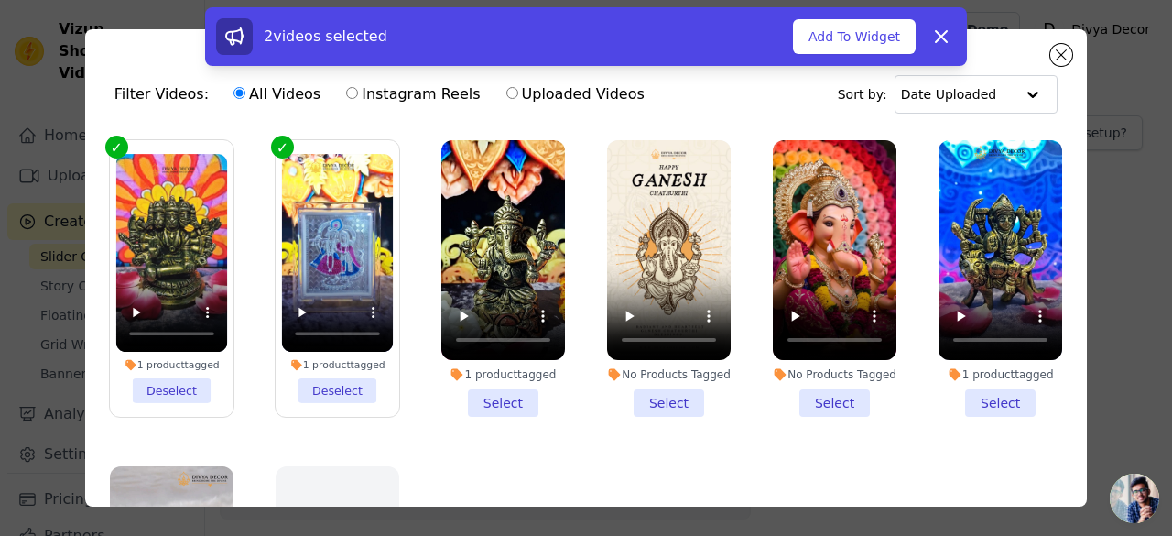
click at [499, 392] on li "1 product tagged Select" at bounding box center [503, 278] width 124 height 277
click at [0, 0] on input "1 product tagged Select" at bounding box center [0, 0] width 0 height 0
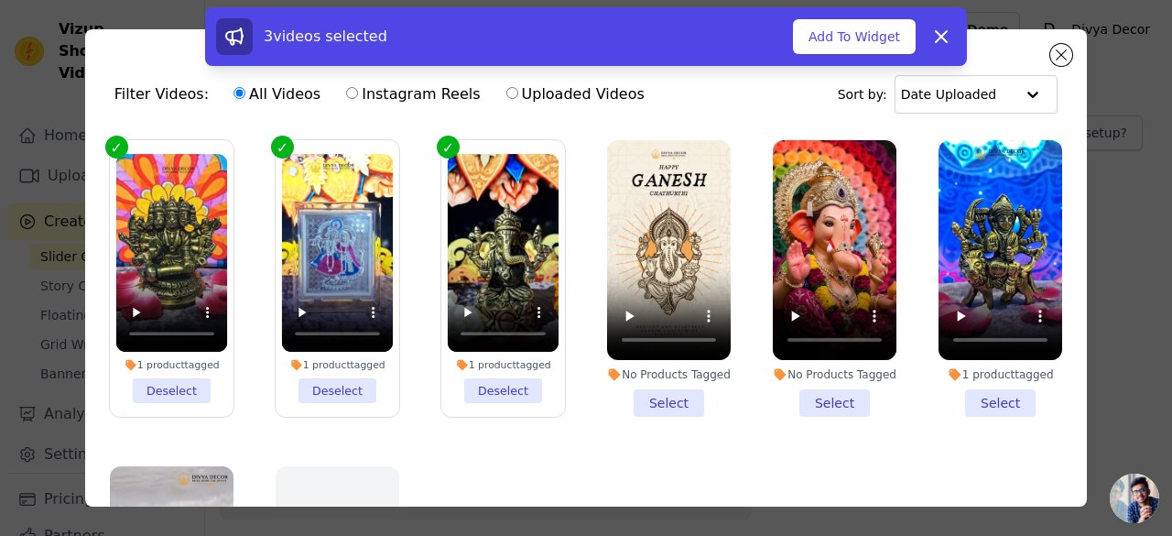
click at [625, 391] on li "No Products Tagged Select" at bounding box center [669, 278] width 124 height 277
click at [0, 0] on input "No Products Tagged Select" at bounding box center [0, 0] width 0 height 0
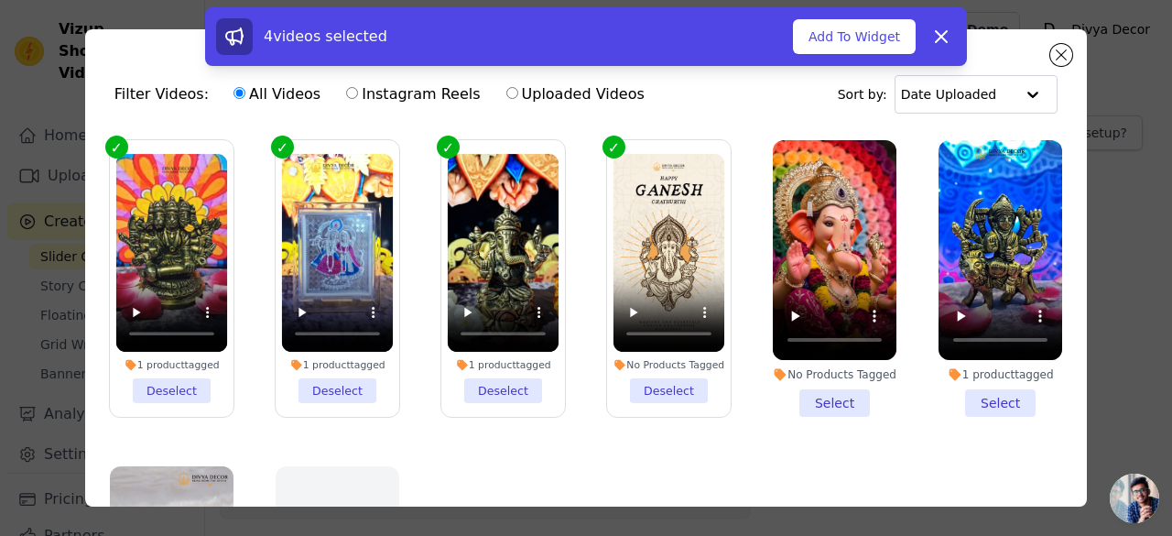
click at [821, 389] on li "No Products Tagged Select" at bounding box center [835, 278] width 124 height 277
click at [0, 0] on input "No Products Tagged Select" at bounding box center [0, 0] width 0 height 0
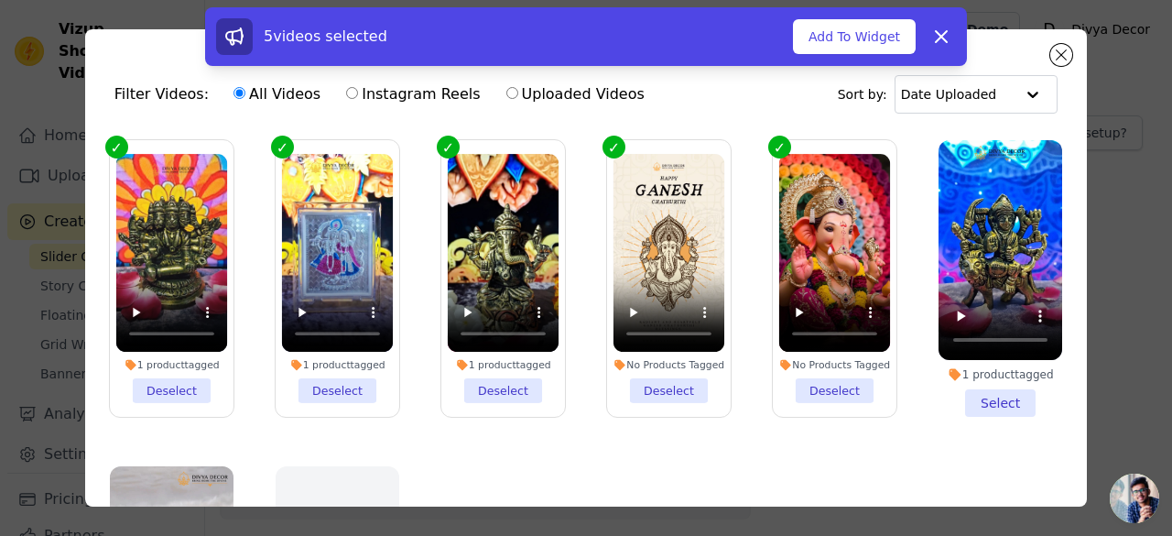
click at [999, 395] on li "1 product tagged Select" at bounding box center [1001, 278] width 124 height 277
click at [0, 0] on input "1 product tagged Select" at bounding box center [0, 0] width 0 height 0
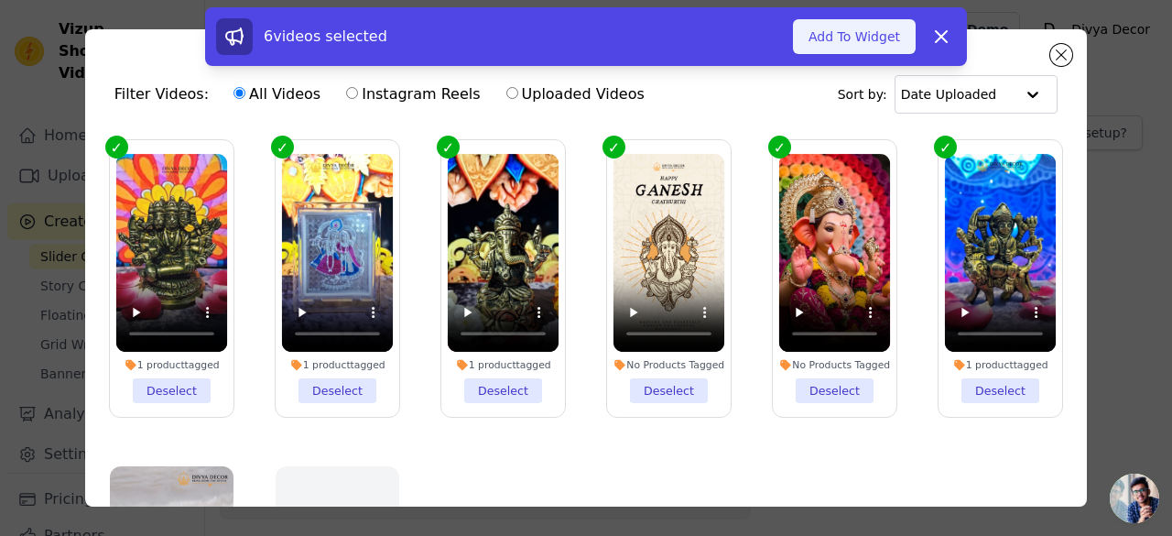
click at [819, 37] on button "Add To Widget" at bounding box center [854, 36] width 123 height 35
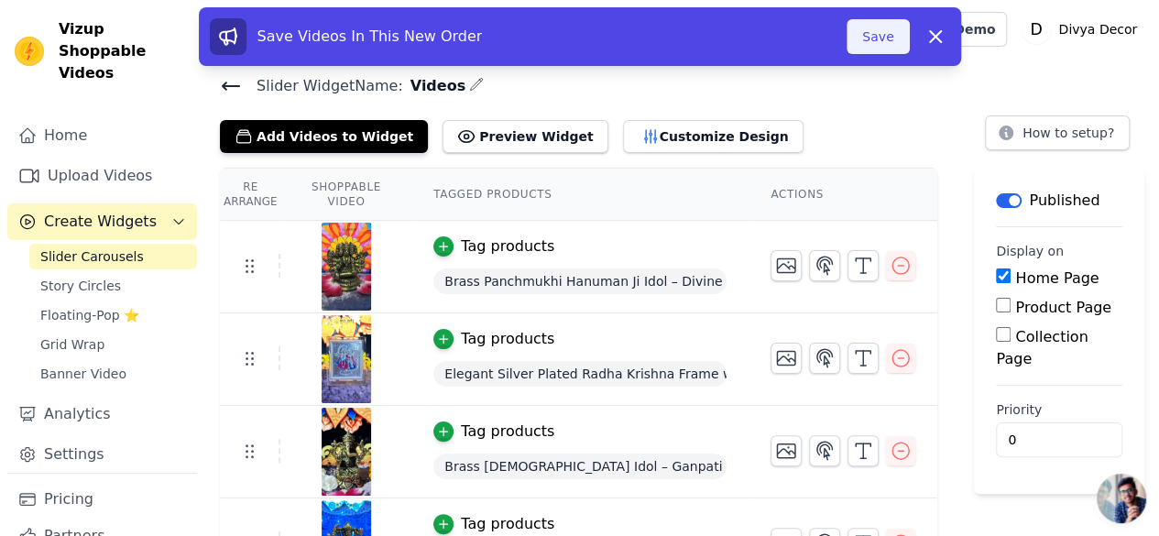
click at [881, 42] on button "Save" at bounding box center [877, 36] width 62 height 35
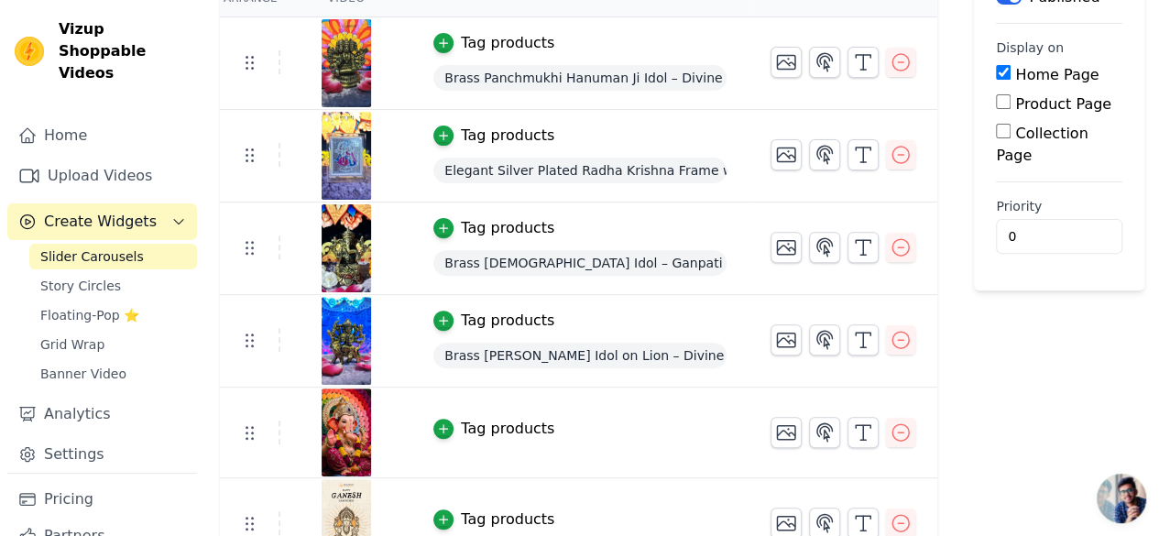
scroll to position [232, 0]
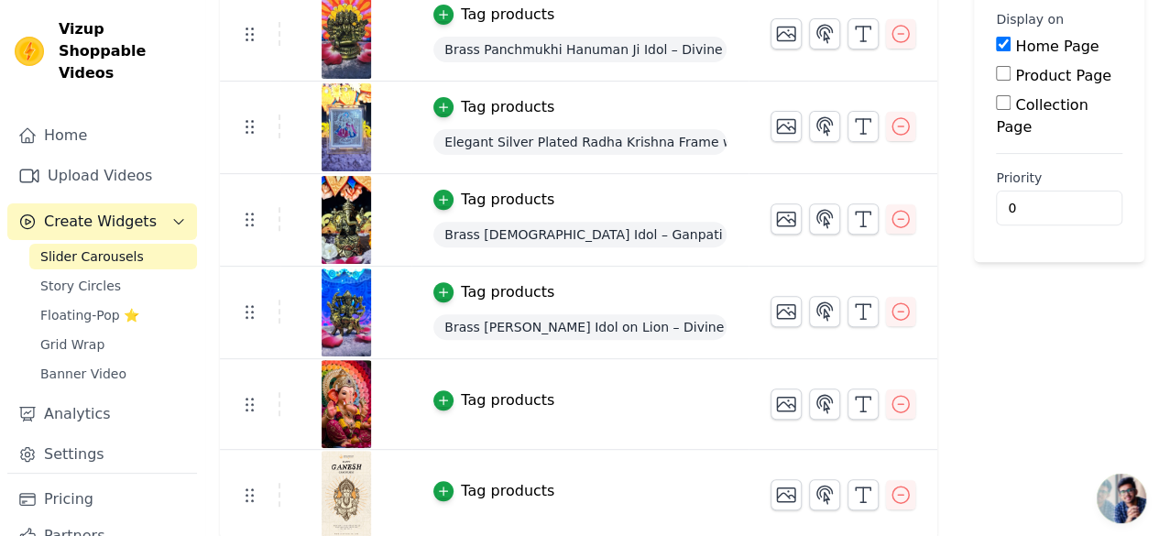
click at [509, 401] on div "Tag products" at bounding box center [507, 400] width 93 height 22
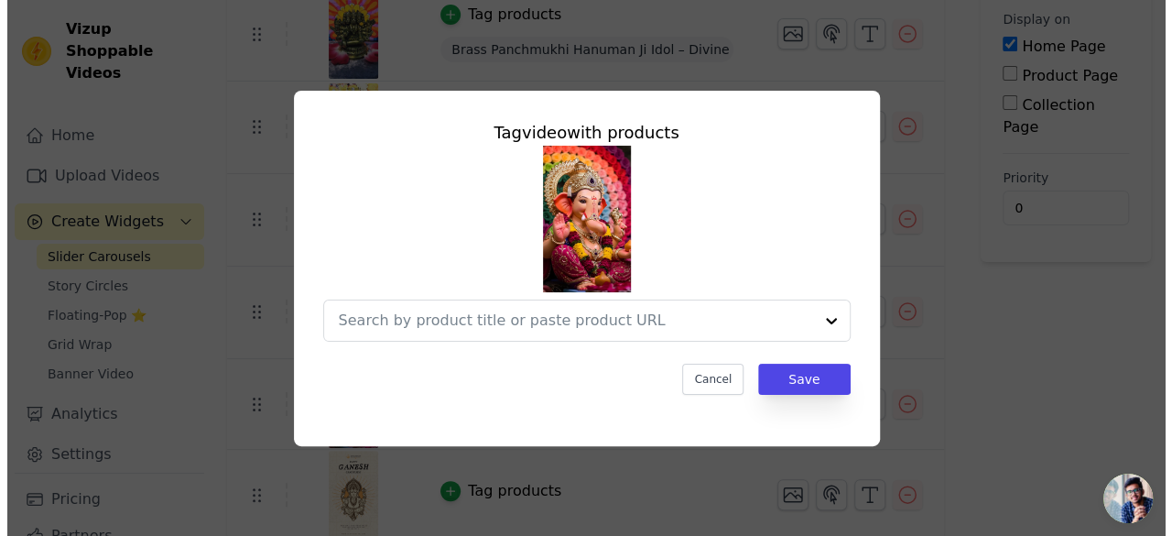
scroll to position [0, 0]
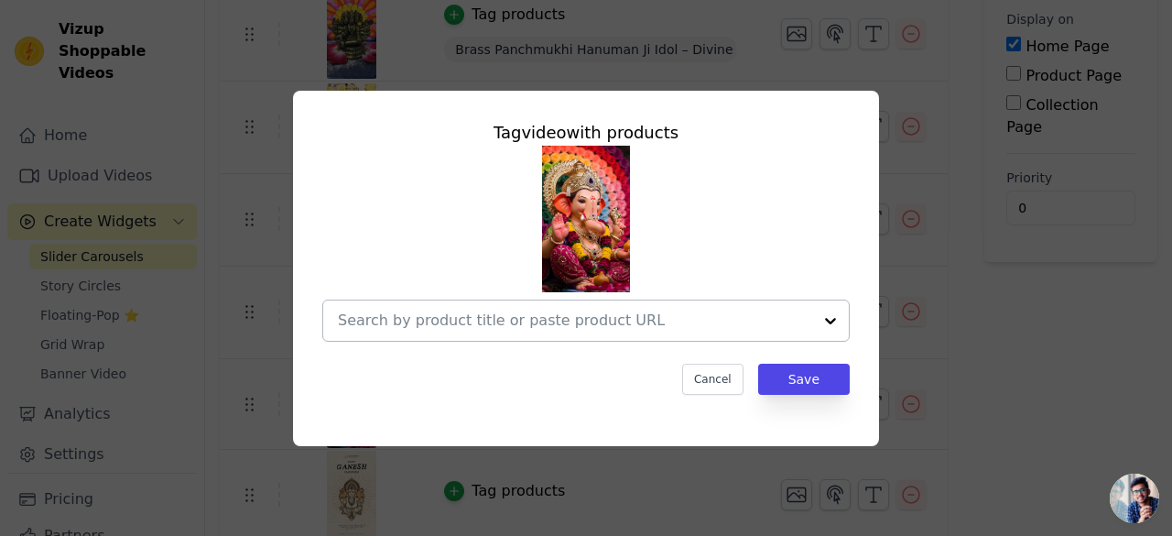
click at [605, 321] on input "text" at bounding box center [575, 321] width 474 height 22
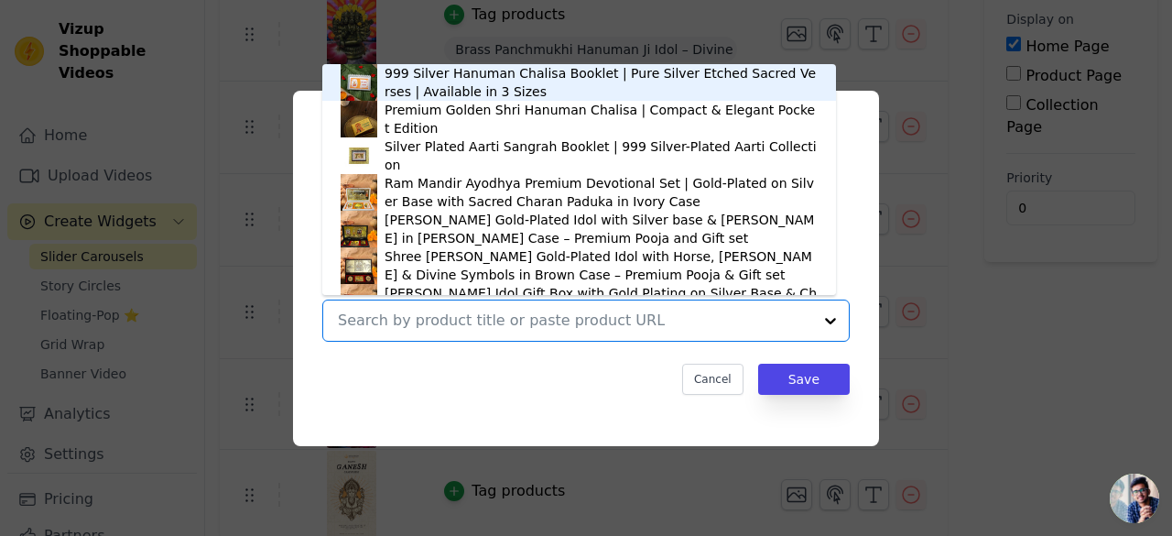
paste input "https://divyadecor.com/blogs/news/ganesh-chaturthi-2025-decor-trends-to-add-gra…"
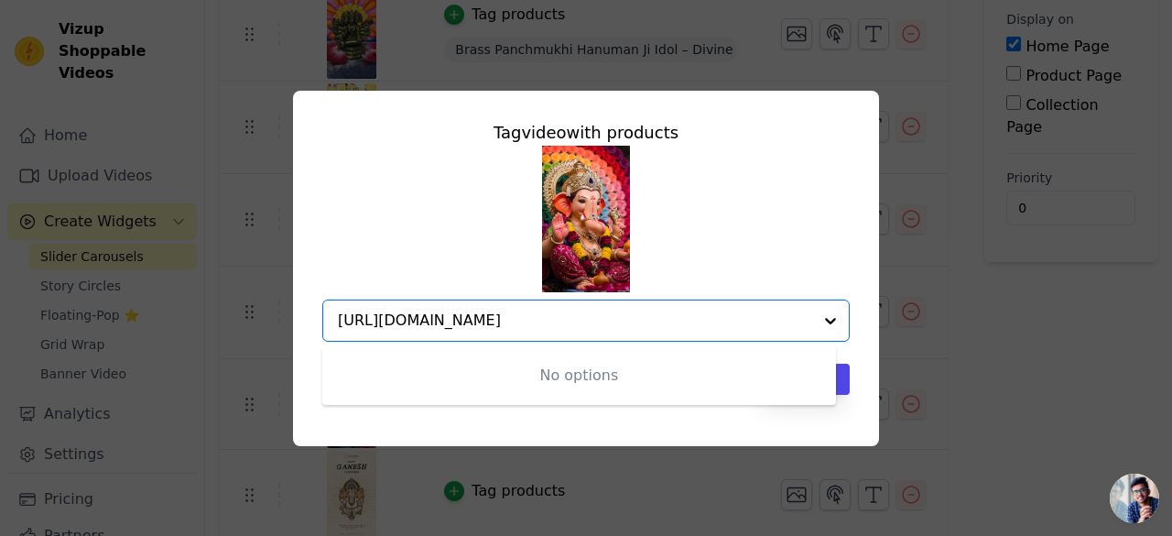
type input "https://divyadecor.com/blogs/news/ganesh-chaturthi-2025-decor-trends-to-add-gra…"
click at [839, 221] on div "No options Option undefined, selected. https://divyadecor.com/blogs/news/ganesh…" at bounding box center [586, 244] width 528 height 196
click at [715, 329] on input "https://divyadecor.com/blogs/news/ganesh-chaturthi-2025-decor-trends-to-add-gra…" at bounding box center [575, 321] width 474 height 22
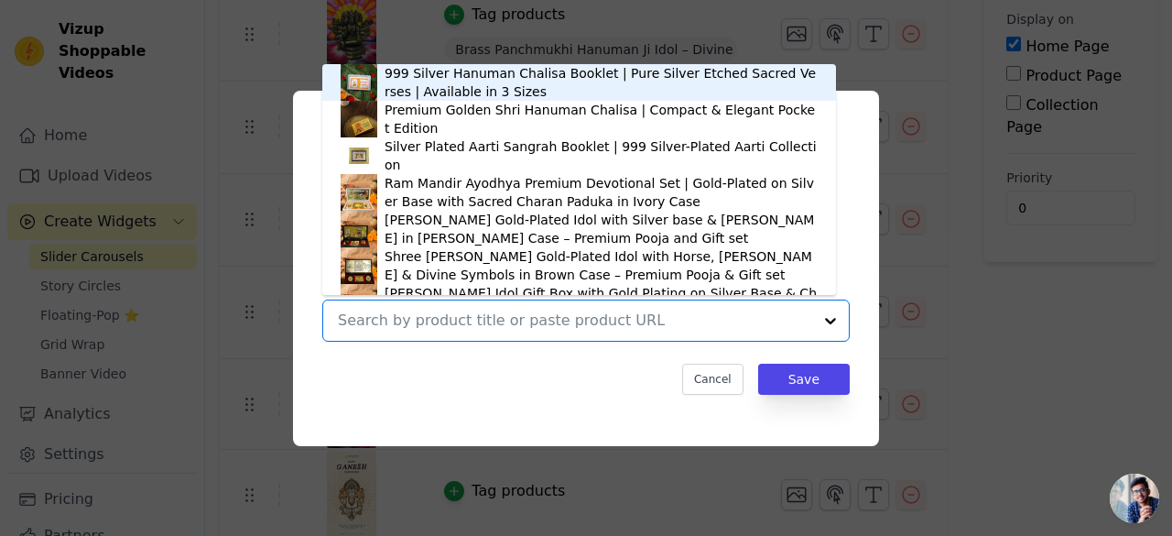
paste input "https://divyadecor.com/blogs/news/ganesh-chaturthi-2025-decor-trends-to-add-gra…"
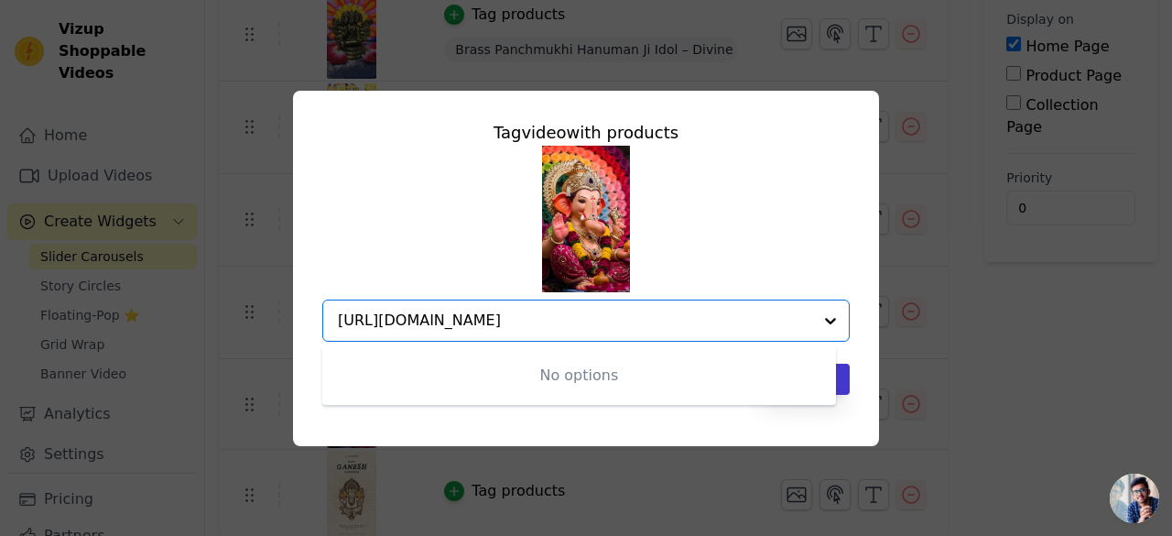
type input "https://divyadecor.com/blogs/news/ganesh-chaturthi-2025-decor-trends-to-add-gra…"
click at [842, 381] on button "Save" at bounding box center [804, 379] width 92 height 31
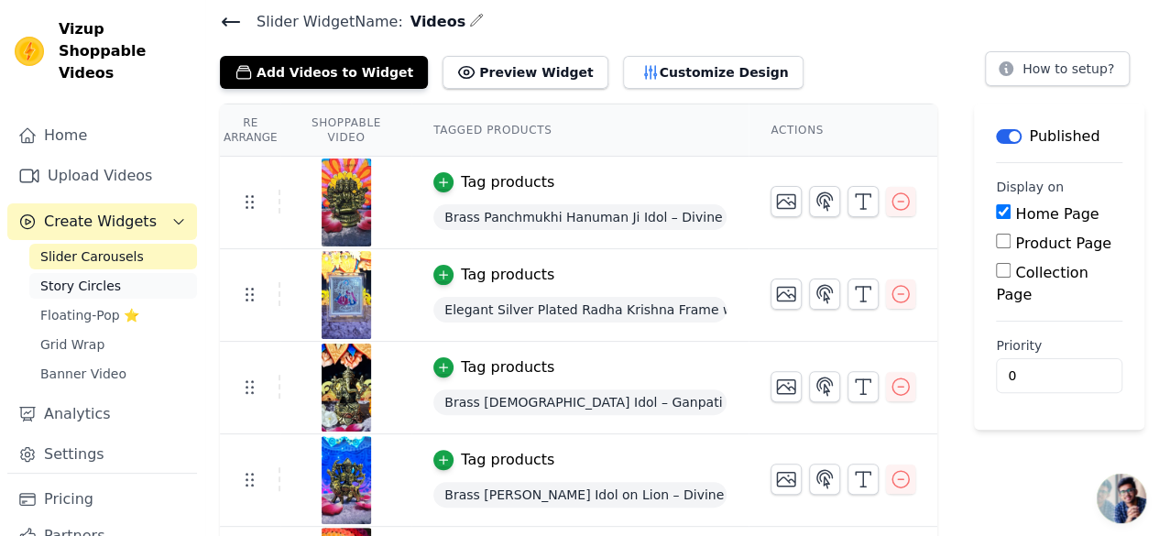
scroll to position [92, 0]
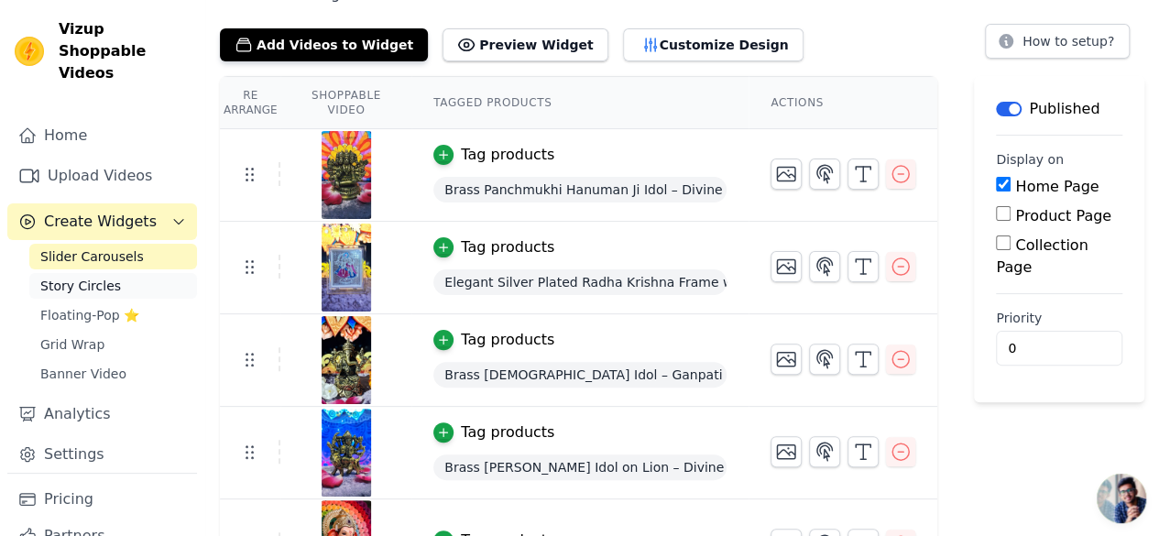
click at [88, 277] on span "Story Circles" at bounding box center [80, 286] width 81 height 18
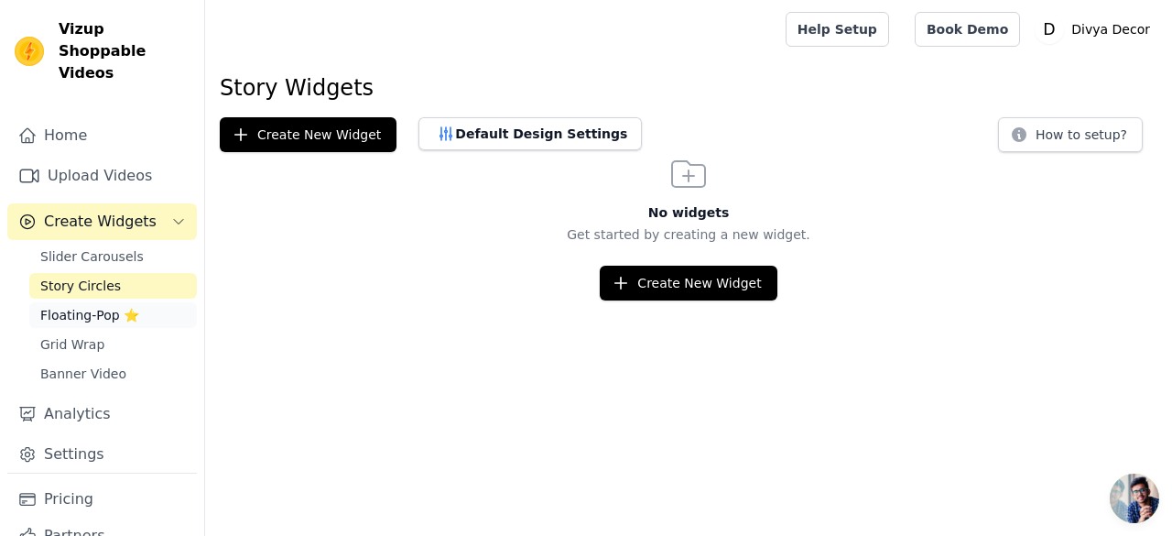
click at [92, 306] on span "Floating-Pop ⭐" at bounding box center [89, 315] width 99 height 18
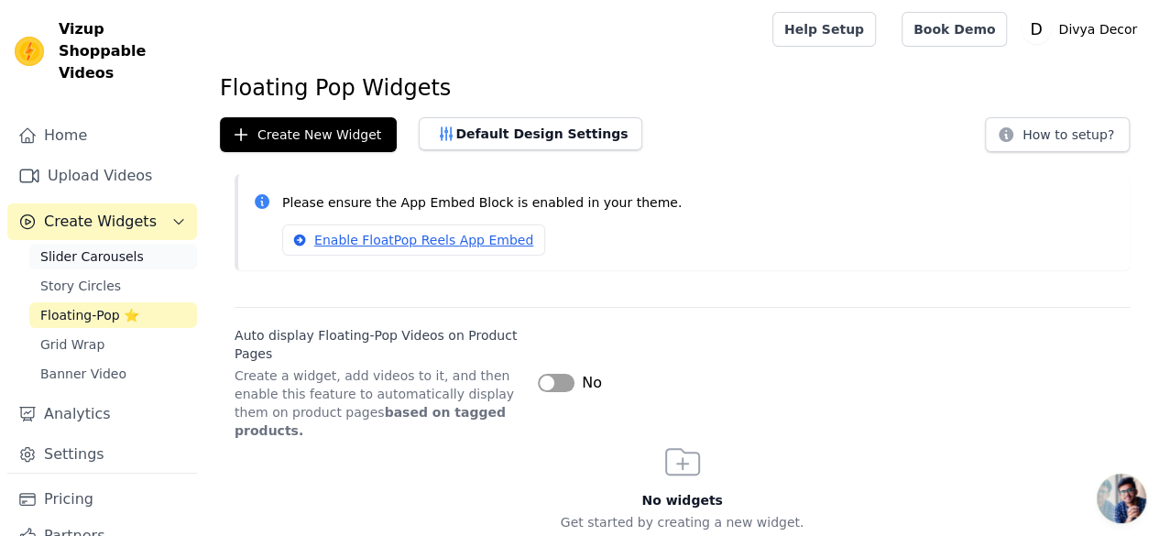
click at [94, 247] on span "Slider Carousels" at bounding box center [91, 256] width 103 height 18
